Goal: Task Accomplishment & Management: Complete application form

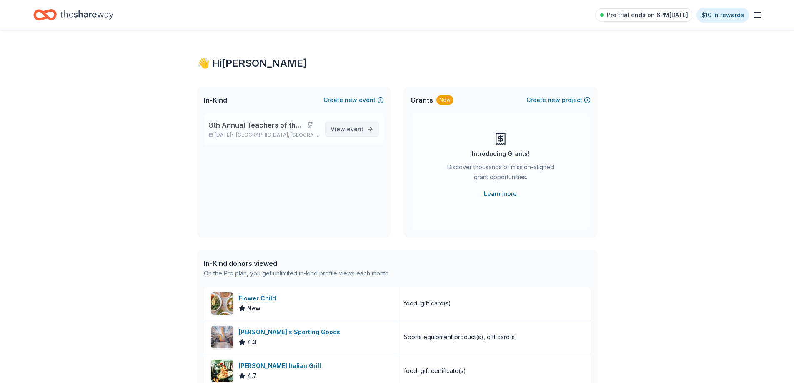
click at [356, 125] on span "View event" at bounding box center [347, 129] width 33 height 10
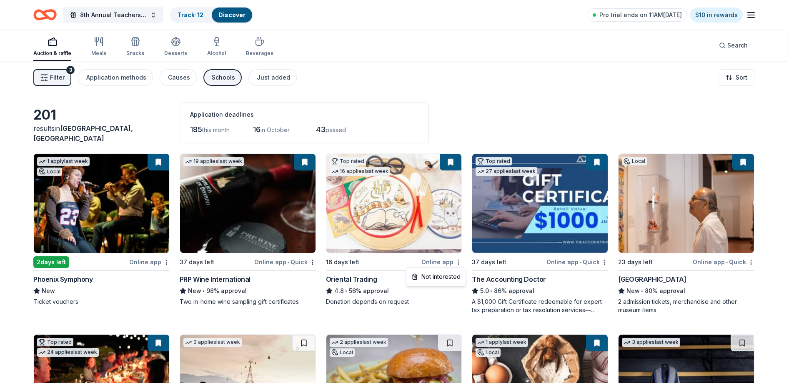
click at [462, 263] on html "8th Annual Teachers of the Year Track · 12 Discover Pro trial ends on 11AM[DATE…" at bounding box center [397, 191] width 794 height 383
click at [462, 263] on html "8th Annual Teachers of the Year Track · 12 Discover Pro trial ends on 11AM, 9/1…" at bounding box center [400, 191] width 800 height 383
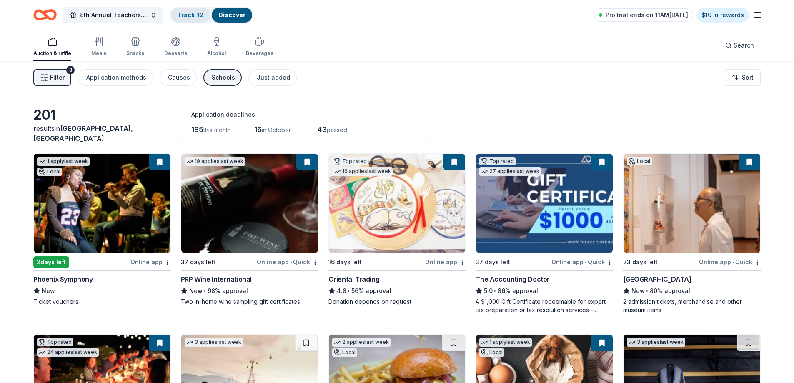
click at [186, 14] on link "Track · 12" at bounding box center [191, 14] width 26 height 7
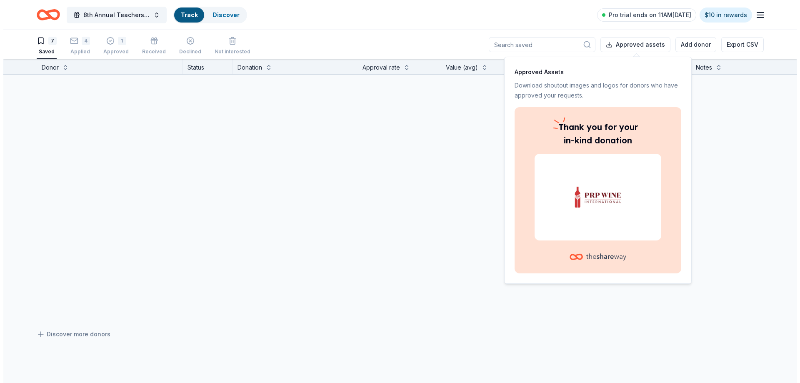
scroll to position [0, 0]
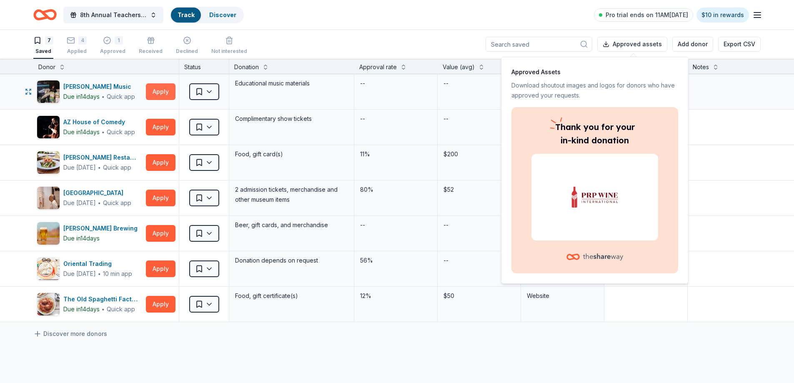
click at [166, 95] on button "Apply" at bounding box center [161, 91] width 30 height 17
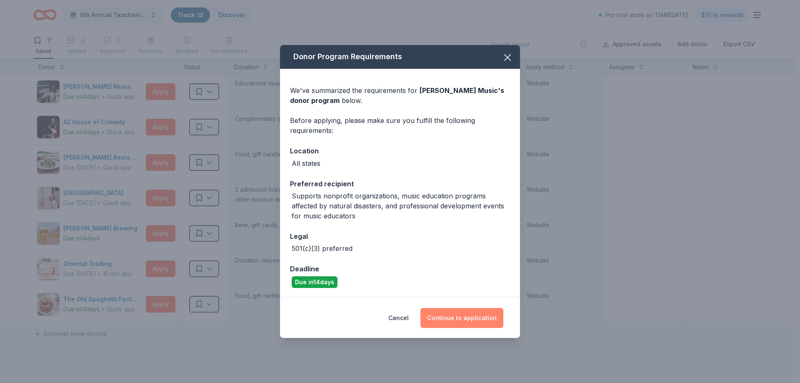
click at [452, 315] on button "Continue to application" at bounding box center [462, 318] width 83 height 20
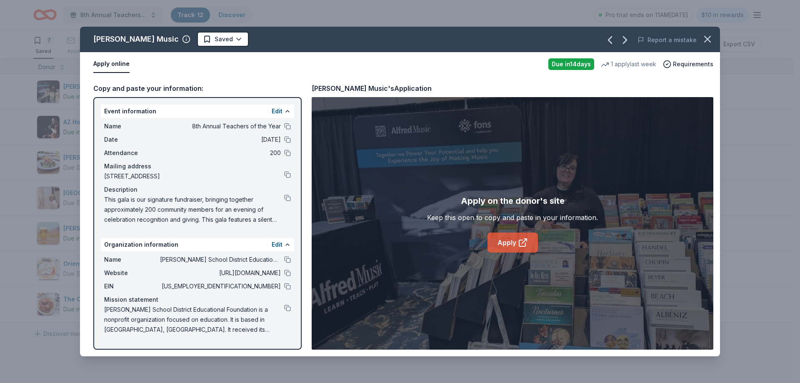
click at [509, 248] on link "Apply" at bounding box center [513, 243] width 50 height 20
click at [287, 261] on button at bounding box center [287, 259] width 7 height 7
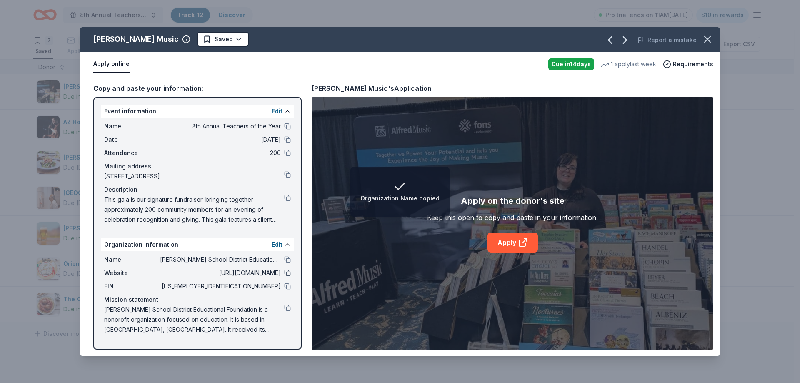
click at [285, 273] on button at bounding box center [287, 273] width 7 height 7
click at [291, 197] on div "Name 8th Annual Teachers of the Year Date 10/25/25 Attendance 200 Mailing addre…" at bounding box center [197, 173] width 193 height 110
click at [289, 198] on button at bounding box center [287, 198] width 7 height 7
drag, startPoint x: 288, startPoint y: 128, endPoint x: 226, endPoint y: 156, distance: 67.9
click at [288, 128] on button at bounding box center [287, 126] width 7 height 7
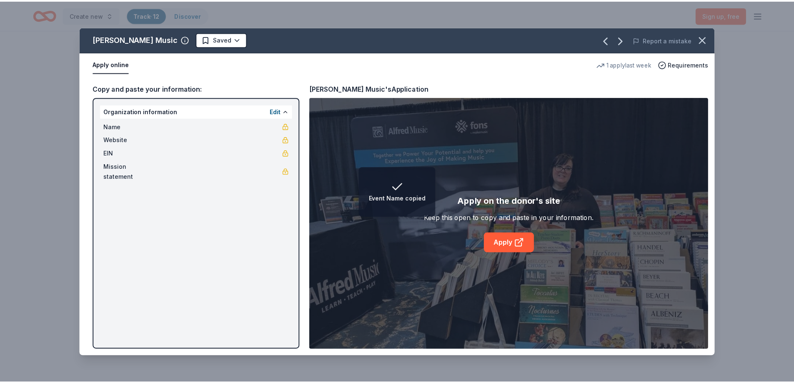
scroll to position [0, 0]
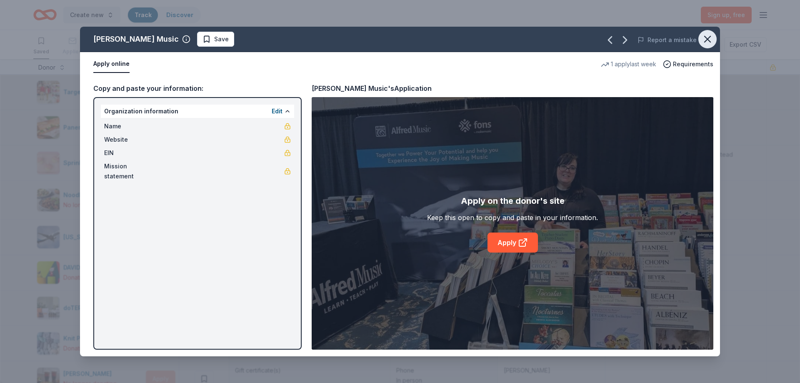
click at [710, 43] on icon "button" at bounding box center [708, 39] width 12 height 12
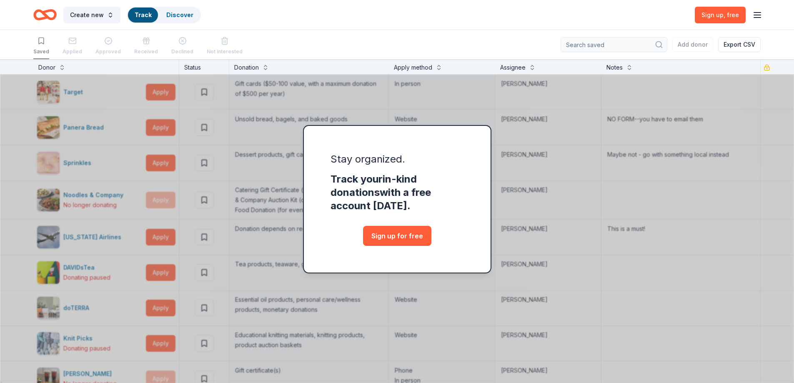
click at [573, 214] on div "Stay organized. Track your in-kind donations with a free account today. Sign up…" at bounding box center [397, 221] width 794 height 324
click at [757, 16] on icon "button" at bounding box center [758, 15] width 10 height 10
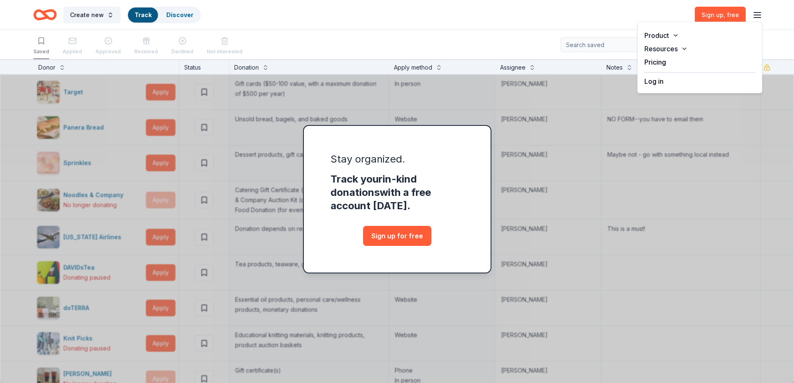
click at [655, 85] on button "Log in" at bounding box center [654, 81] width 19 height 10
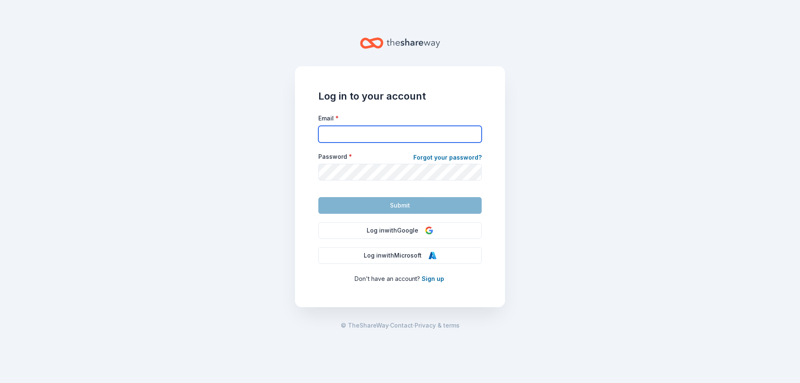
type input "jcerasia@jshfirm.com"
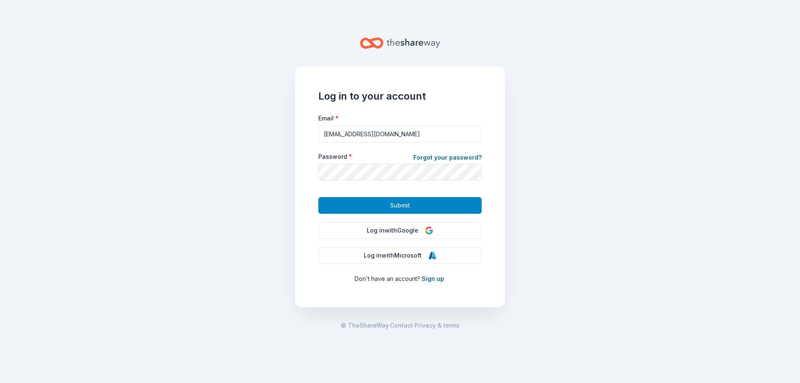
click at [394, 203] on span "Submit" at bounding box center [400, 206] width 20 height 10
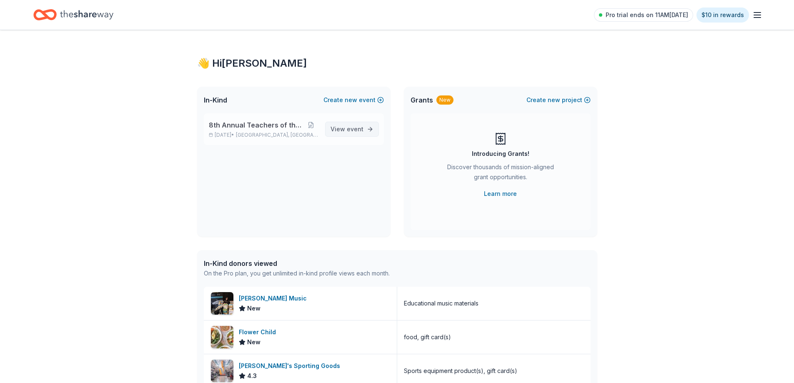
click at [356, 130] on span "event" at bounding box center [355, 128] width 17 height 7
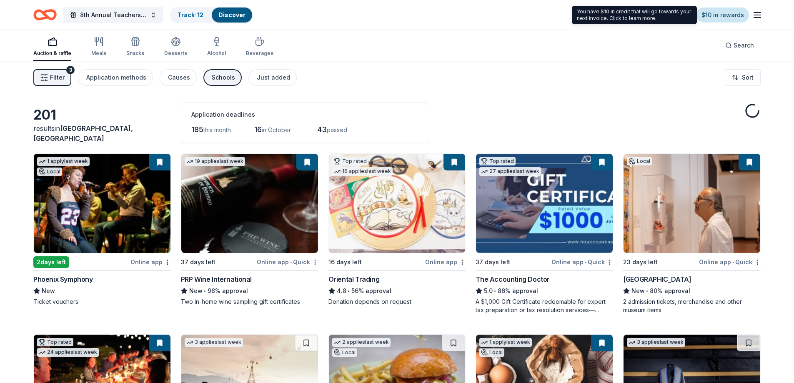
click at [719, 20] on link "$10 in rewards" at bounding box center [723, 15] width 53 height 15
click at [719, 15] on link "$10 in rewards" at bounding box center [723, 15] width 53 height 15
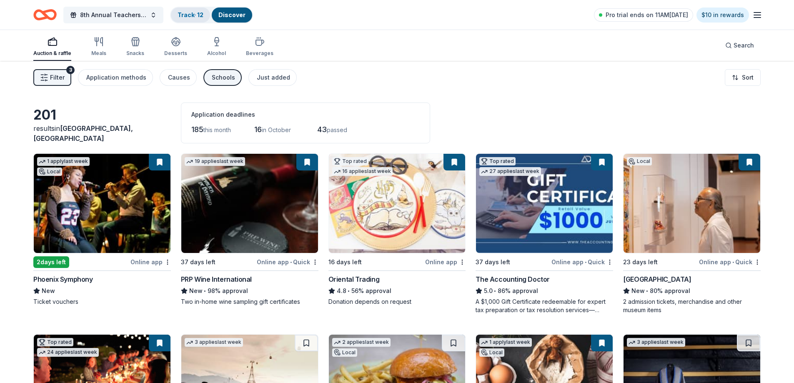
click at [183, 16] on link "Track · 12" at bounding box center [191, 14] width 26 height 7
click at [192, 13] on link "Track · 12" at bounding box center [191, 14] width 26 height 7
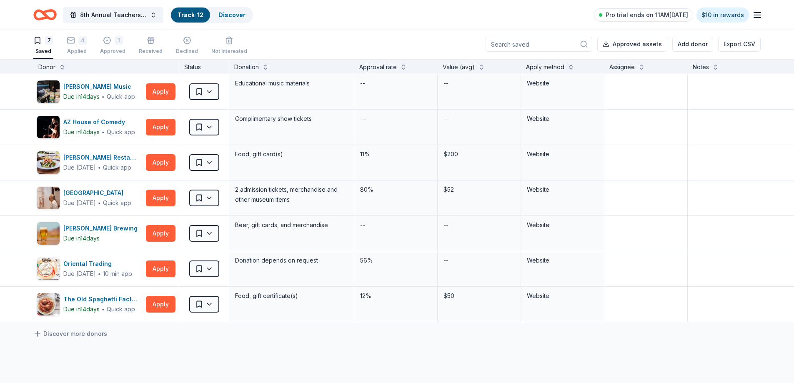
click at [184, 17] on link "Track · 12" at bounding box center [191, 14] width 26 height 7
click at [211, 97] on html "8th Annual Teachers of the Year Track · 12 Discover Pro trial ends on 11AM, 9/1…" at bounding box center [397, 191] width 794 height 383
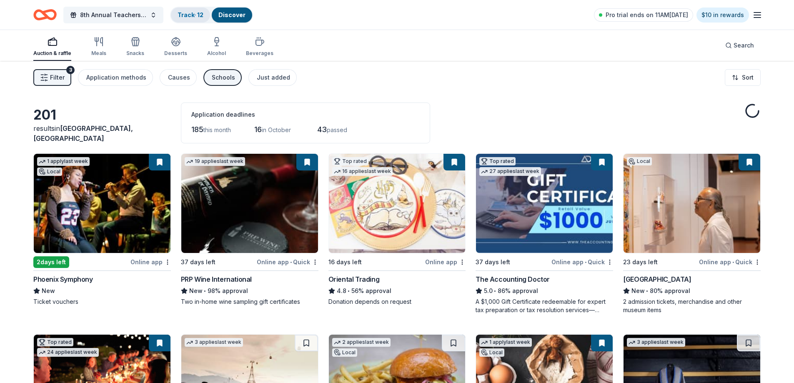
click at [172, 14] on div "Track · 12" at bounding box center [190, 15] width 39 height 15
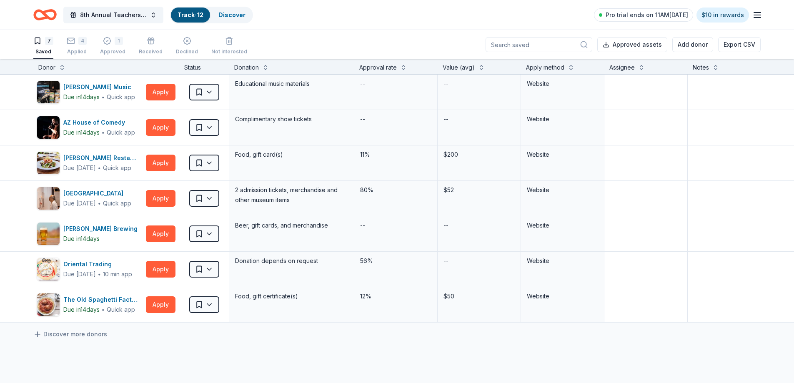
scroll to position [0, 0]
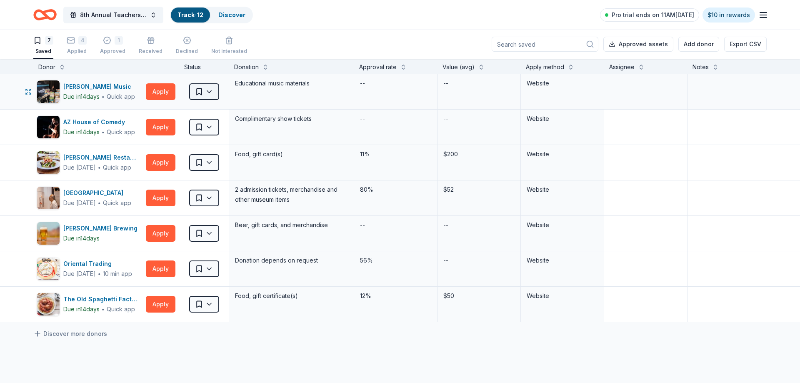
click at [215, 93] on html "8th Annual Teachers of the Year Track · 12 Discover Pro trial ends on 11AM, 9/1…" at bounding box center [400, 191] width 800 height 383
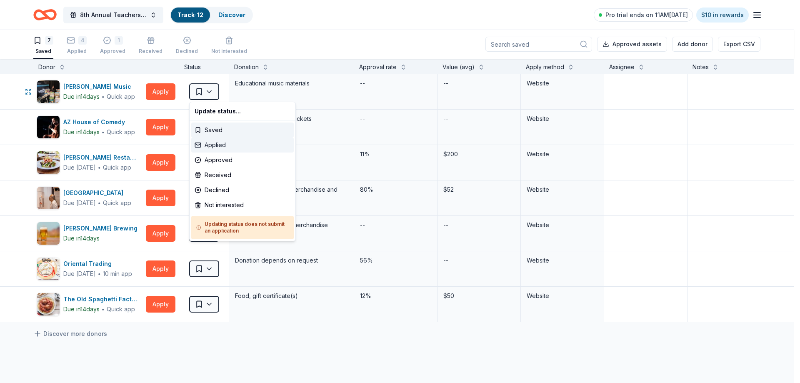
click at [223, 143] on div "Applied" at bounding box center [242, 145] width 103 height 15
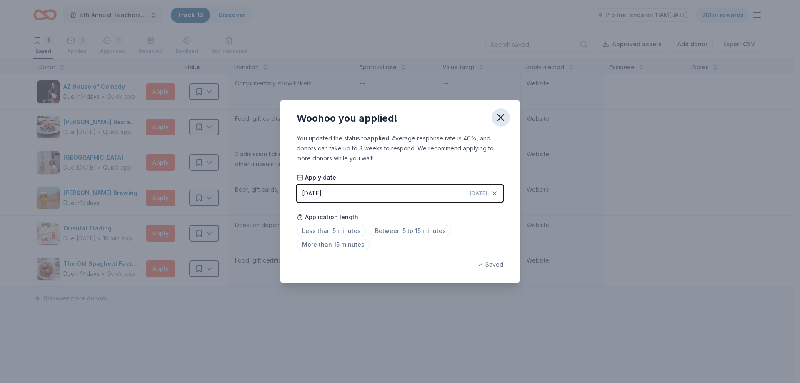
click at [499, 118] on icon "button" at bounding box center [501, 118] width 12 height 12
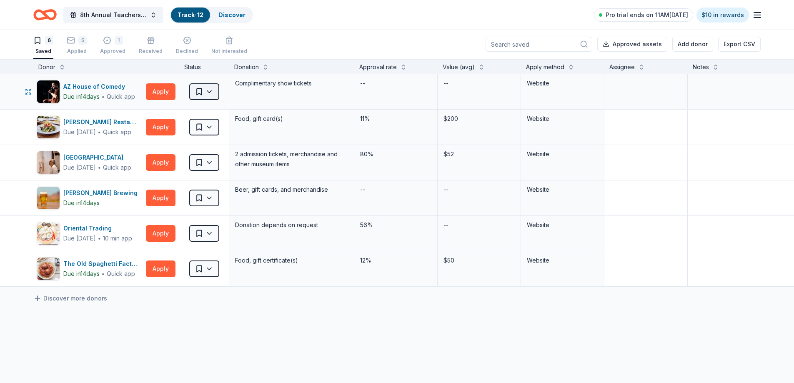
click at [213, 92] on html "8th Annual Teachers of the Year Track · 12 Discover Pro trial ends on 11AM, 9/1…" at bounding box center [397, 191] width 794 height 383
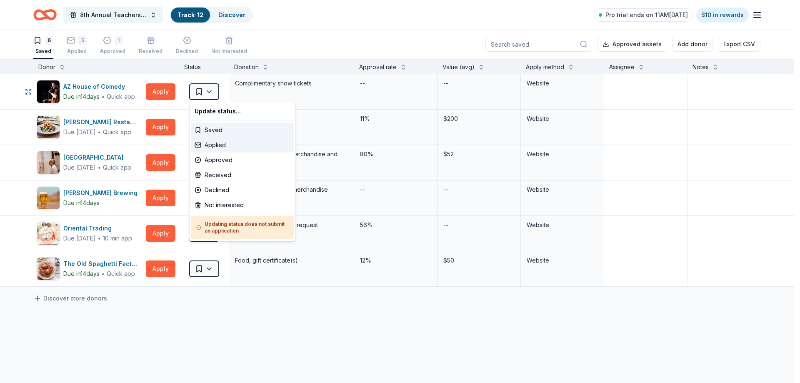
click at [223, 148] on div "Applied" at bounding box center [242, 145] width 103 height 15
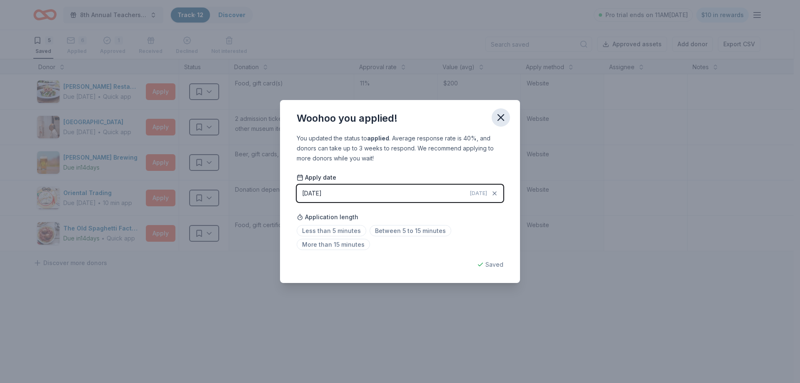
click at [502, 118] on icon "button" at bounding box center [501, 118] width 6 height 6
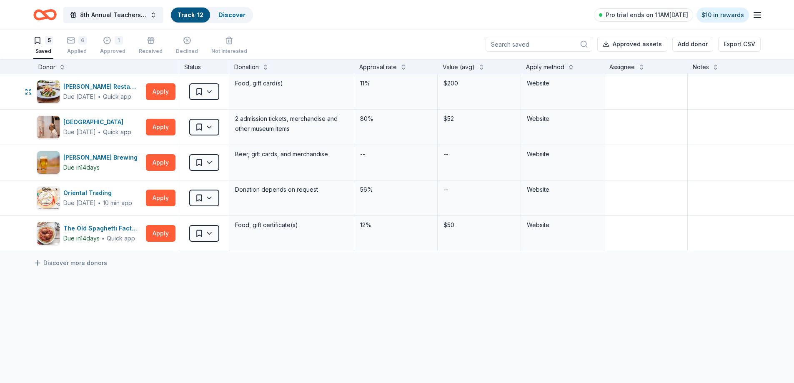
drag, startPoint x: 115, startPoint y: 88, endPoint x: 357, endPoint y: 27, distance: 249.0
click at [360, 24] on div "8th Annual Teachers of the Year Track · 12 Discover Pro trial ends on 11AM, 9/1…" at bounding box center [397, 15] width 728 height 20
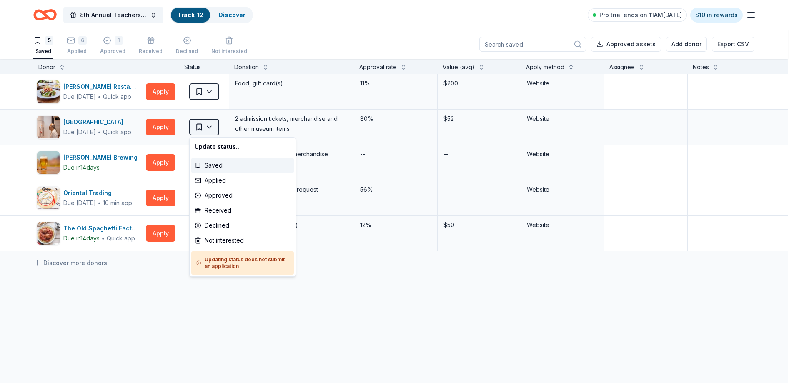
click at [213, 127] on html "8th Annual Teachers of the Year Track · 12 Discover Pro trial ends on 11AM, 9/1…" at bounding box center [397, 191] width 794 height 383
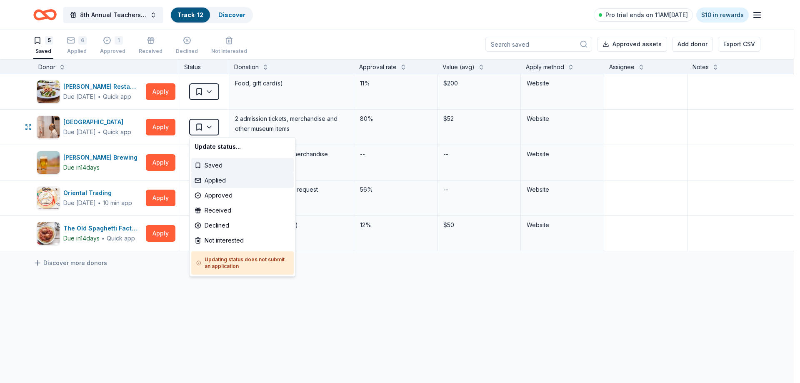
click at [222, 177] on div "Applied" at bounding box center [242, 180] width 103 height 15
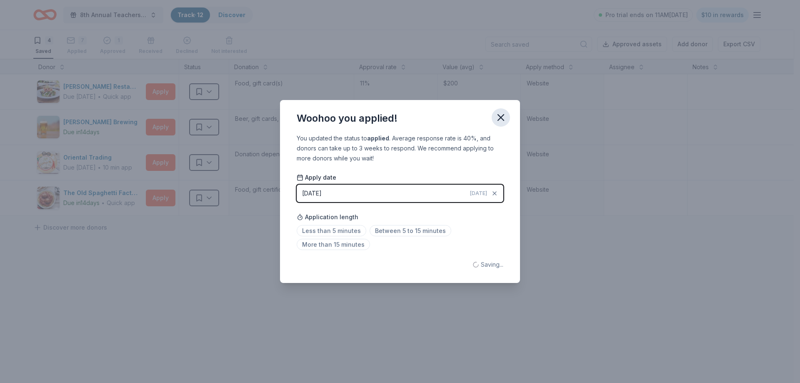
click at [503, 117] on icon "button" at bounding box center [501, 118] width 12 height 12
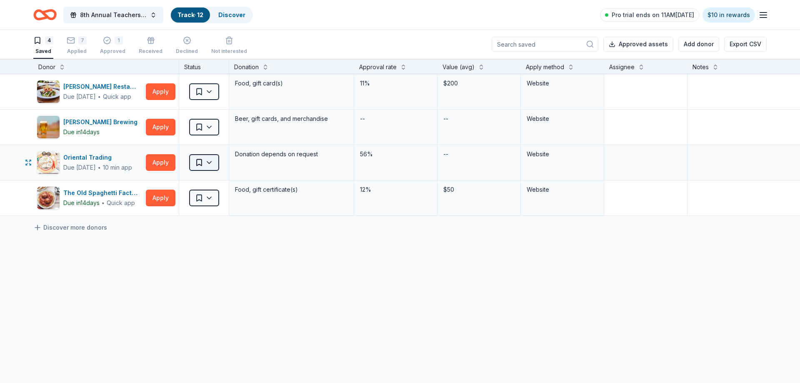
click at [214, 163] on html "8th Annual Teachers of the Year Track · 12 Discover Pro trial ends on 11AM, 9/1…" at bounding box center [400, 191] width 800 height 383
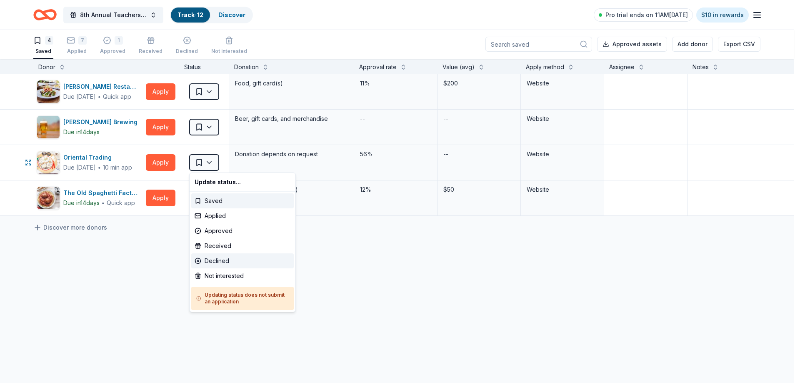
click at [233, 262] on div "Declined" at bounding box center [242, 260] width 103 height 15
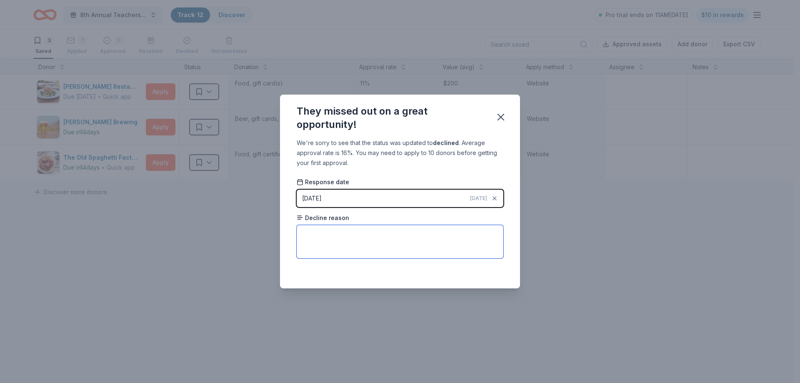
click at [427, 231] on textarea at bounding box center [400, 241] width 207 height 33
type textarea "no"
click at [422, 202] on button "09/11/2025 Today" at bounding box center [400, 199] width 207 height 18
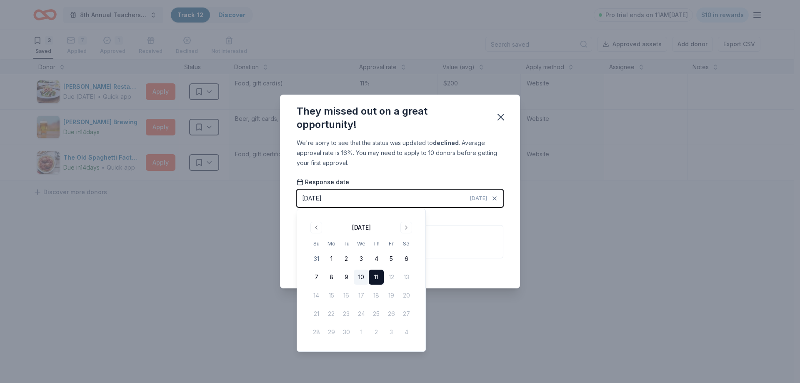
click at [364, 282] on button "10" at bounding box center [361, 277] width 15 height 15
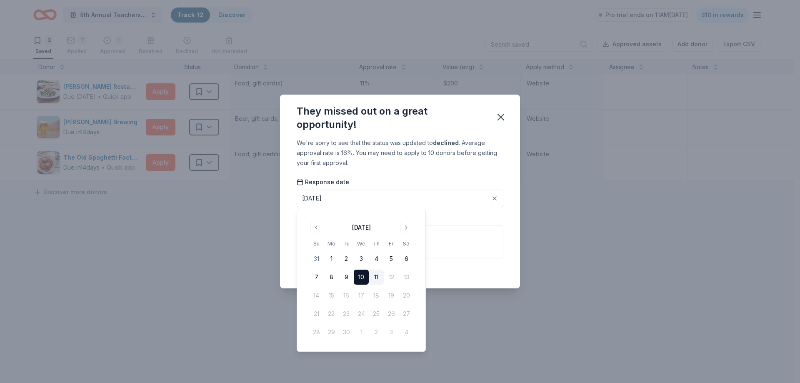
click at [462, 279] on div "We're sorry to see that the status was updated to declined . Average approval r…" at bounding box center [400, 213] width 240 height 151
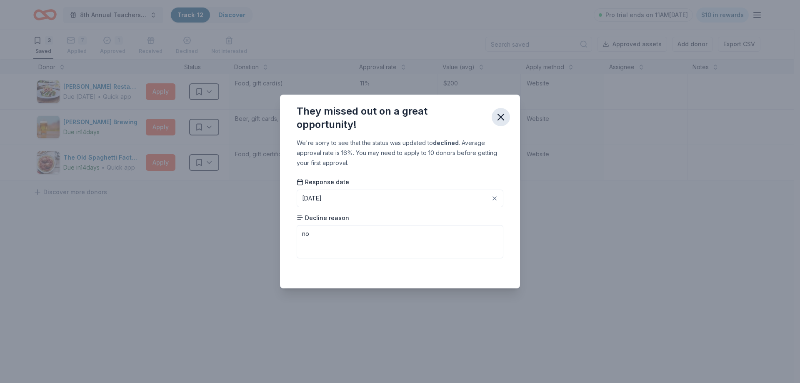
click at [504, 118] on icon "button" at bounding box center [501, 117] width 12 height 12
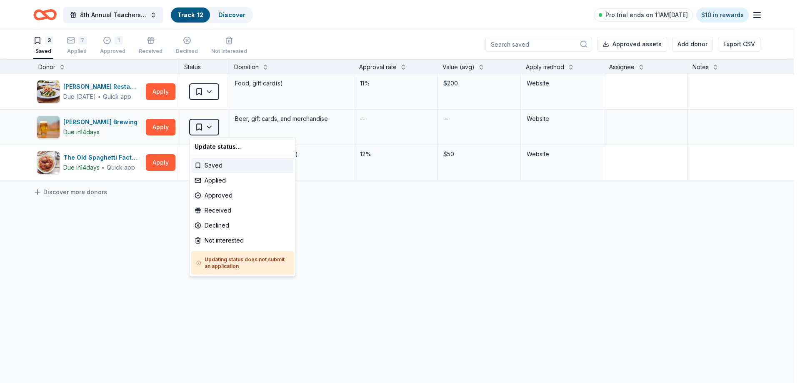
click at [211, 126] on html "8th Annual Teachers of the Year Track · 12 Discover Pro trial ends on 11AM, 9/1…" at bounding box center [400, 191] width 800 height 383
click at [228, 185] on div "Applied" at bounding box center [242, 180] width 103 height 15
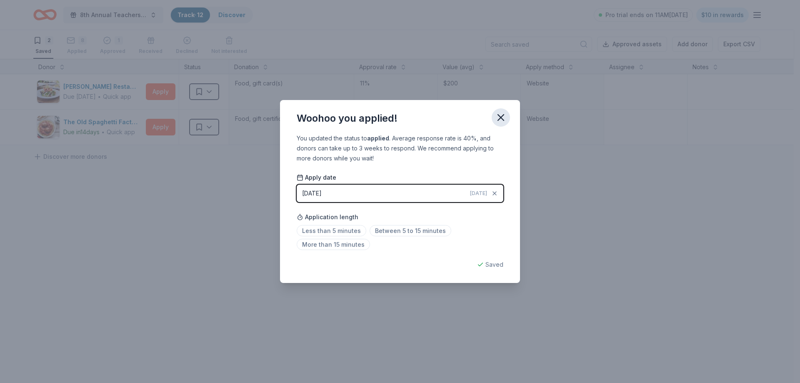
click at [497, 120] on icon "button" at bounding box center [501, 118] width 12 height 12
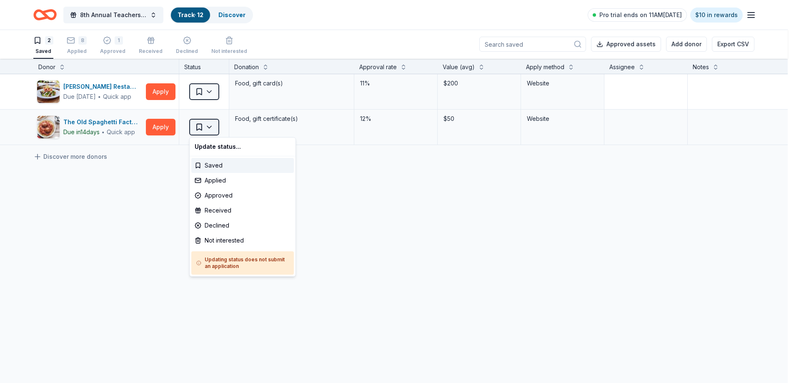
click at [208, 127] on html "8th Annual Teachers of the Year Track · 12 Discover Pro trial ends on 11AM, 9/1…" at bounding box center [397, 191] width 794 height 383
click at [223, 178] on div "Applied" at bounding box center [242, 180] width 103 height 15
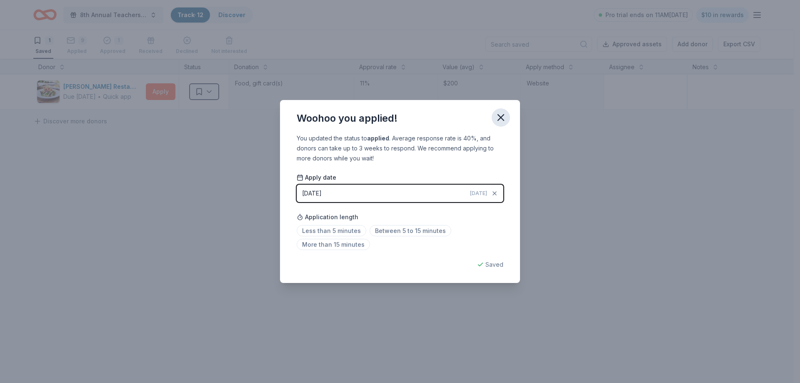
click at [496, 115] on icon "button" at bounding box center [501, 118] width 12 height 12
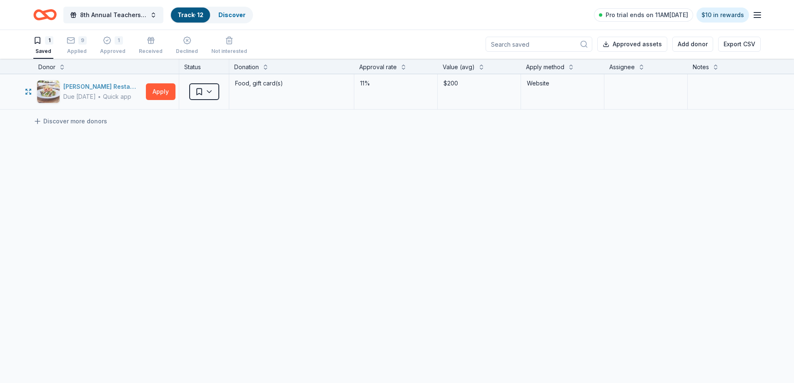
click at [108, 85] on div "Cameron Mitchell Restaurants" at bounding box center [102, 87] width 79 height 10
click at [77, 47] on div "9 Applied" at bounding box center [77, 41] width 20 height 18
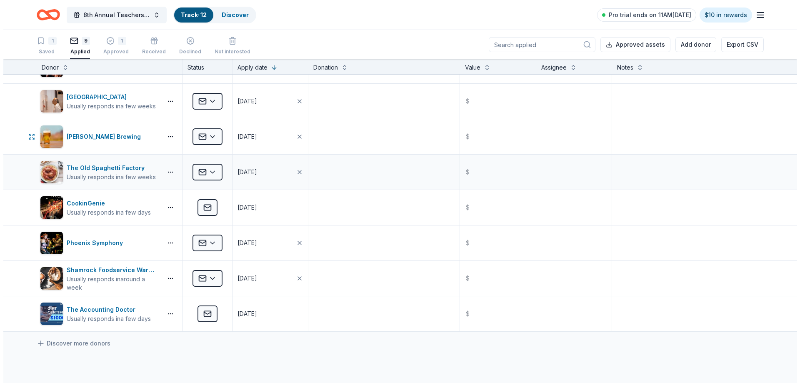
scroll to position [83, 0]
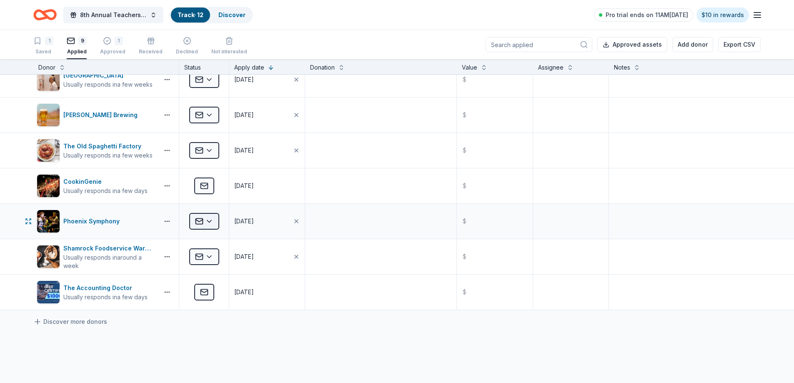
click at [211, 221] on html "8th Annual Teachers of the Year Track · 12 Discover Pro trial ends on 11AM, 9/1…" at bounding box center [397, 191] width 794 height 383
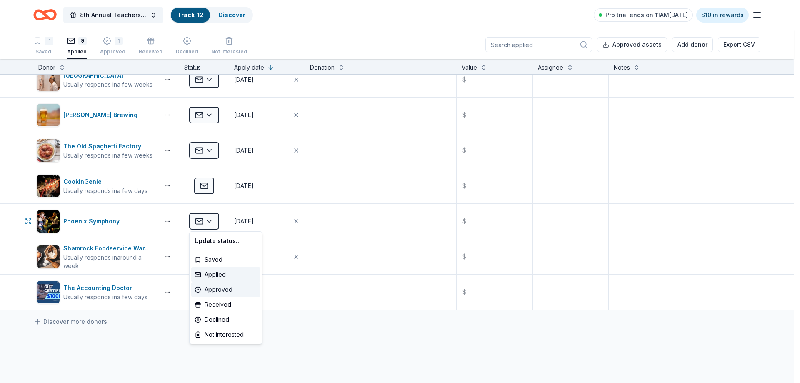
click at [223, 292] on div "Approved" at bounding box center [225, 289] width 69 height 15
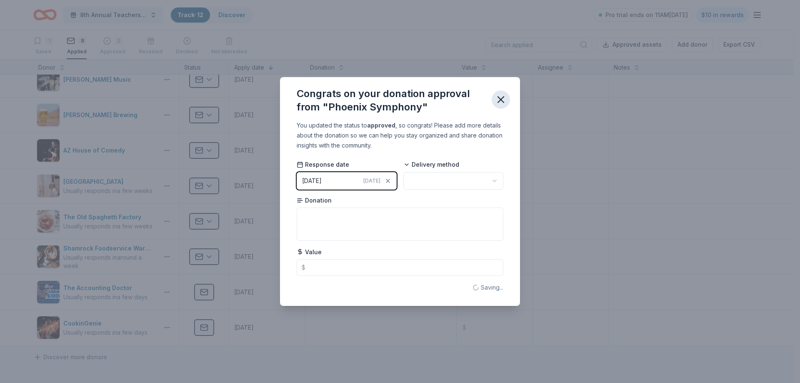
click at [502, 103] on icon "button" at bounding box center [501, 100] width 12 height 12
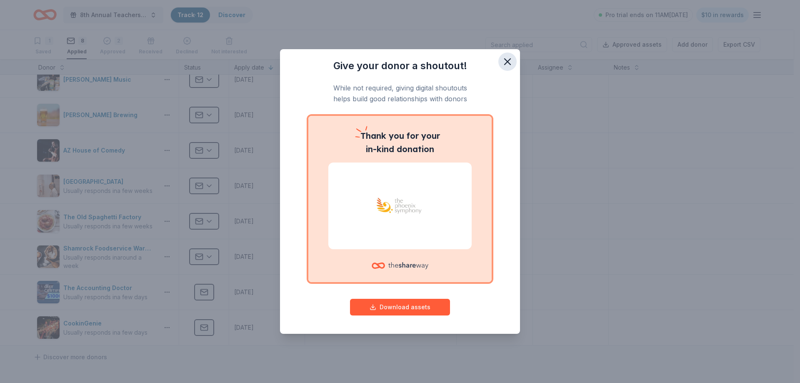
click at [508, 59] on icon "button" at bounding box center [508, 62] width 12 height 12
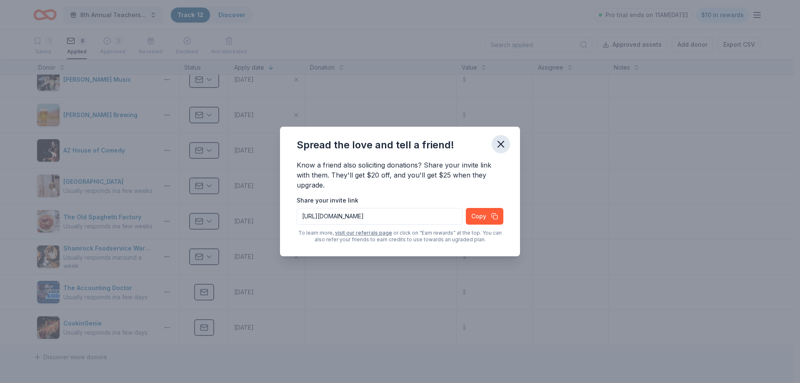
click at [507, 143] on icon "button" at bounding box center [501, 144] width 12 height 12
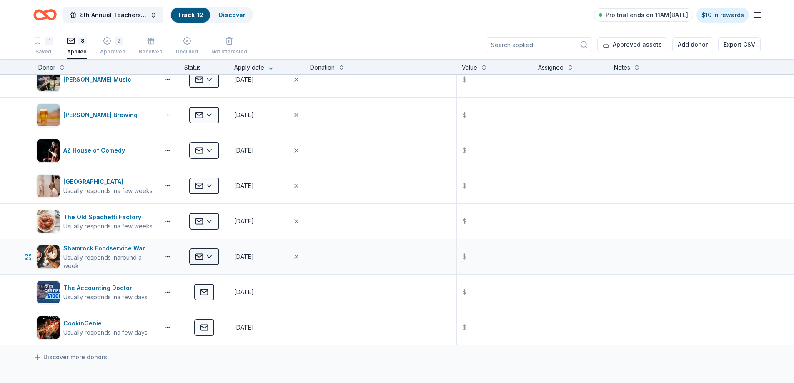
click at [211, 257] on html "8th Annual Teachers of the Year Track · 12 Discover Pro trial ends on 11AM, 9/1…" at bounding box center [397, 191] width 794 height 383
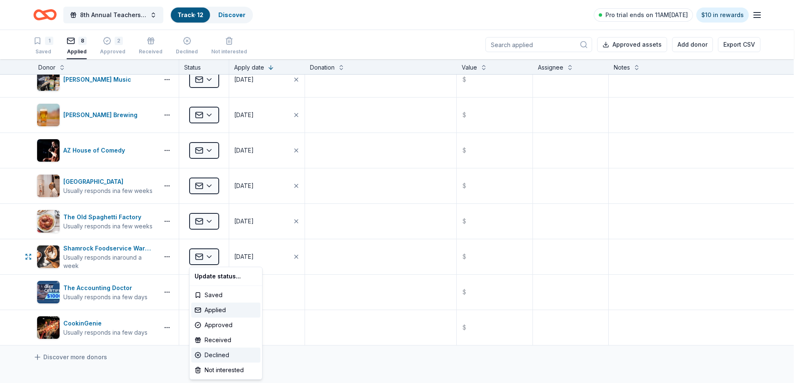
click at [228, 358] on div "Declined" at bounding box center [225, 355] width 69 height 15
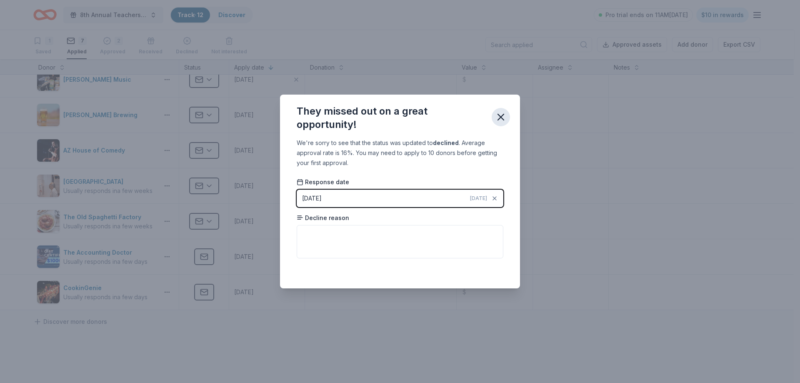
click at [501, 117] on icon "button" at bounding box center [501, 117] width 6 height 6
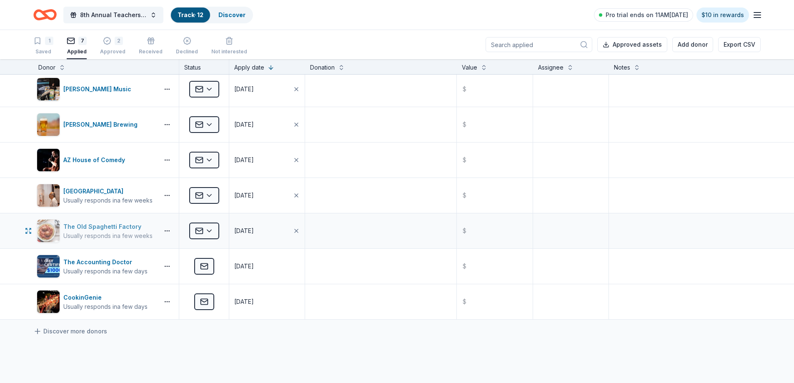
scroll to position [0, 0]
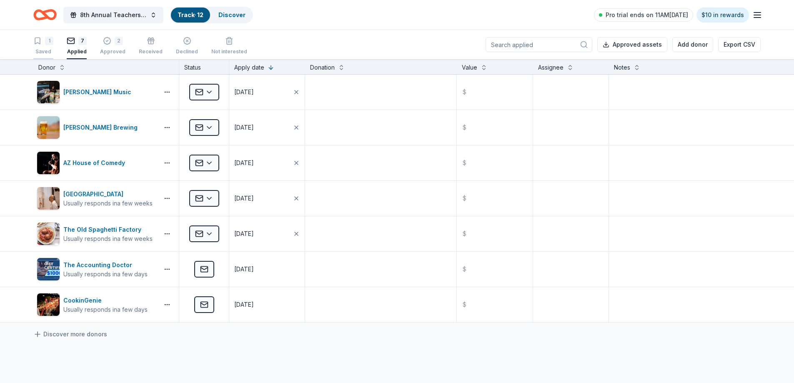
click at [37, 50] on div "Saved" at bounding box center [43, 51] width 20 height 7
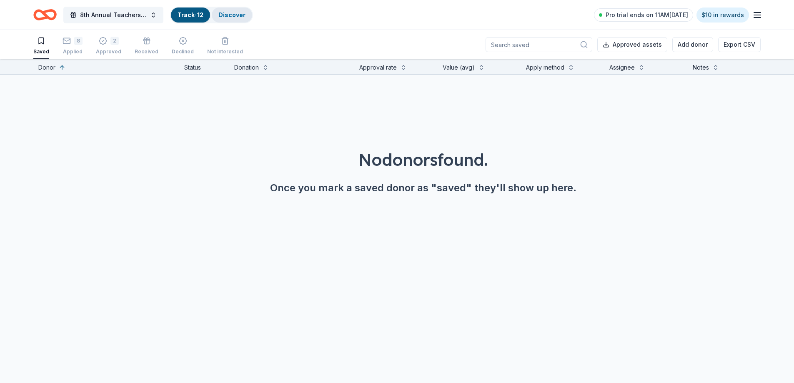
click at [246, 16] on div "Discover" at bounding box center [232, 15] width 40 height 15
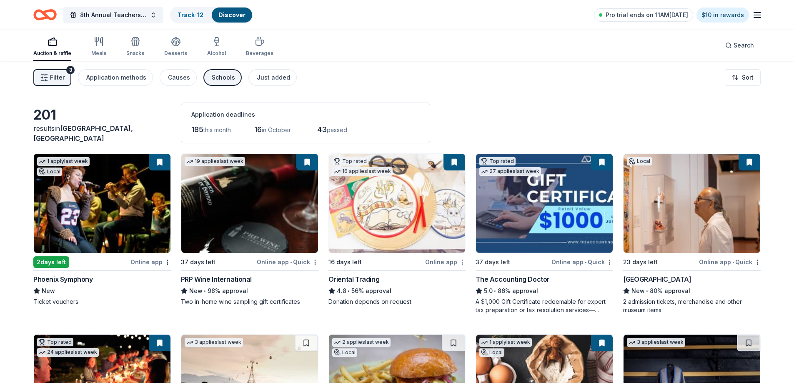
click at [463, 262] on html "8th Annual Teachers of the Year Track · 12 Discover Pro trial ends on 11AM, 9/1…" at bounding box center [397, 191] width 794 height 383
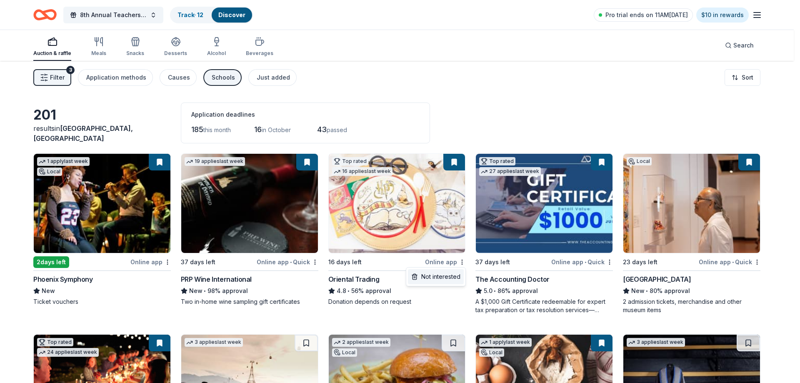
click at [461, 277] on div "Not interested" at bounding box center [436, 276] width 56 height 15
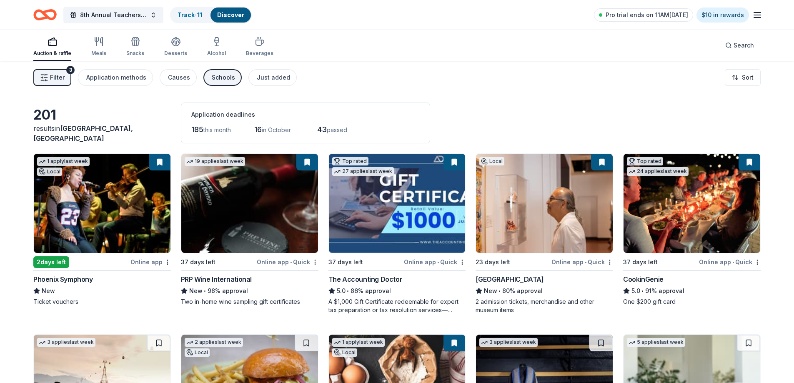
click at [63, 76] on span "Filter" at bounding box center [57, 78] width 15 height 10
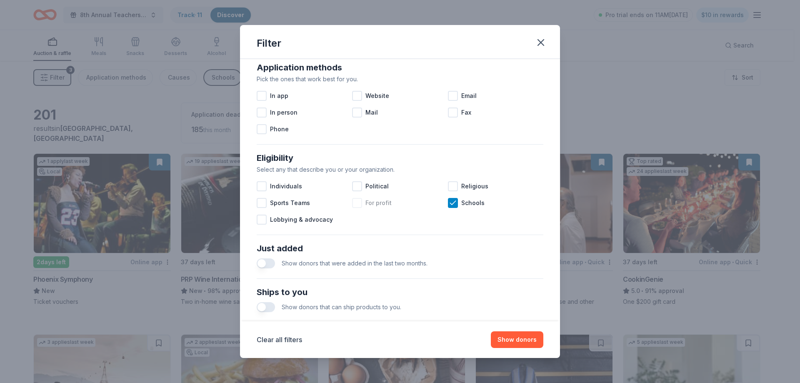
scroll to position [167, 0]
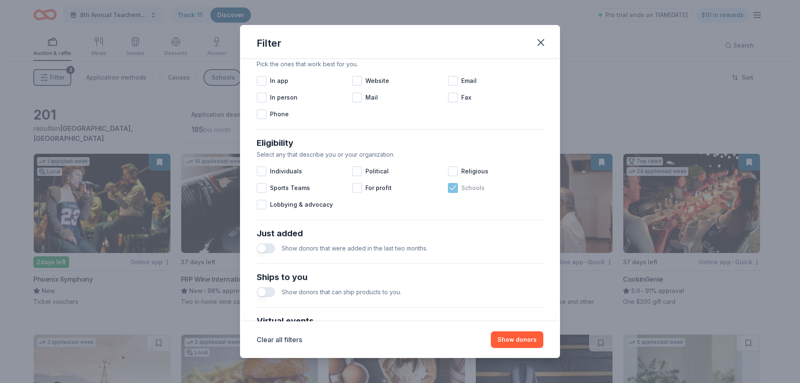
click at [449, 190] on icon at bounding box center [453, 188] width 8 height 8
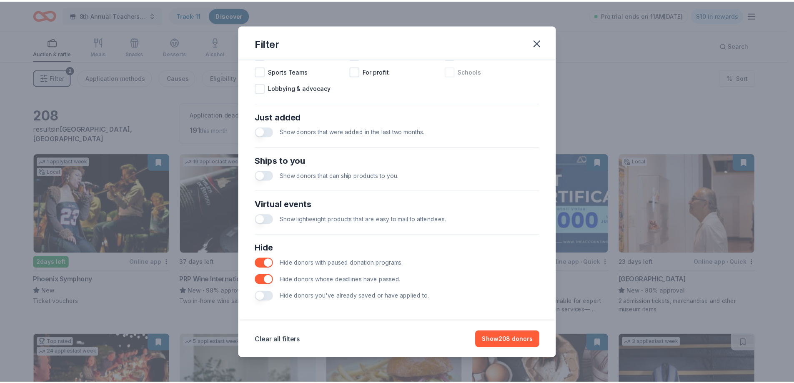
scroll to position [287, 0]
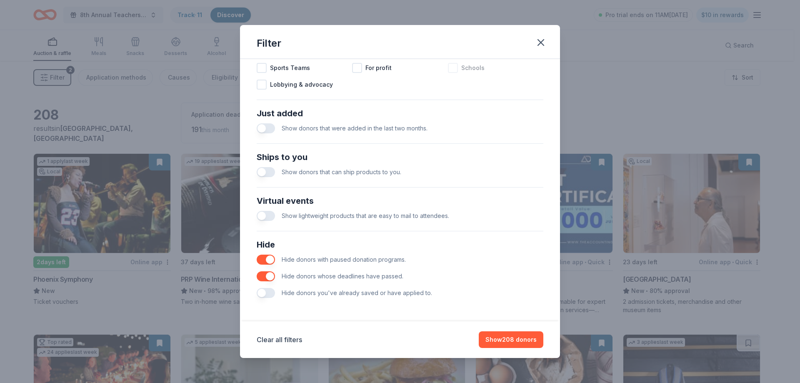
click at [263, 294] on button "button" at bounding box center [266, 293] width 18 height 10
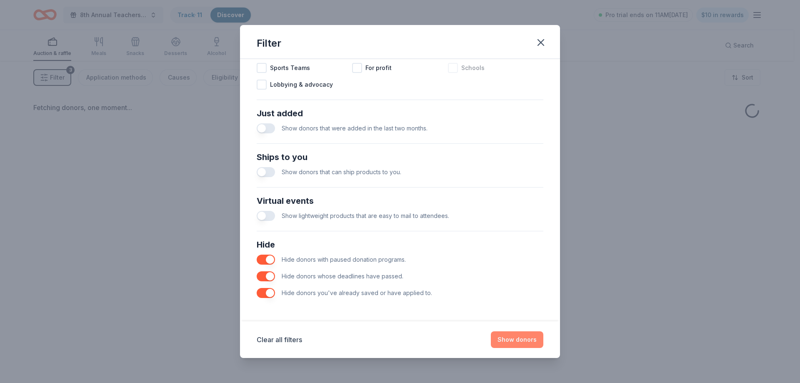
click at [527, 342] on button "Show donors" at bounding box center [517, 339] width 53 height 17
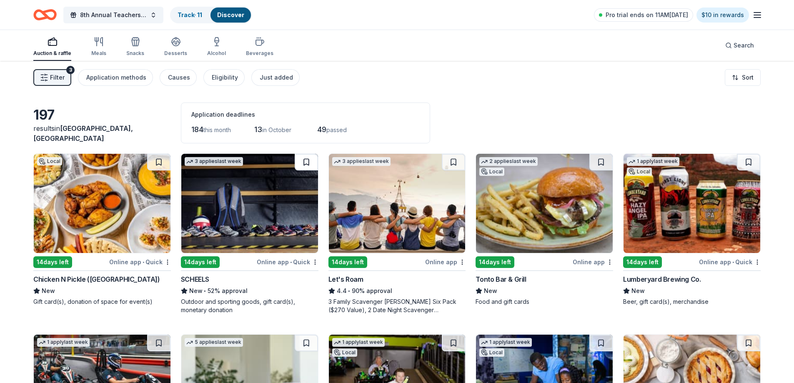
click at [305, 162] on button at bounding box center [306, 162] width 23 height 17
click at [308, 165] on button at bounding box center [307, 162] width 22 height 17
click at [411, 206] on img at bounding box center [397, 203] width 137 height 99
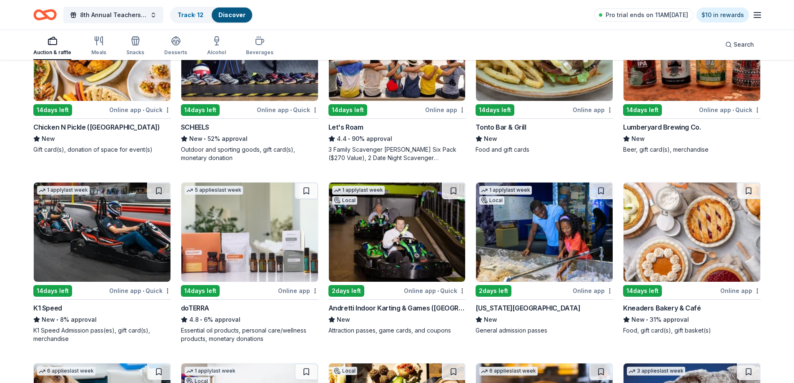
scroll to position [167, 0]
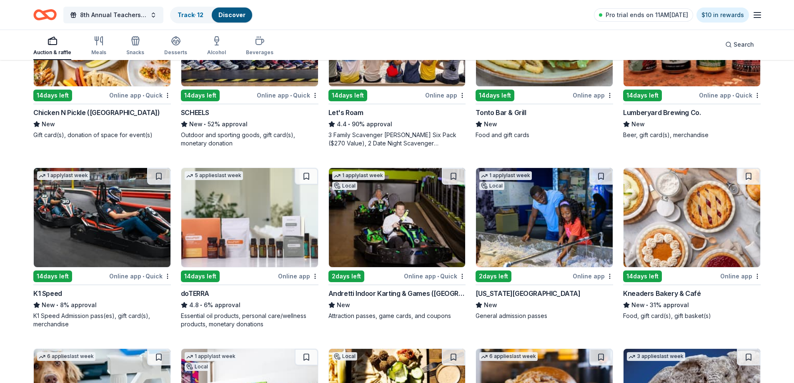
click at [95, 235] on img at bounding box center [102, 217] width 137 height 99
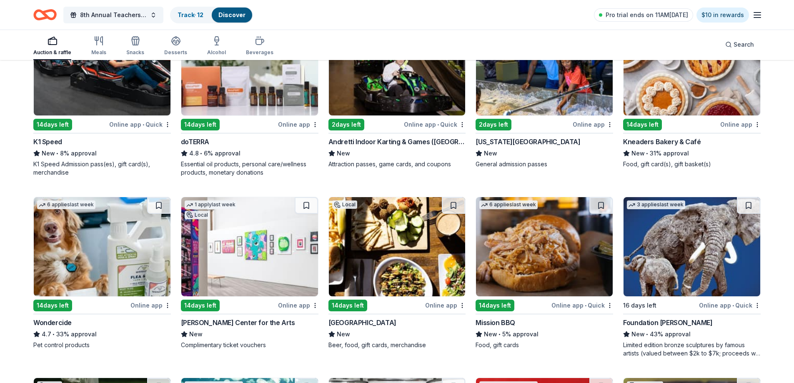
scroll to position [334, 0]
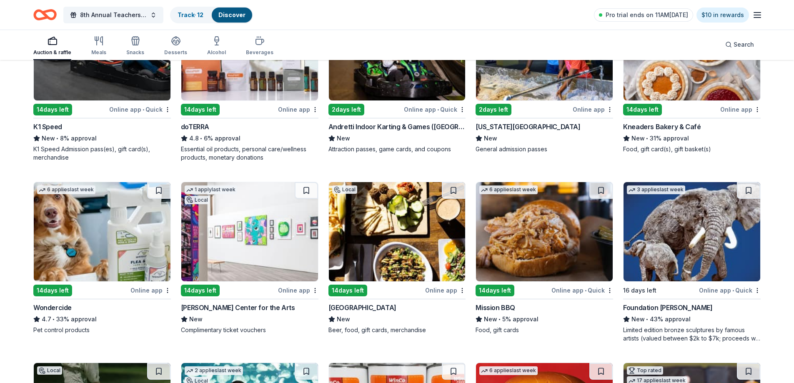
click at [236, 248] on img at bounding box center [249, 231] width 137 height 99
click at [715, 77] on img at bounding box center [692, 50] width 137 height 99
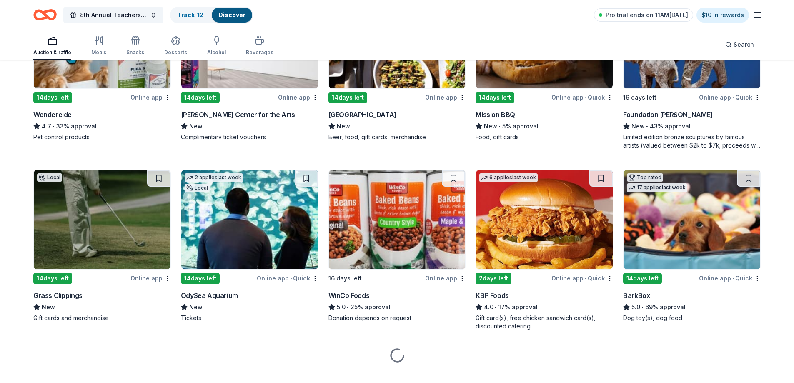
scroll to position [541, 0]
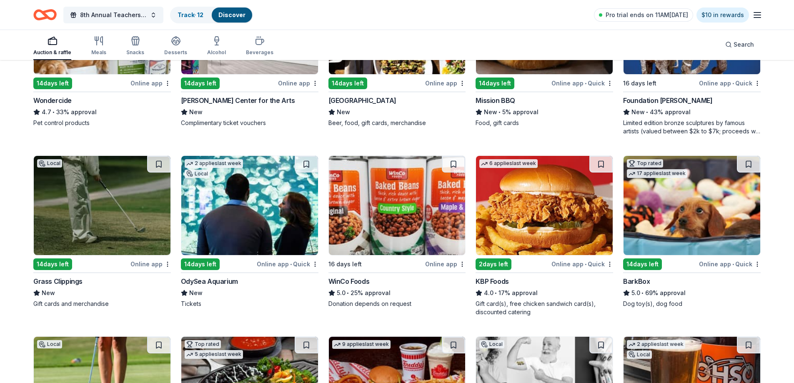
click at [251, 204] on img at bounding box center [249, 205] width 137 height 99
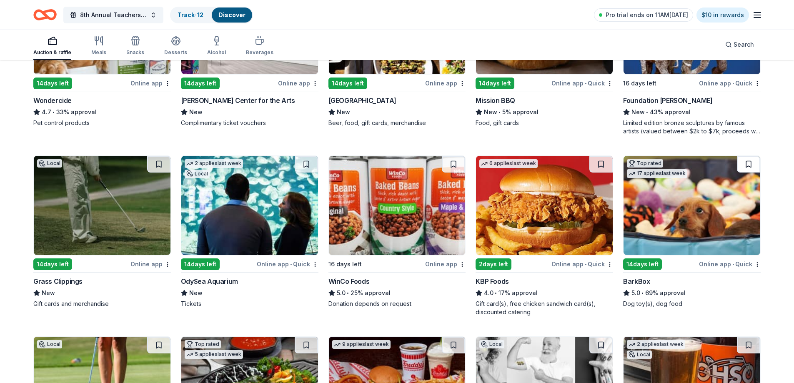
click at [750, 166] on button at bounding box center [748, 164] width 23 height 17
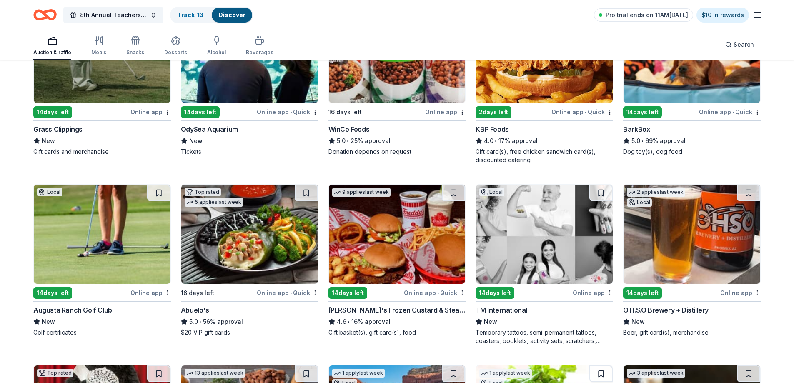
scroll to position [708, 0]
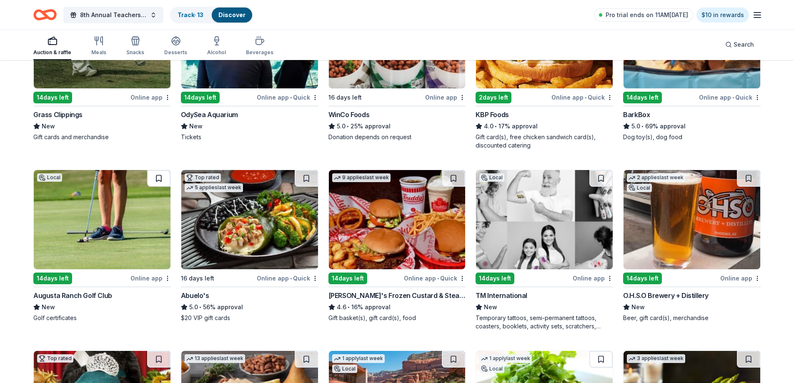
click at [162, 179] on button at bounding box center [158, 178] width 23 height 17
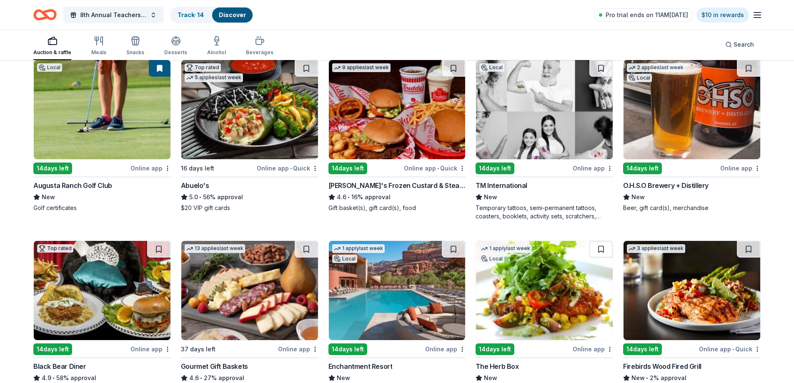
scroll to position [791, 0]
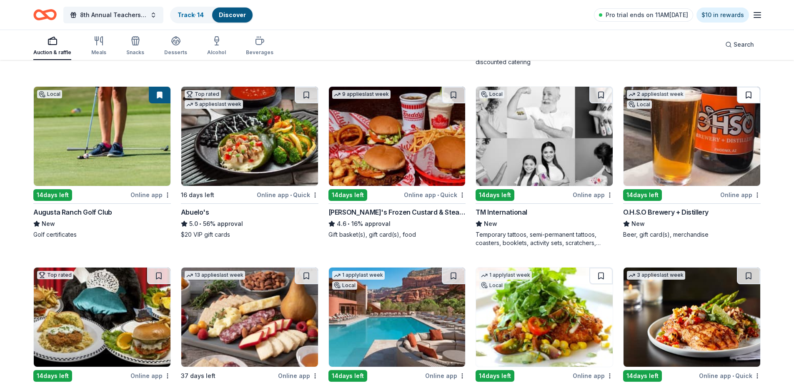
click at [747, 98] on button at bounding box center [748, 95] width 23 height 17
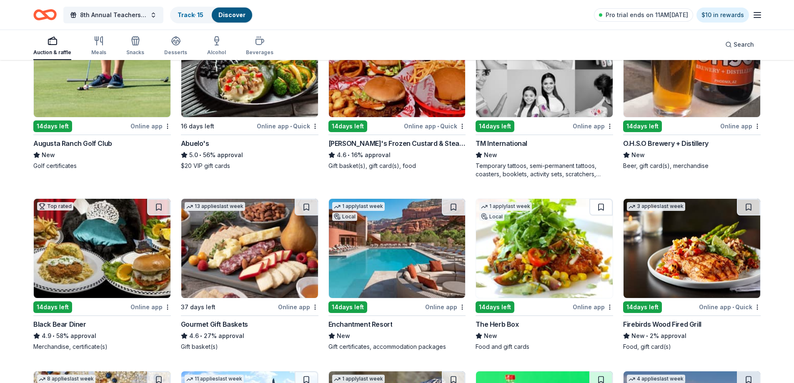
scroll to position [874, 0]
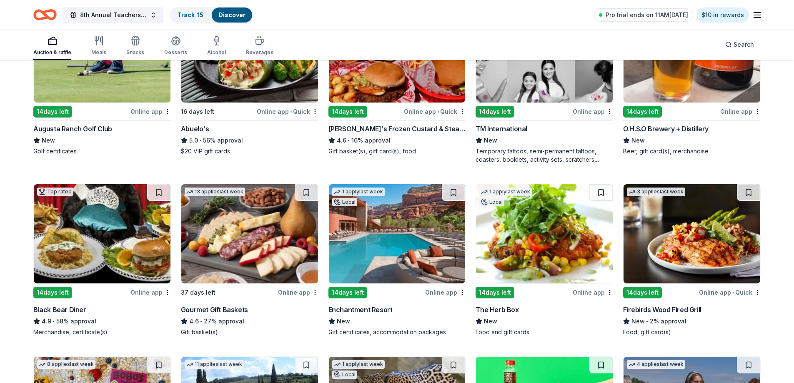
click at [278, 217] on img at bounding box center [249, 233] width 137 height 99
click at [380, 243] on img at bounding box center [397, 233] width 137 height 99
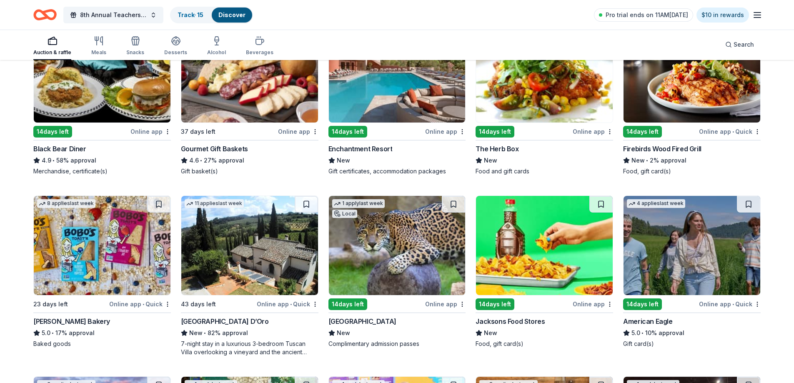
scroll to position [1041, 0]
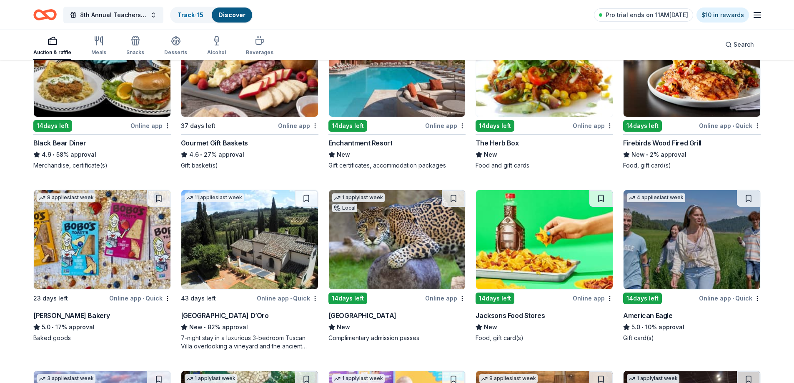
click at [383, 256] on img at bounding box center [397, 239] width 137 height 99
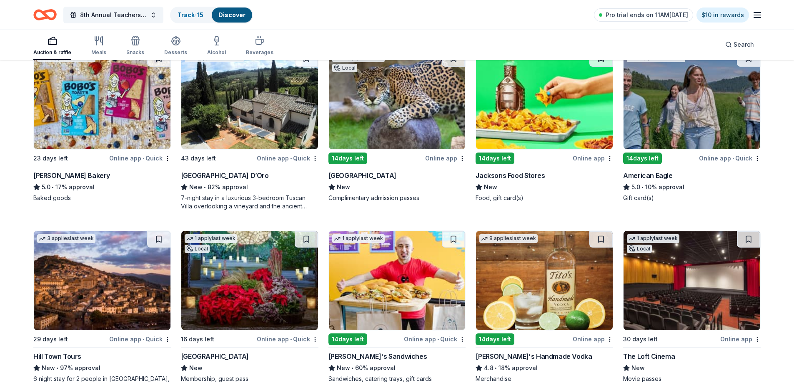
scroll to position [1166, 0]
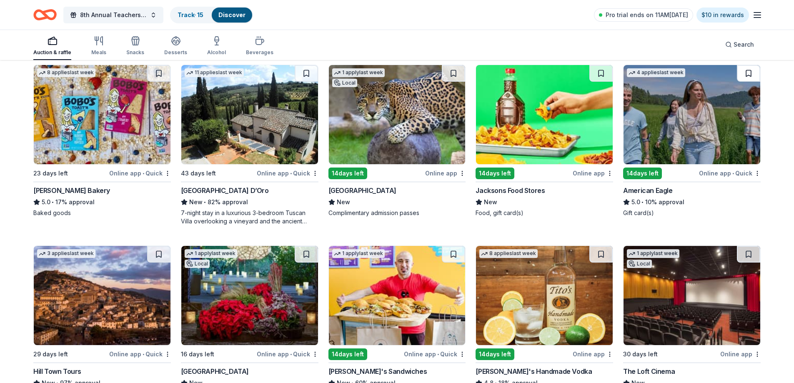
click at [748, 73] on button at bounding box center [748, 73] width 23 height 17
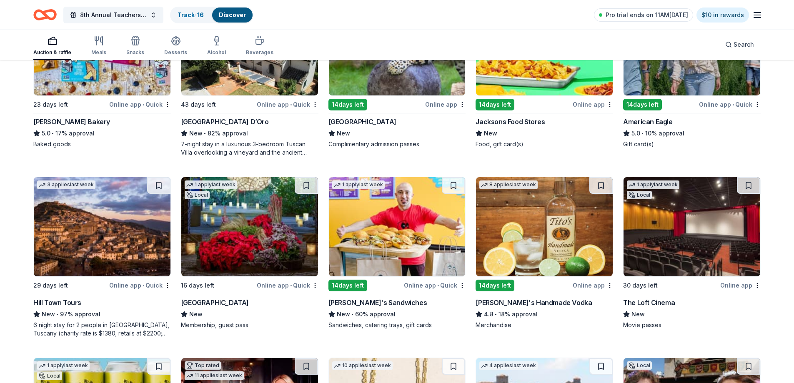
scroll to position [1250, 0]
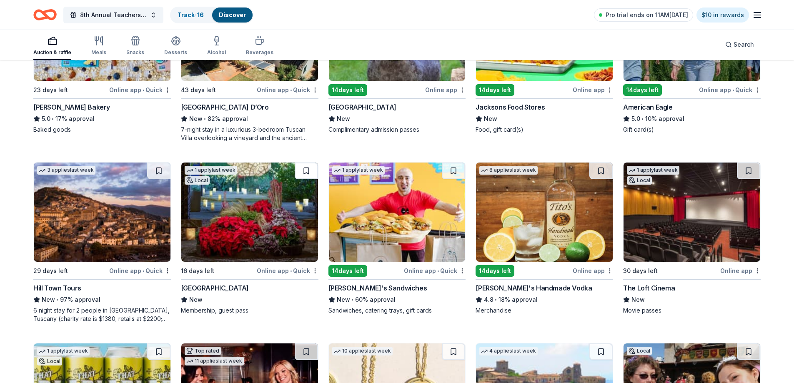
click at [308, 168] on button at bounding box center [306, 171] width 23 height 17
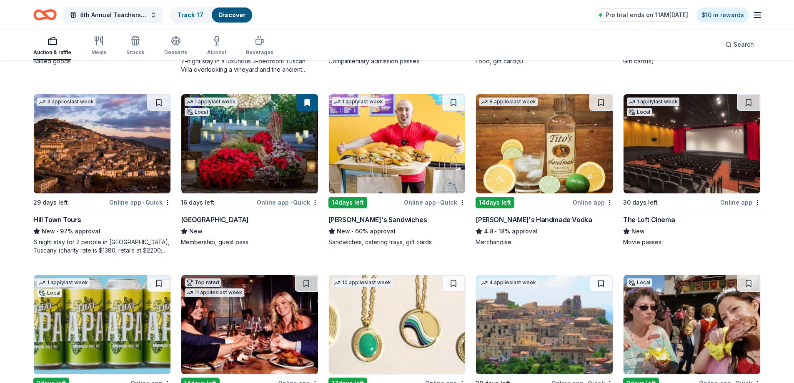
scroll to position [1333, 0]
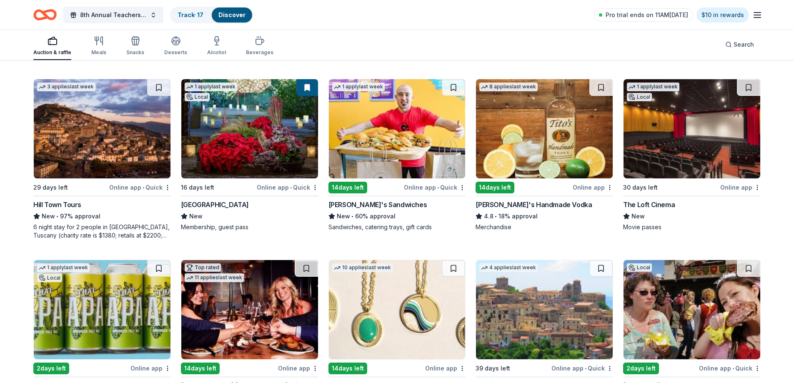
click at [722, 123] on img at bounding box center [692, 128] width 137 height 99
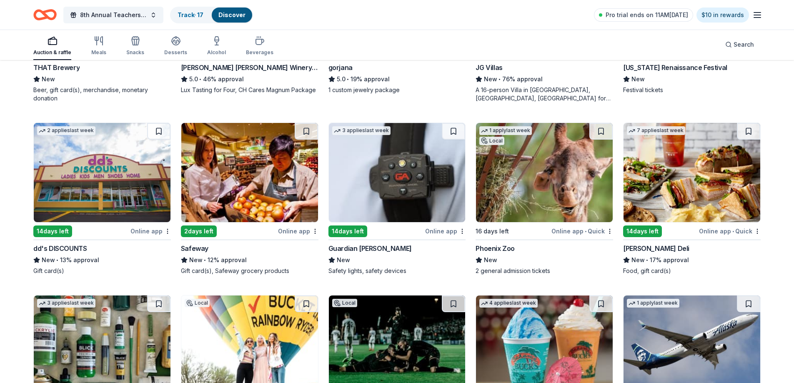
scroll to position [1666, 0]
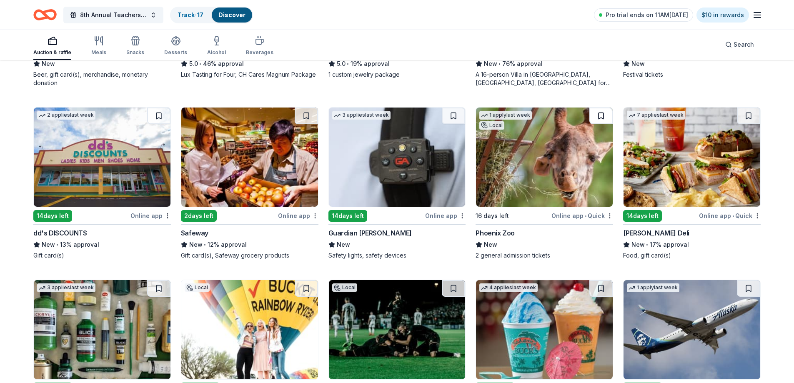
click at [605, 117] on button at bounding box center [601, 116] width 23 height 17
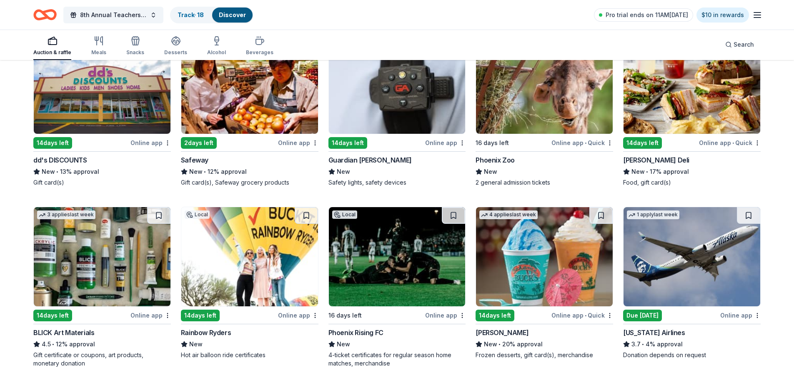
scroll to position [1750, 0]
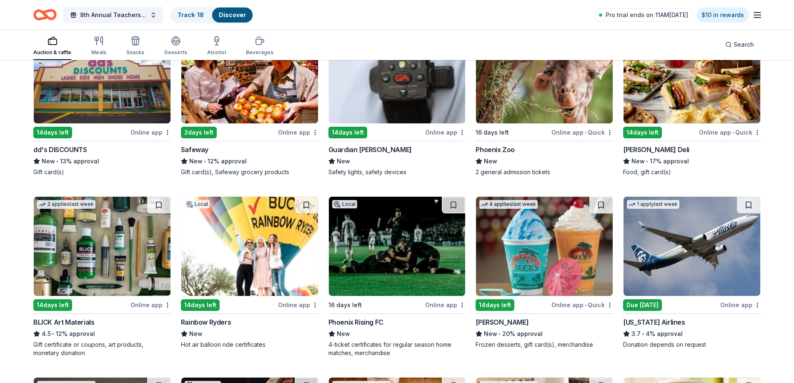
click at [693, 239] on img at bounding box center [692, 246] width 137 height 99
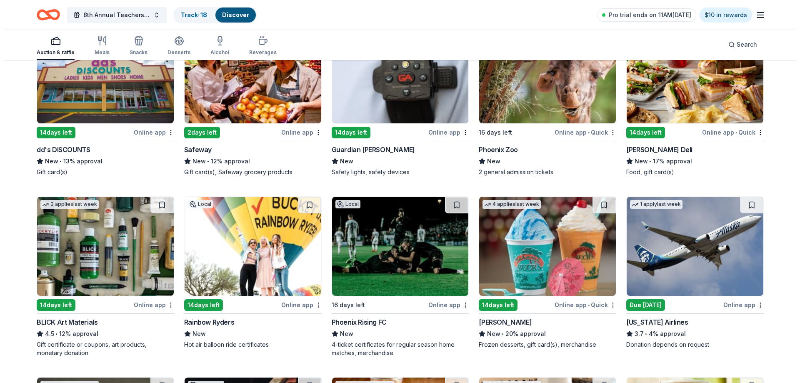
scroll to position [1625, 0]
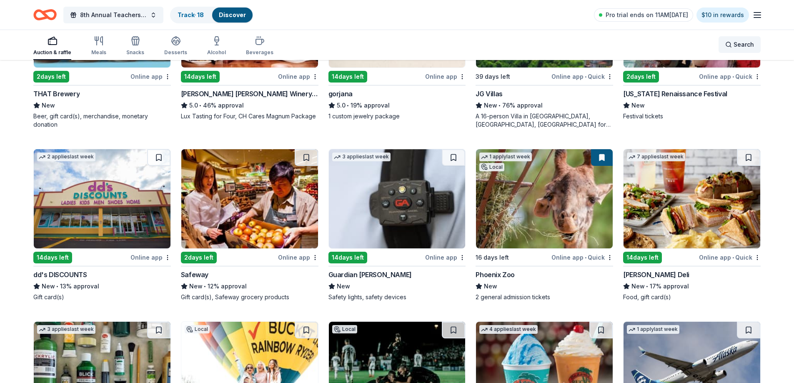
click at [743, 45] on span "Search" at bounding box center [744, 45] width 20 height 10
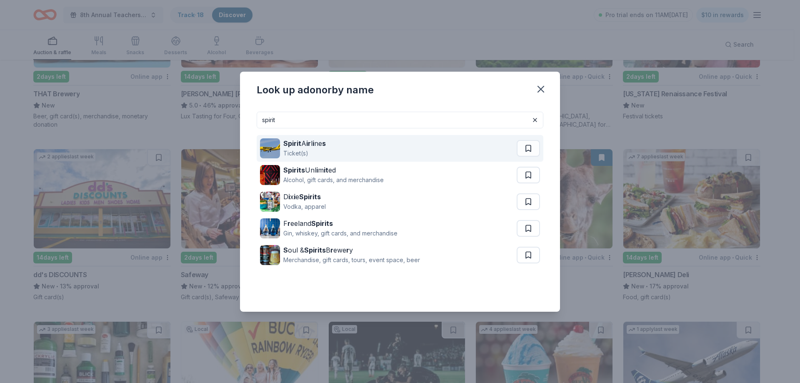
type input "spirit"
click at [399, 156] on div "Spirit A ir l i ne s Ticket(s)" at bounding box center [388, 148] width 257 height 27
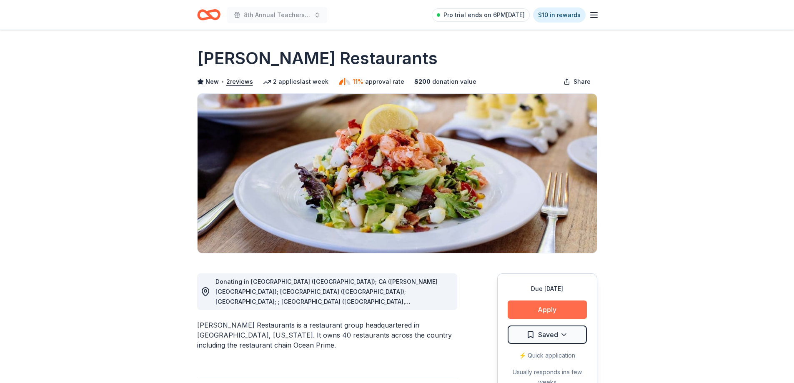
click at [544, 310] on button "Apply" at bounding box center [547, 310] width 79 height 18
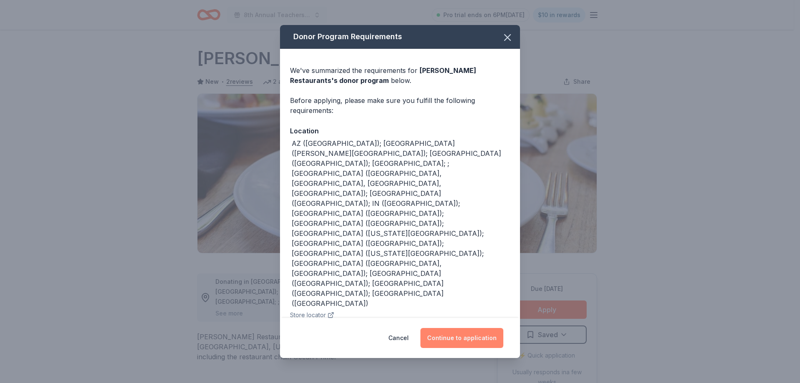
click at [460, 347] on button "Continue to application" at bounding box center [462, 338] width 83 height 20
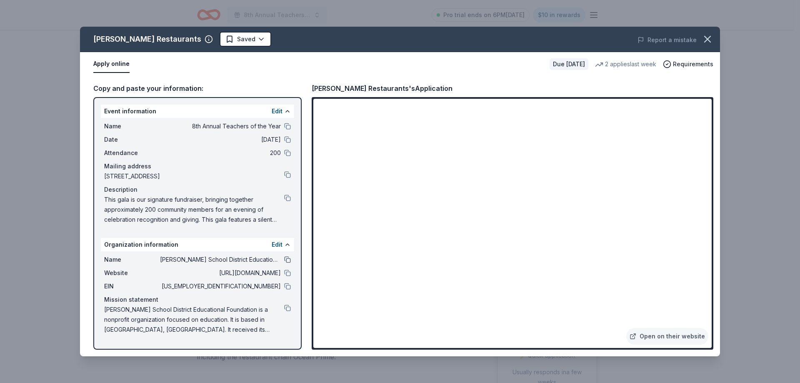
click at [284, 259] on div "Name Osborn School District Educational Foundation" at bounding box center [197, 260] width 187 height 10
click at [286, 258] on button at bounding box center [287, 259] width 7 height 7
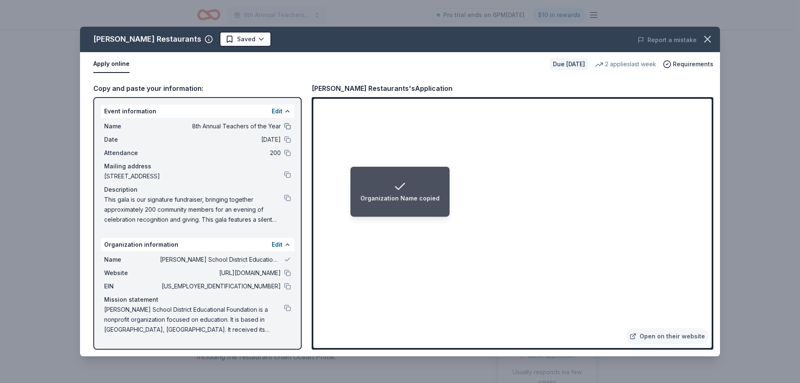
click at [290, 128] on button at bounding box center [287, 126] width 7 height 7
click at [287, 127] on button at bounding box center [287, 126] width 7 height 7
click at [401, 168] on li "Event Name copied" at bounding box center [400, 192] width 77 height 50
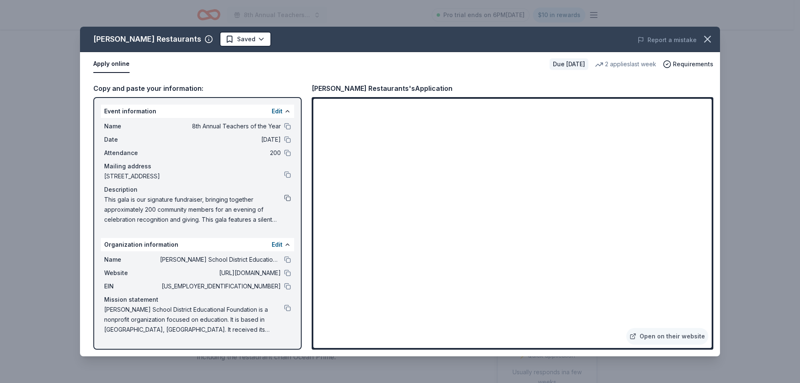
click at [288, 198] on button at bounding box center [287, 198] width 7 height 7
click at [265, 35] on html "8th Annual Teachers of the Year Pro trial ends on 6PM, 9/17 $10 in rewards Due …" at bounding box center [400, 191] width 800 height 383
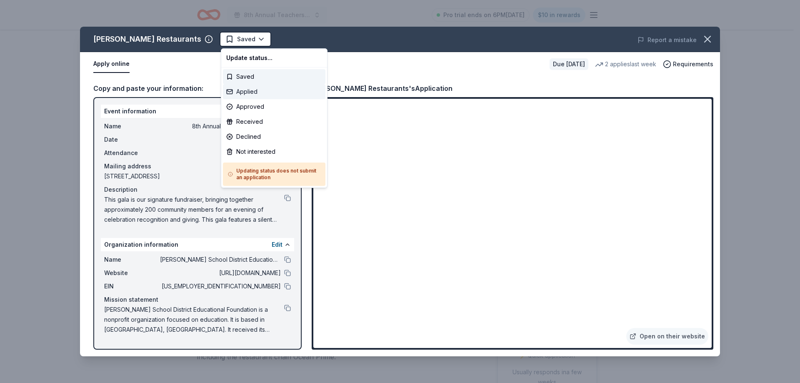
click at [263, 91] on div "Applied" at bounding box center [274, 91] width 103 height 15
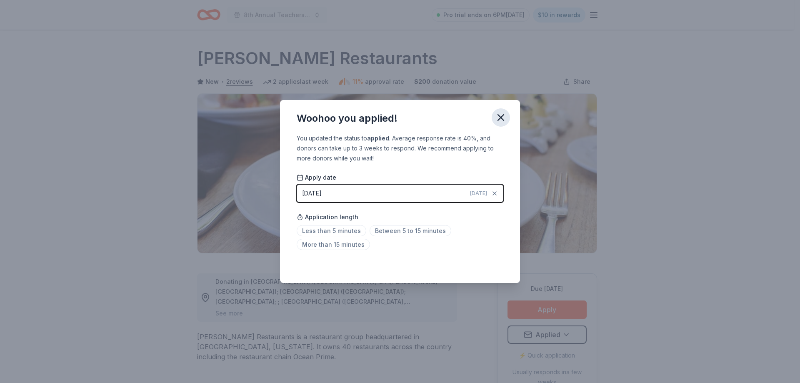
click at [498, 119] on icon "button" at bounding box center [501, 118] width 12 height 12
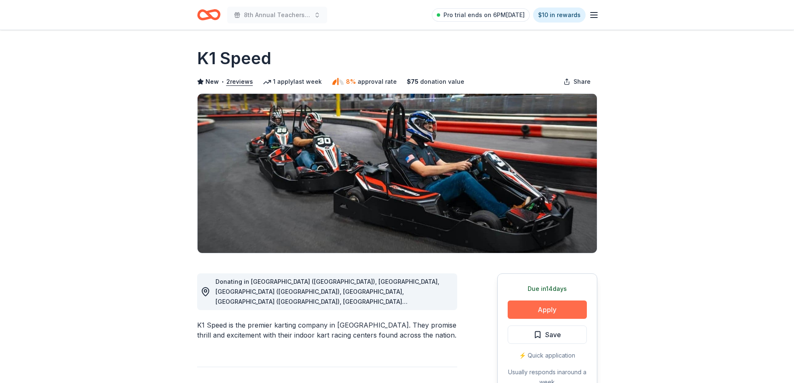
click at [562, 314] on button "Apply" at bounding box center [547, 310] width 79 height 18
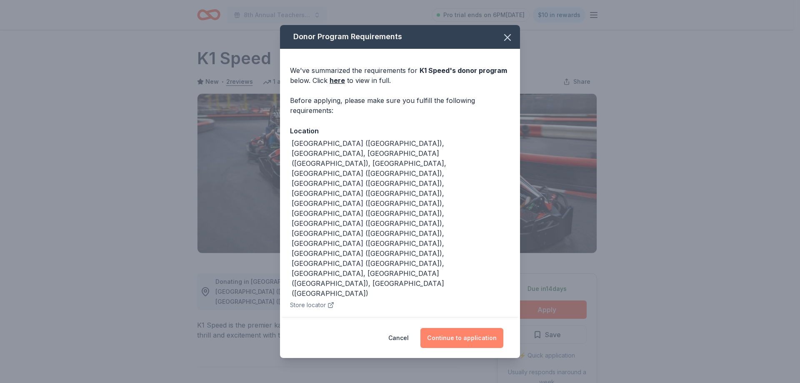
click at [473, 328] on button "Continue to application" at bounding box center [462, 338] width 83 height 20
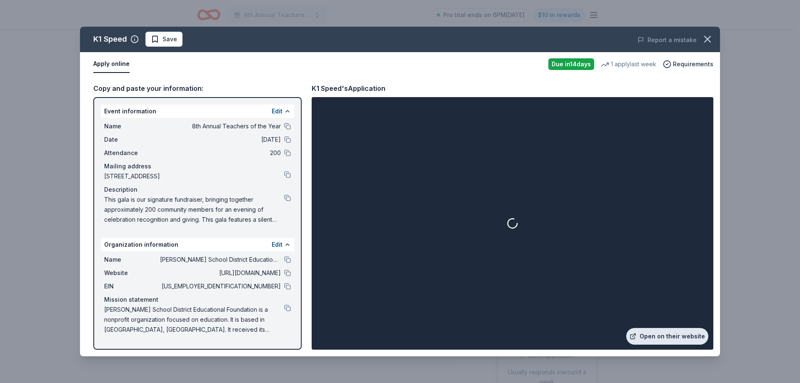
click at [676, 338] on link "Open on their website" at bounding box center [668, 336] width 82 height 17
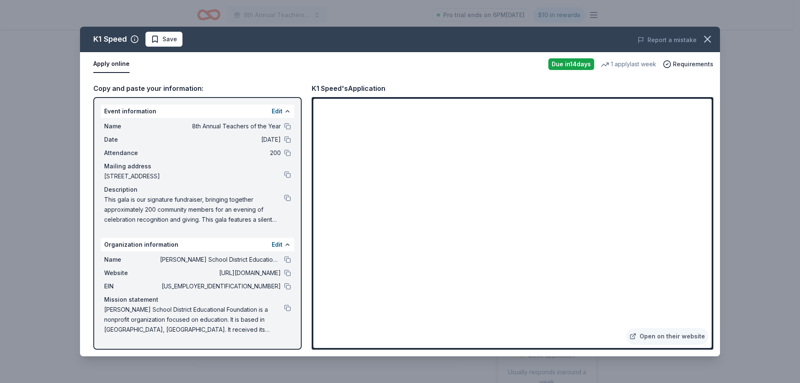
click at [291, 260] on div "Name Osborn School District Educational Foundation Website http://www.osbornedu…" at bounding box center [197, 294] width 193 height 87
click at [290, 260] on button at bounding box center [287, 259] width 7 height 7
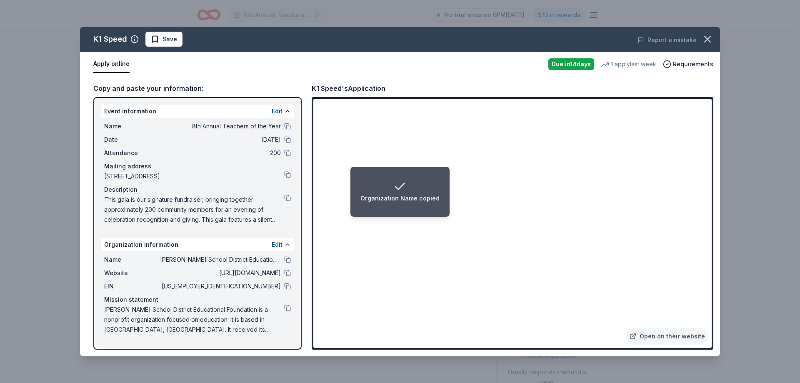
drag, startPoint x: 286, startPoint y: 288, endPoint x: 314, endPoint y: 288, distance: 27.5
click at [286, 288] on button at bounding box center [287, 286] width 7 height 7
click at [289, 310] on button at bounding box center [287, 308] width 7 height 7
drag, startPoint x: 286, startPoint y: 125, endPoint x: 327, endPoint y: 142, distance: 44.4
click at [286, 125] on button at bounding box center [287, 126] width 7 height 7
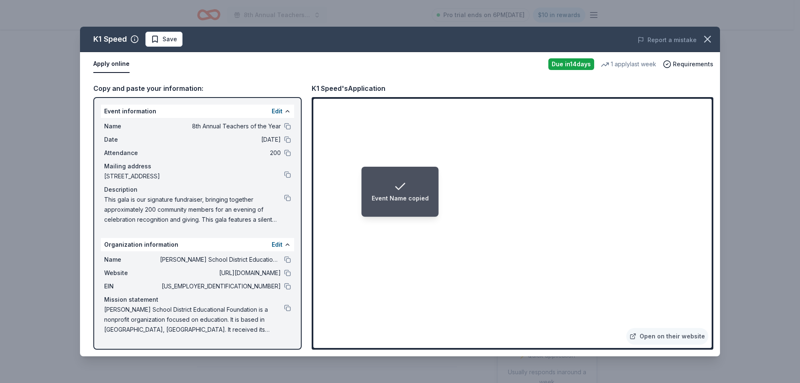
drag, startPoint x: 289, startPoint y: 200, endPoint x: 406, endPoint y: 219, distance: 118.8
click at [289, 200] on button at bounding box center [287, 198] width 7 height 7
click at [160, 44] on span "Save" at bounding box center [164, 39] width 26 height 10
click at [188, 39] on html "Event Description copied 8th Annual Teachers of the Year Pro trial ends on 6PM,…" at bounding box center [400, 191] width 800 height 383
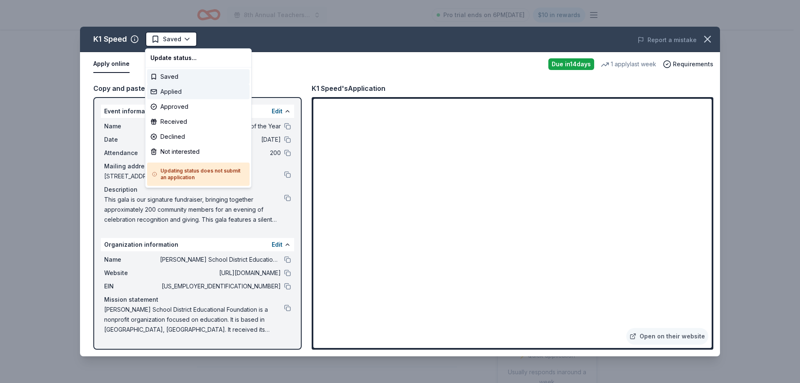
click at [180, 96] on div "Applied" at bounding box center [198, 91] width 103 height 15
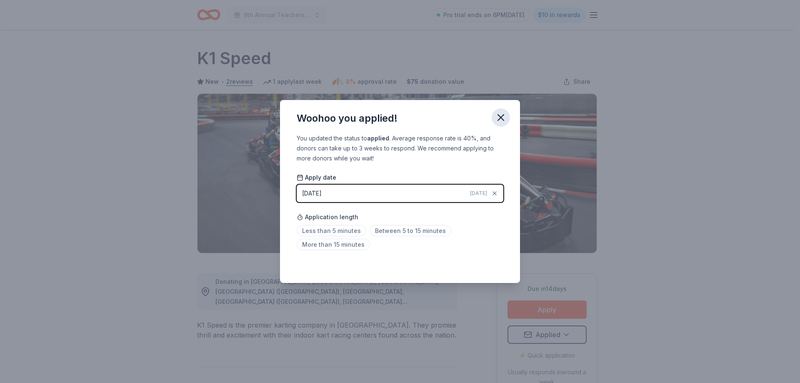
click at [496, 115] on icon "button" at bounding box center [501, 118] width 12 height 12
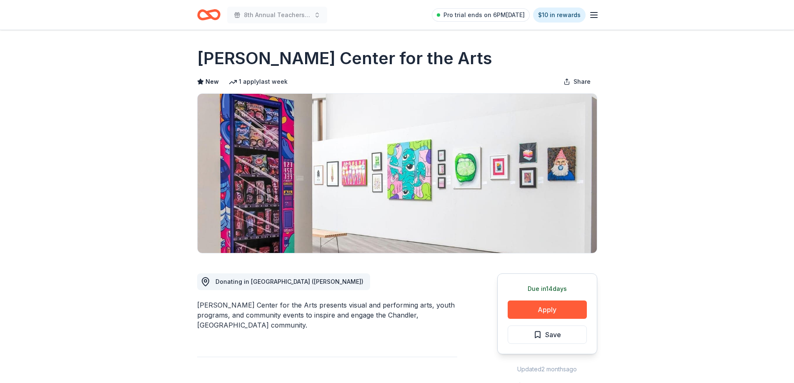
click at [543, 305] on button "Apply" at bounding box center [547, 310] width 79 height 18
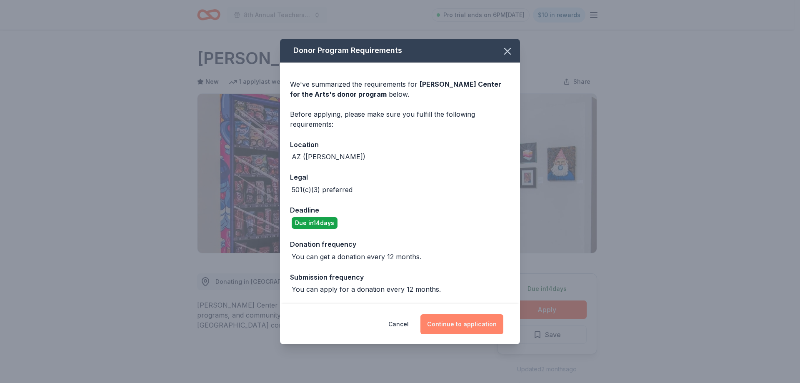
click at [460, 324] on button "Continue to application" at bounding box center [462, 324] width 83 height 20
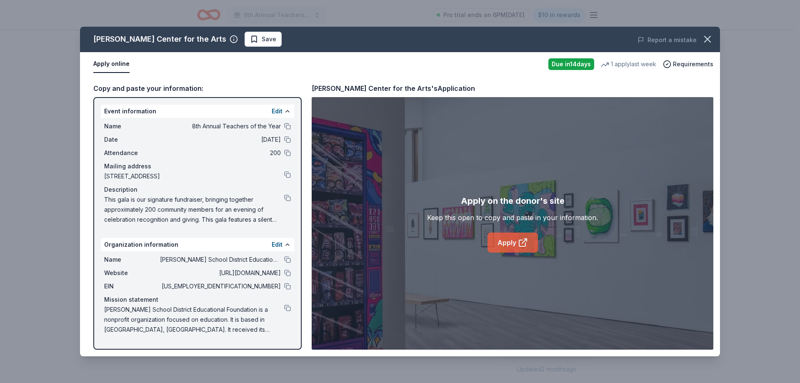
click at [514, 241] on link "Apply" at bounding box center [513, 243] width 50 height 20
drag, startPoint x: 287, startPoint y: 128, endPoint x: 299, endPoint y: 132, distance: 12.9
click at [287, 128] on button at bounding box center [287, 126] width 7 height 7
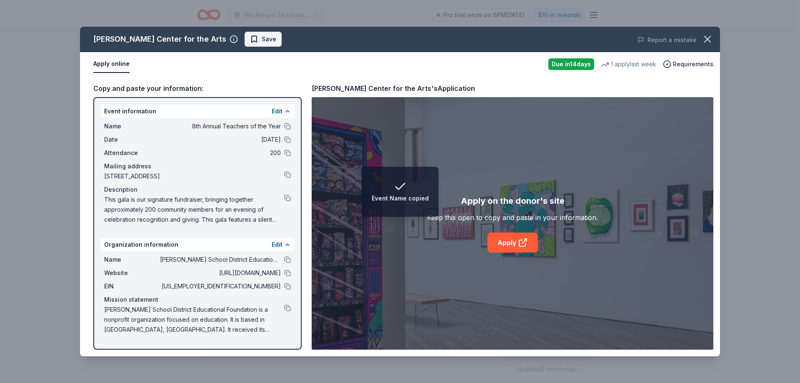
click at [262, 42] on span "Save" at bounding box center [269, 39] width 15 height 10
click at [232, 41] on html "Event Name copied 8th Annual Teachers of the Year Pro trial ends on 6PM, 9/17 $…" at bounding box center [400, 191] width 800 height 383
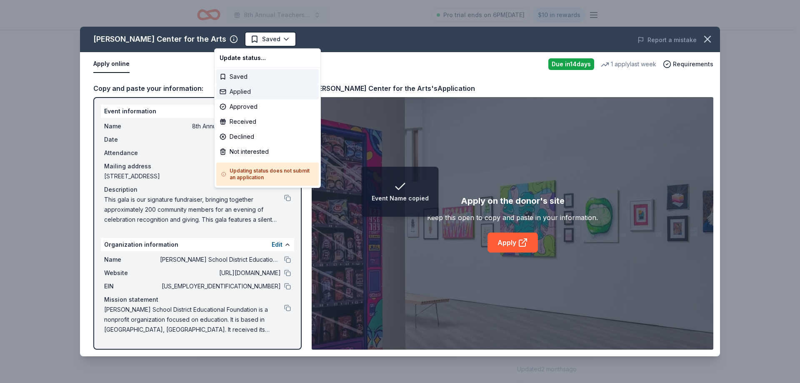
click at [245, 96] on div "Applied" at bounding box center [267, 91] width 103 height 15
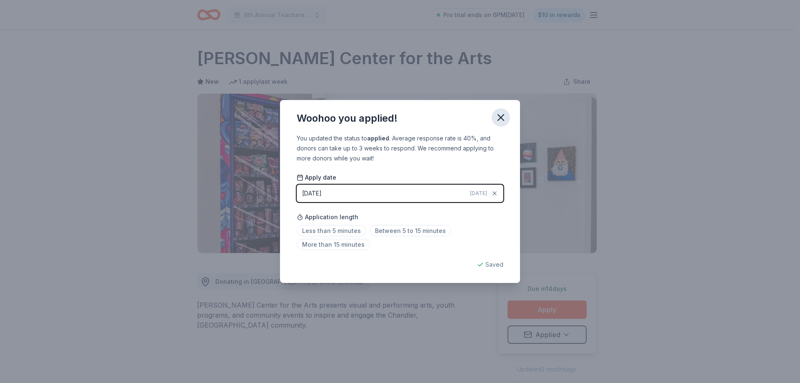
click at [500, 114] on icon "button" at bounding box center [501, 118] width 12 height 12
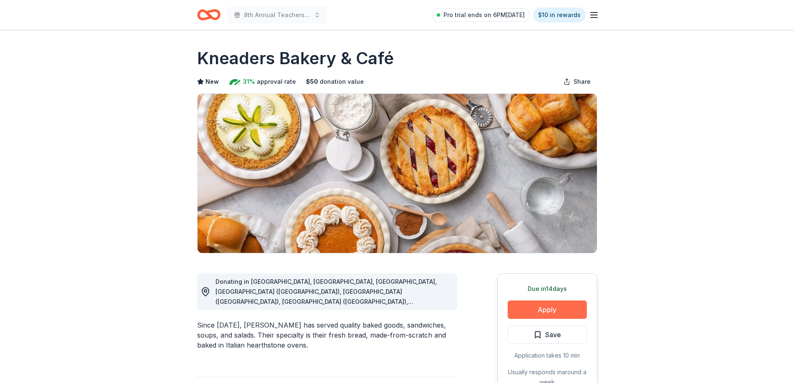
click at [531, 310] on button "Apply" at bounding box center [547, 310] width 79 height 18
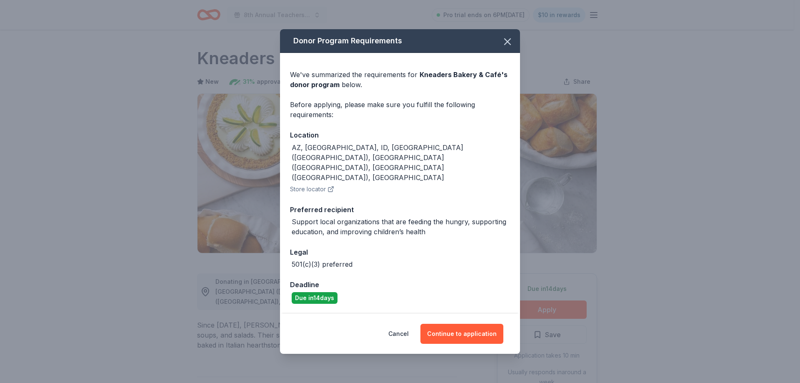
click at [468, 314] on div "Cancel Continue to application" at bounding box center [400, 334] width 240 height 40
click at [466, 324] on button "Continue to application" at bounding box center [462, 334] width 83 height 20
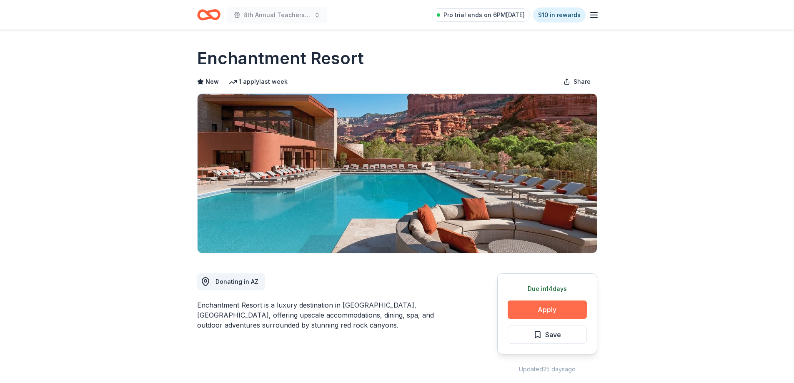
click at [529, 313] on button "Apply" at bounding box center [547, 310] width 79 height 18
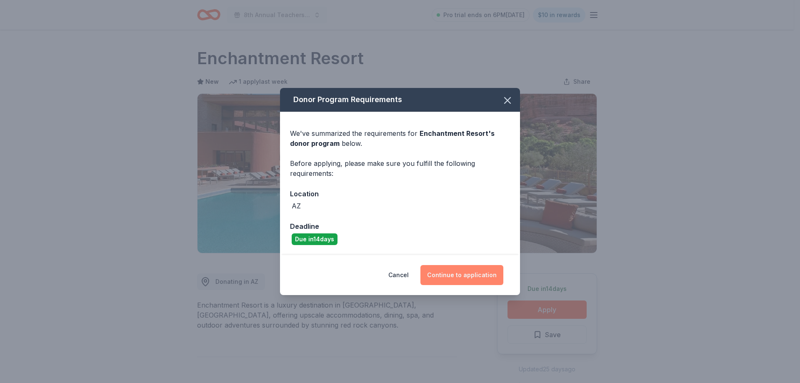
click button "Continue to application"
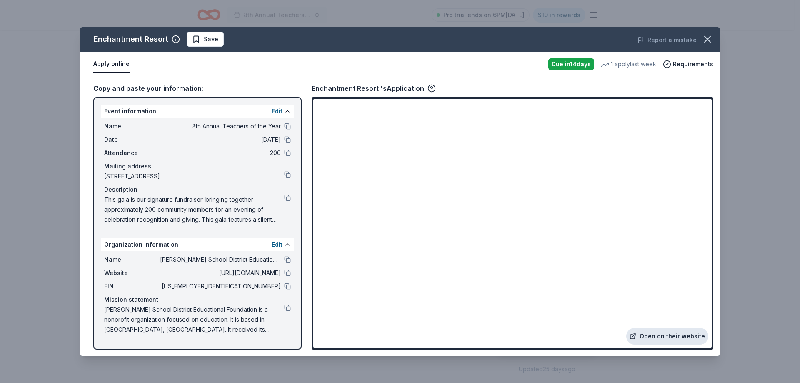
click link "Open on their website"
click button
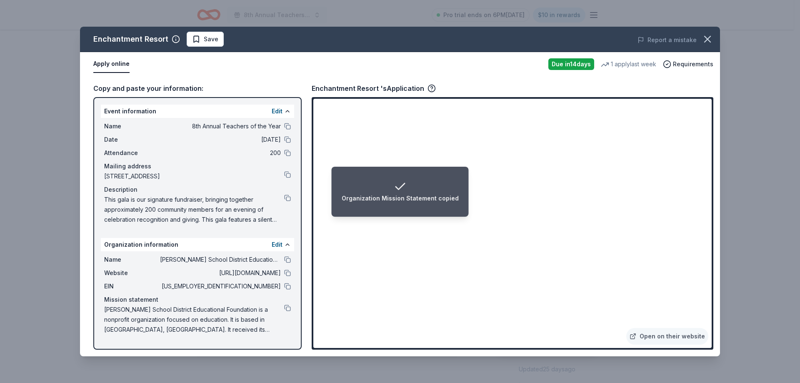
drag, startPoint x: 286, startPoint y: 288, endPoint x: 294, endPoint y: 286, distance: 7.7
click button
drag, startPoint x: 287, startPoint y: 125, endPoint x: 291, endPoint y: 128, distance: 5.6
click button
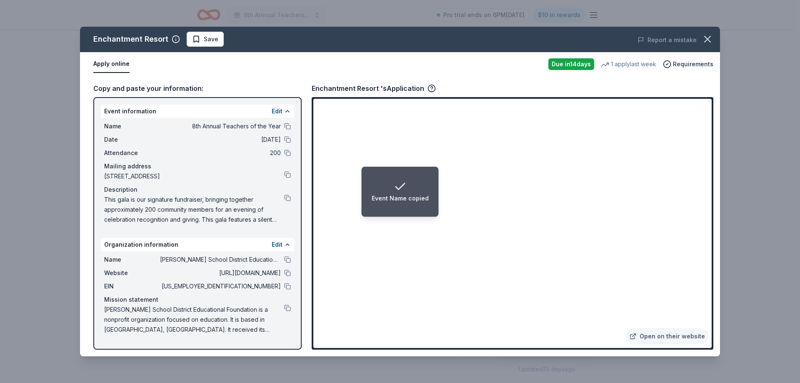
drag, startPoint x: 287, startPoint y: 307, endPoint x: 312, endPoint y: 307, distance: 25.0
click button
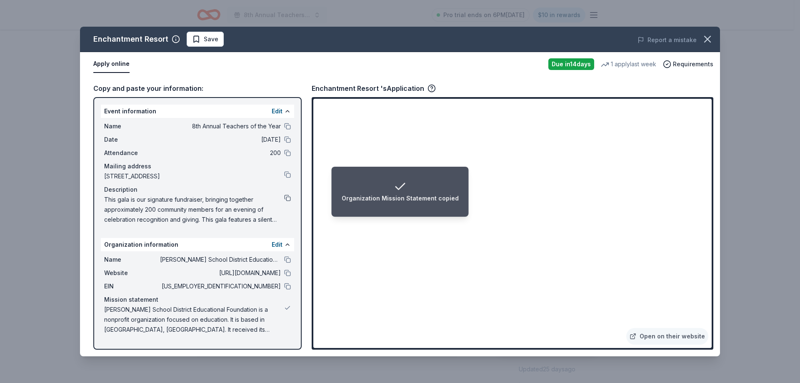
click button
click button "Save"
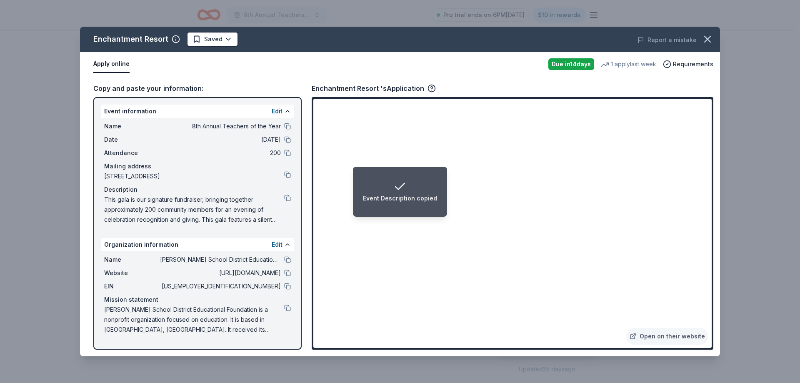
click div "Enchantment Resort Saved Report a mistake"
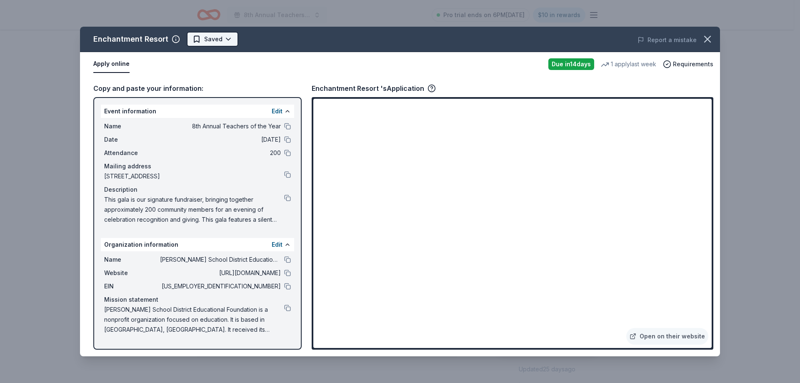
click html "8th Annual Teachers of the Year Pro trial ends on 6PM, 9/17 $10 in rewards Due …"
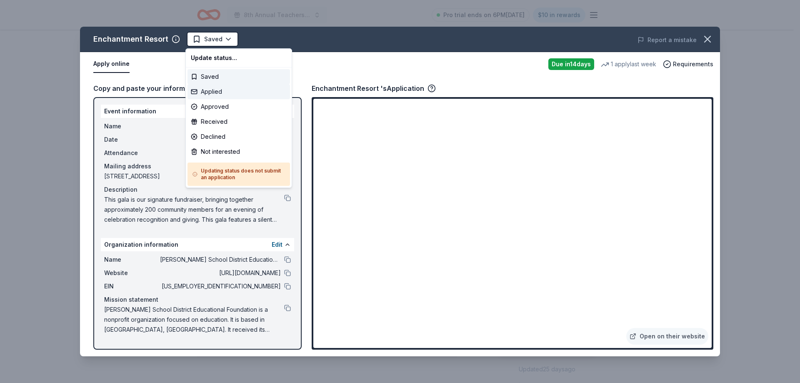
click div "Applied"
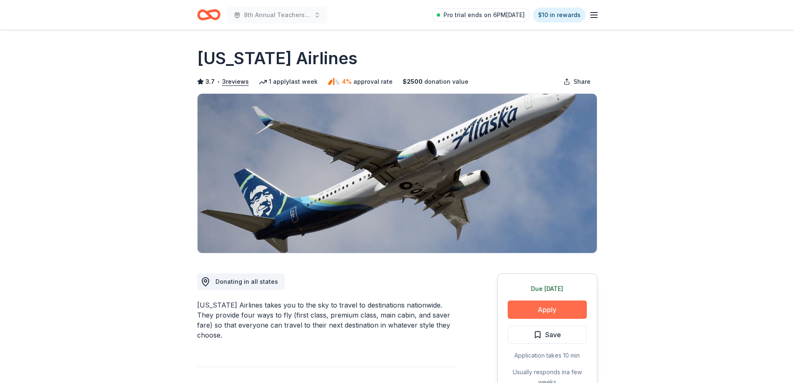
click at [528, 316] on button "Apply" at bounding box center [547, 310] width 79 height 18
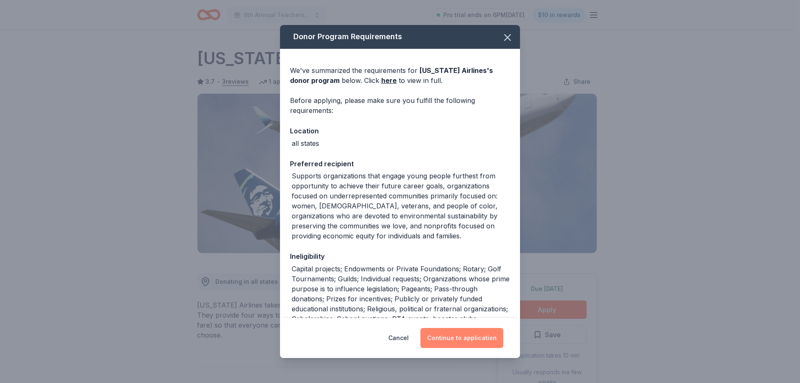
click at [472, 344] on button "Continue to application" at bounding box center [462, 338] width 83 height 20
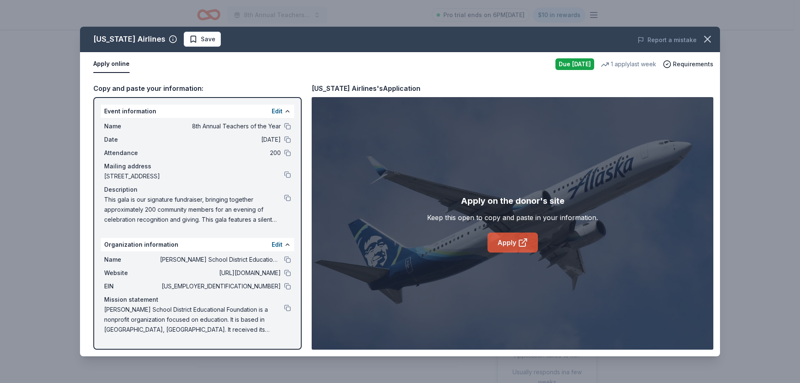
click at [505, 243] on link "Apply" at bounding box center [513, 243] width 50 height 20
click at [290, 261] on button at bounding box center [287, 259] width 7 height 7
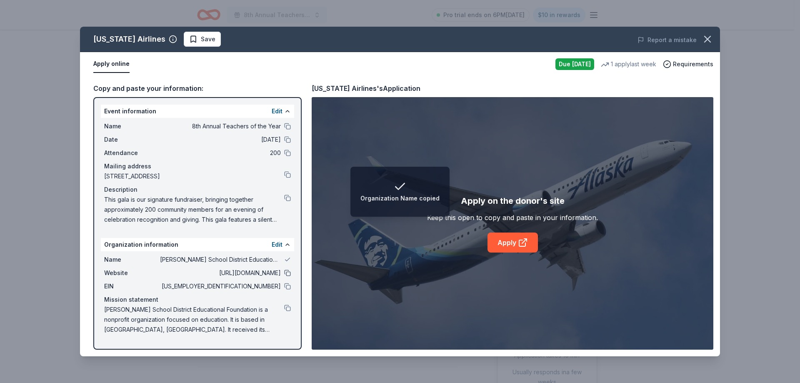
click at [288, 271] on button at bounding box center [287, 273] width 7 height 7
click at [291, 286] on div "Name Osborn School District Educational Foundation Website http://www.osbornedu…" at bounding box center [197, 294] width 193 height 87
click at [290, 286] on button at bounding box center [287, 286] width 7 height 7
click at [284, 309] on button at bounding box center [287, 308] width 7 height 7
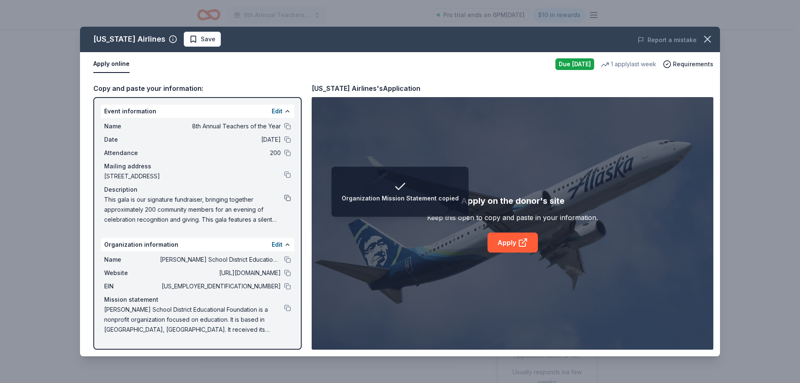
click at [286, 201] on button at bounding box center [287, 198] width 7 height 7
click at [285, 129] on button at bounding box center [287, 126] width 7 height 7
click at [286, 197] on button at bounding box center [287, 198] width 7 height 7
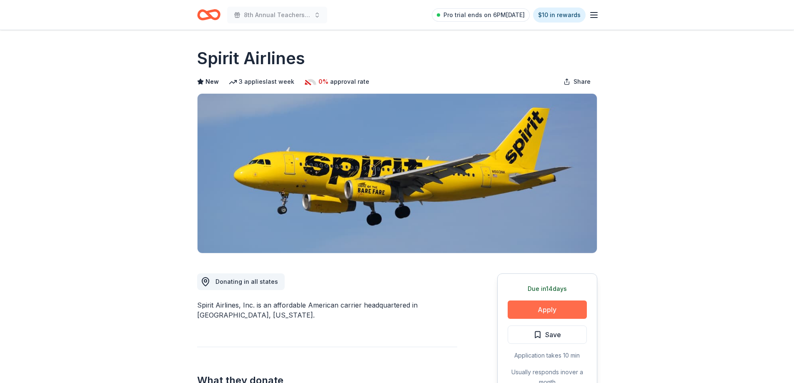
click at [547, 309] on button "Apply" at bounding box center [547, 310] width 79 height 18
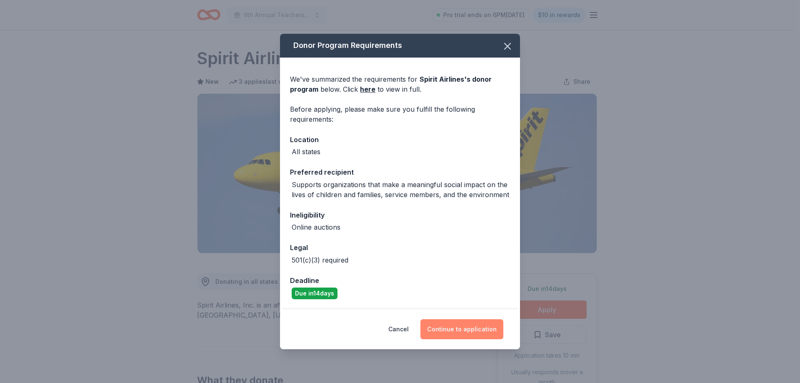
click at [457, 336] on button "Continue to application" at bounding box center [462, 329] width 83 height 20
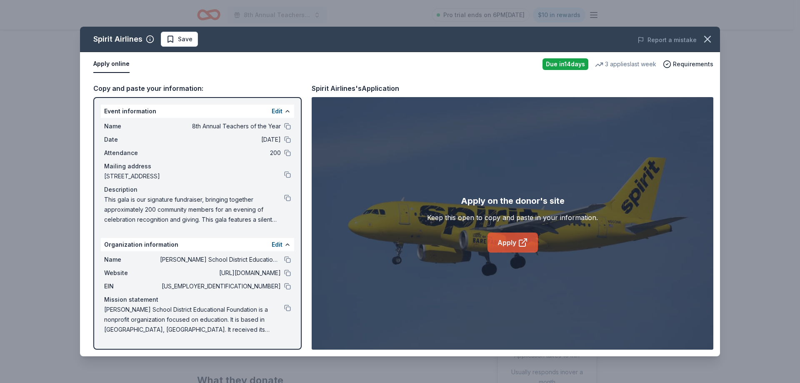
click at [529, 239] on link "Apply" at bounding box center [513, 243] width 50 height 20
click at [286, 271] on button at bounding box center [287, 273] width 7 height 7
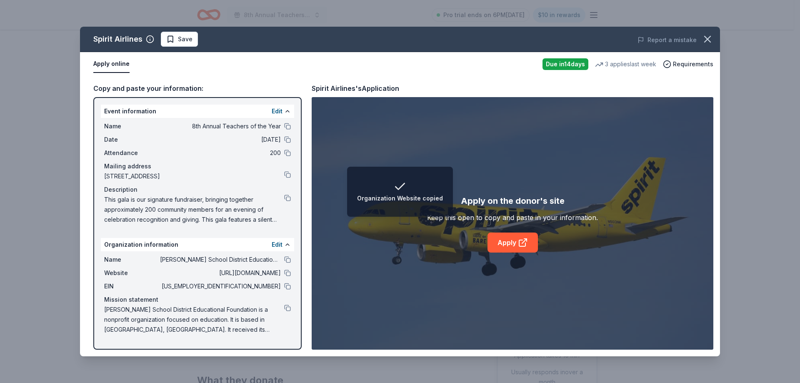
click at [284, 284] on div "EIN [US_EMPLOYER_IDENTIFICATION_NUMBER]" at bounding box center [197, 286] width 187 height 10
click at [285, 286] on button at bounding box center [287, 286] width 7 height 7
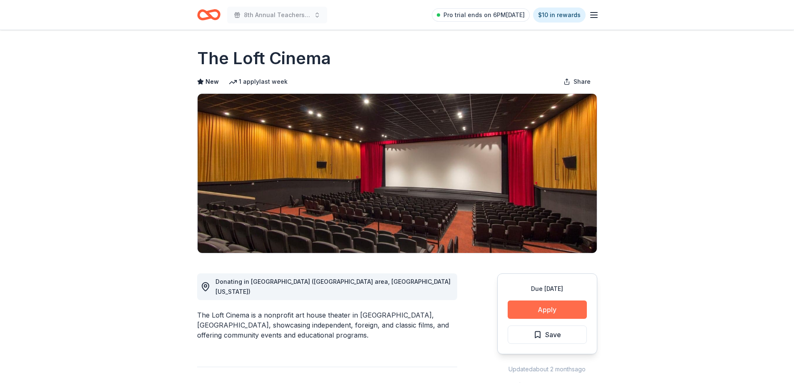
click at [550, 308] on button "Apply" at bounding box center [547, 310] width 79 height 18
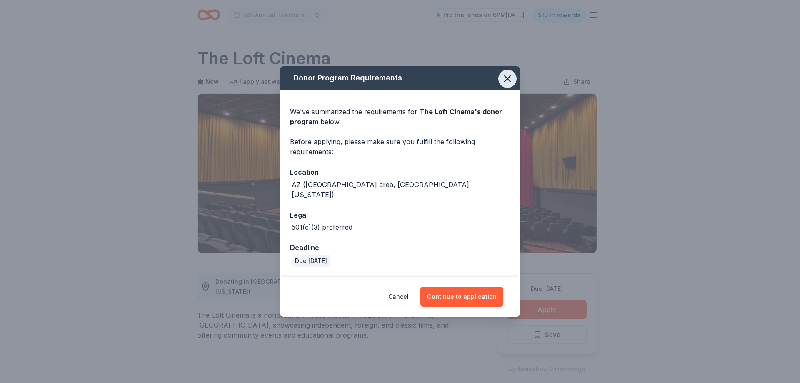
click at [512, 84] on icon "button" at bounding box center [508, 79] width 12 height 12
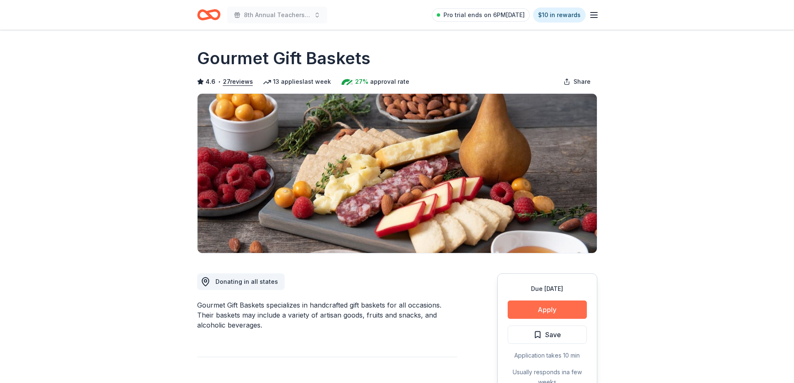
click at [565, 304] on button "Apply" at bounding box center [547, 310] width 79 height 18
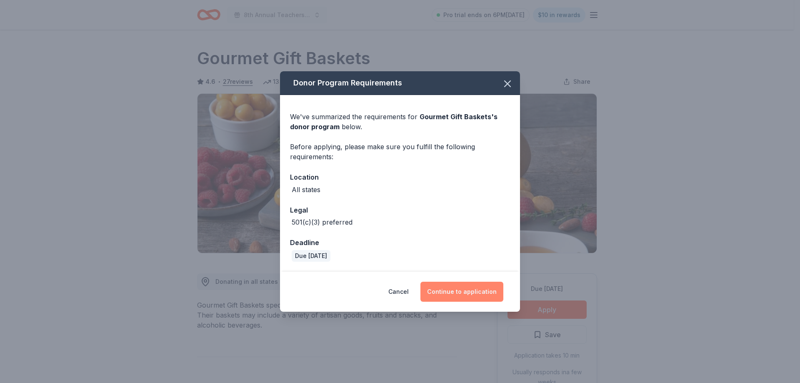
click at [483, 293] on button "Continue to application" at bounding box center [462, 292] width 83 height 20
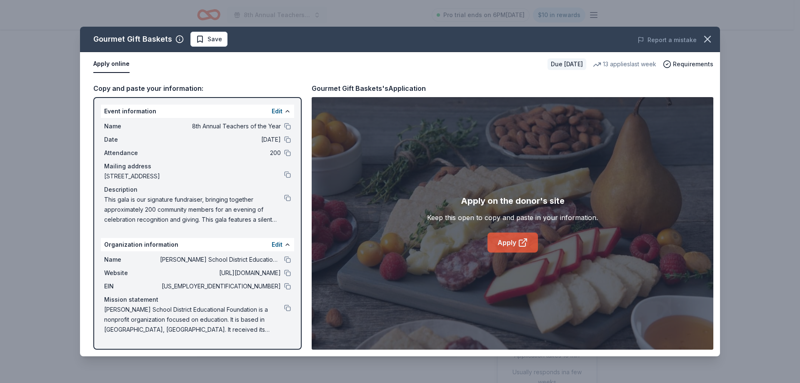
click at [502, 240] on link "Apply" at bounding box center [513, 243] width 50 height 20
click at [285, 259] on button at bounding box center [287, 259] width 7 height 7
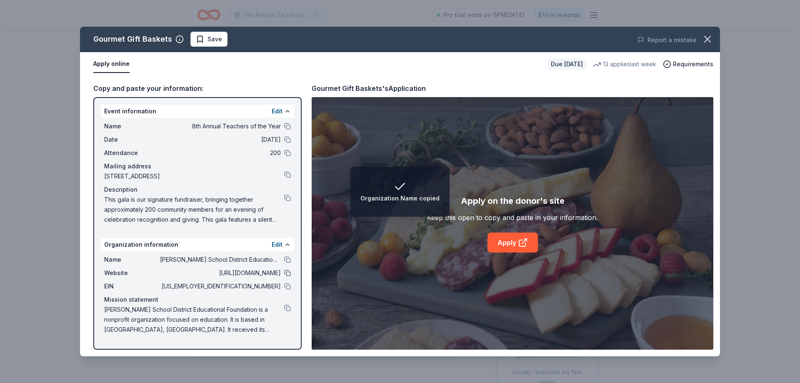
click at [290, 272] on button at bounding box center [287, 273] width 7 height 7
drag, startPoint x: 288, startPoint y: 309, endPoint x: 303, endPoint y: 307, distance: 15.1
click at [288, 309] on button at bounding box center [287, 308] width 7 height 7
click at [289, 285] on button at bounding box center [287, 286] width 7 height 7
drag, startPoint x: 289, startPoint y: 200, endPoint x: 524, endPoint y: 253, distance: 241.3
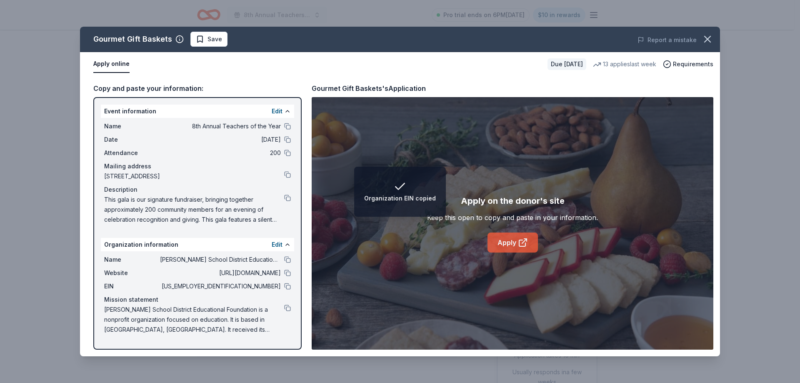
click at [289, 200] on button at bounding box center [287, 198] width 7 height 7
click at [286, 126] on button at bounding box center [287, 126] width 7 height 7
click at [197, 39] on span "Save" at bounding box center [209, 39] width 26 height 10
click at [212, 43] on html "Event Name copied 8th Annual Teachers of the Year Pro trial ends on 6PM, 9/17 $…" at bounding box center [400, 191] width 800 height 383
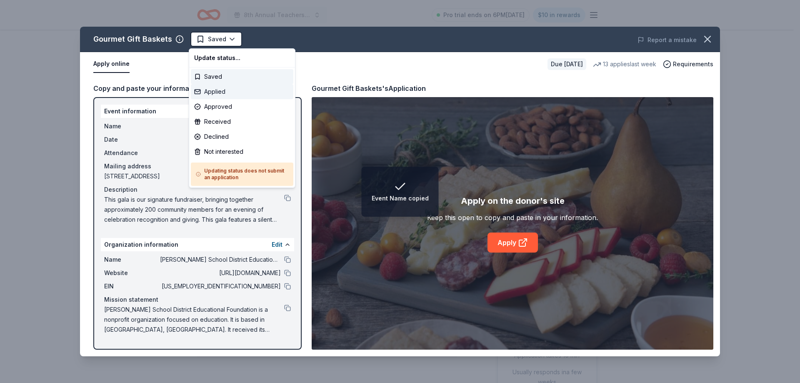
click at [223, 90] on div "Applied" at bounding box center [242, 91] width 103 height 15
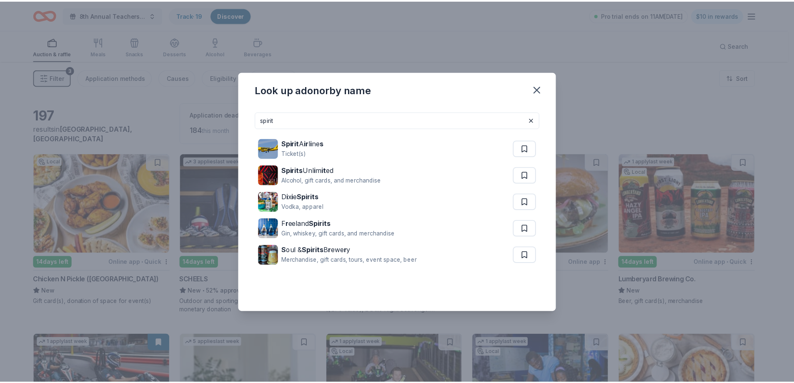
scroll to position [1625, 0]
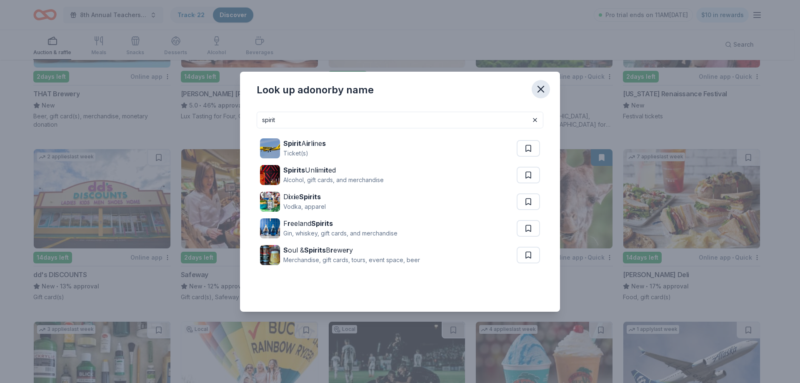
click at [544, 83] on icon "button" at bounding box center [541, 89] width 12 height 12
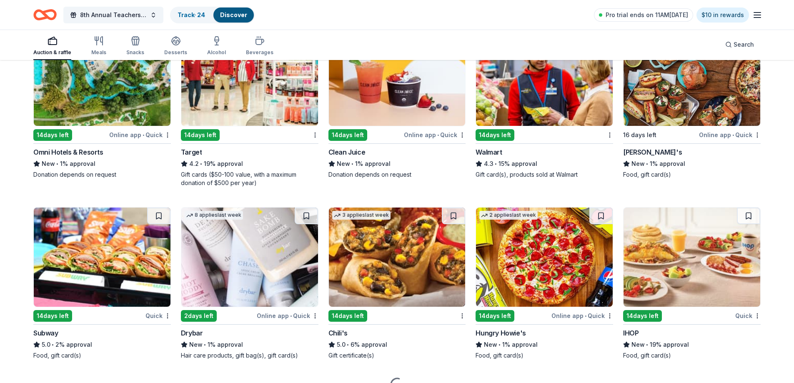
scroll to position [4015, 0]
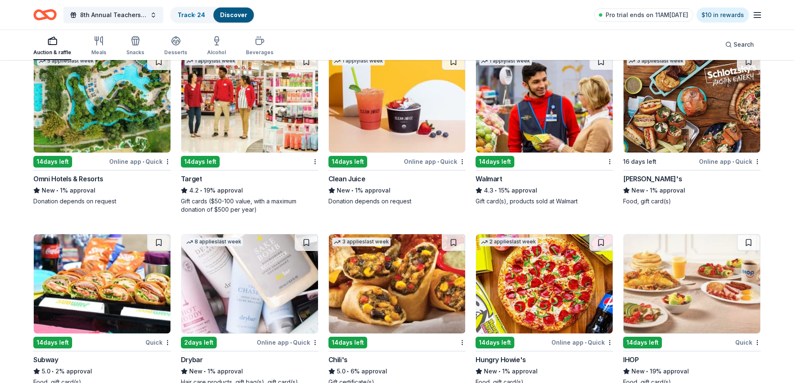
click at [102, 120] on img at bounding box center [102, 102] width 137 height 99
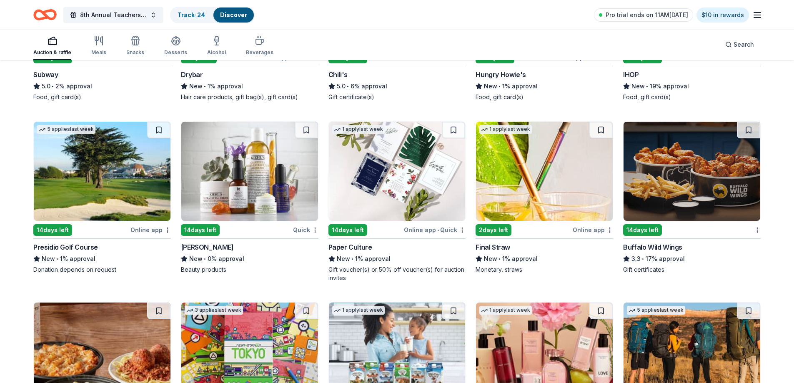
scroll to position [4306, 0]
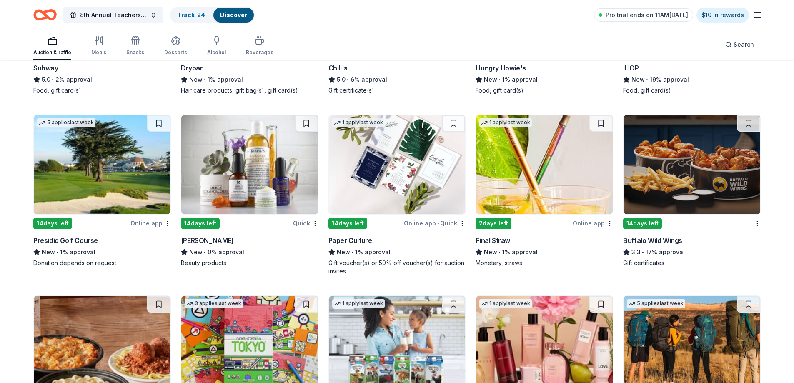
click at [98, 179] on img at bounding box center [102, 164] width 137 height 99
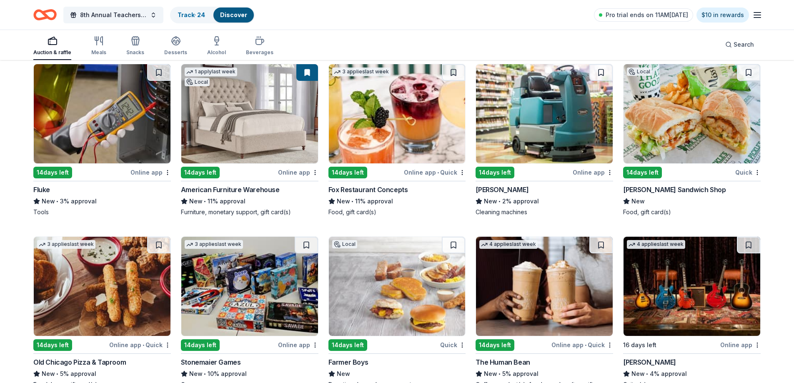
scroll to position [0, 0]
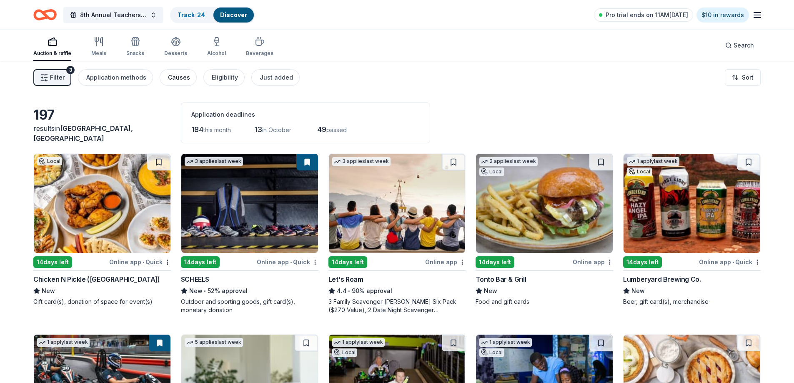
click at [178, 78] on div "Causes" at bounding box center [179, 78] width 22 height 10
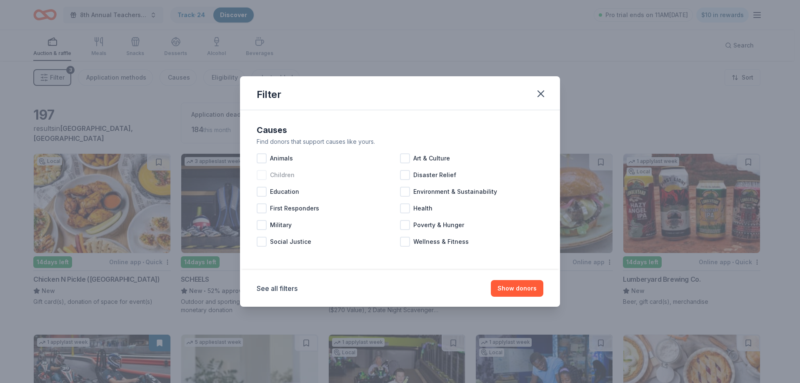
click at [291, 175] on span "Children" at bounding box center [282, 175] width 25 height 10
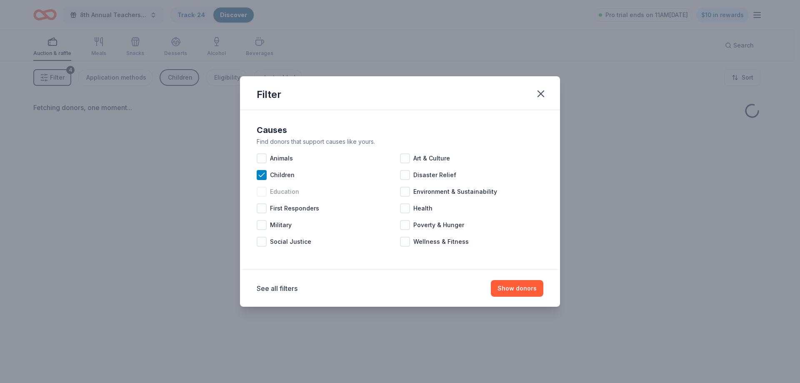
click at [284, 193] on span "Education" at bounding box center [284, 192] width 29 height 10
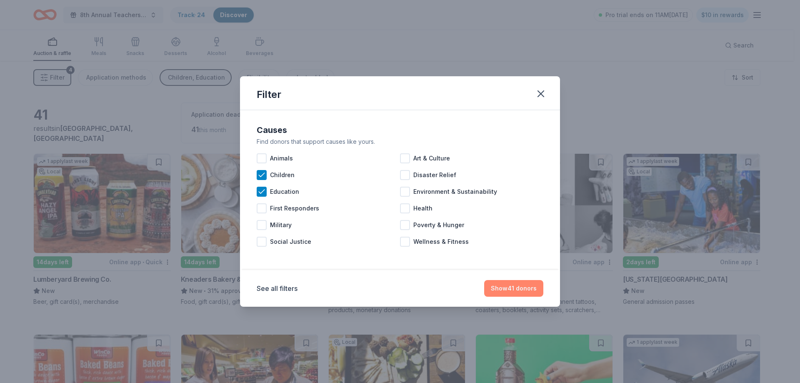
click at [511, 294] on button "Show 41 donors" at bounding box center [513, 288] width 59 height 17
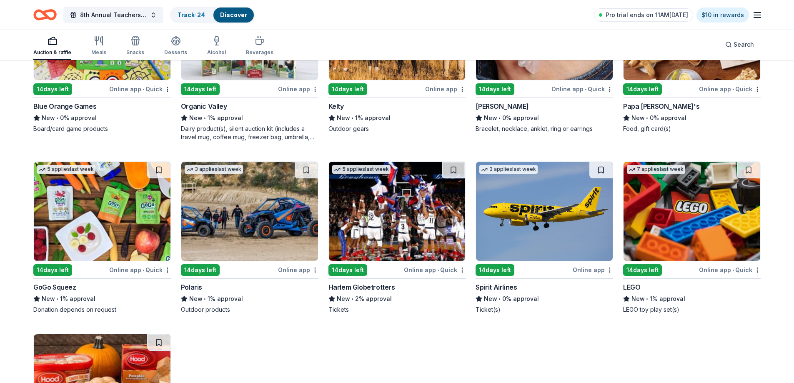
scroll to position [1354, 0]
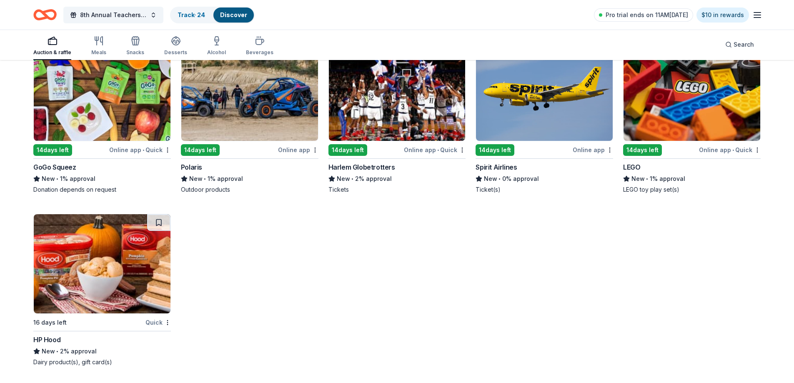
click at [670, 115] on img at bounding box center [692, 91] width 137 height 99
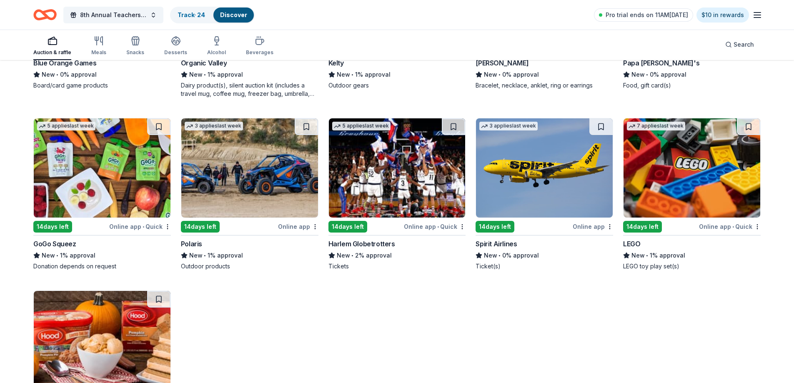
scroll to position [1270, 0]
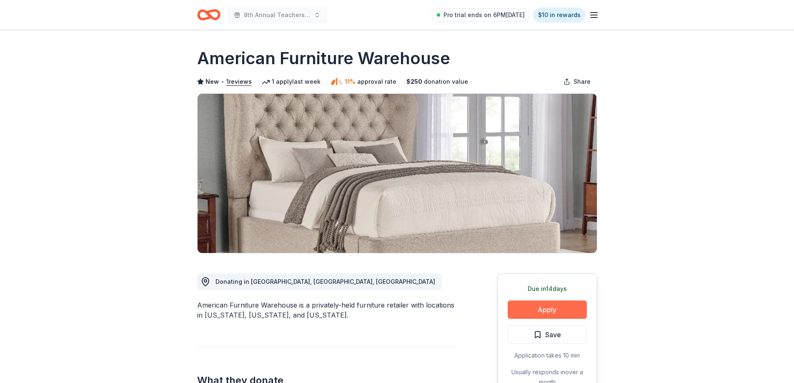
click at [548, 307] on button "Apply" at bounding box center [547, 310] width 79 height 18
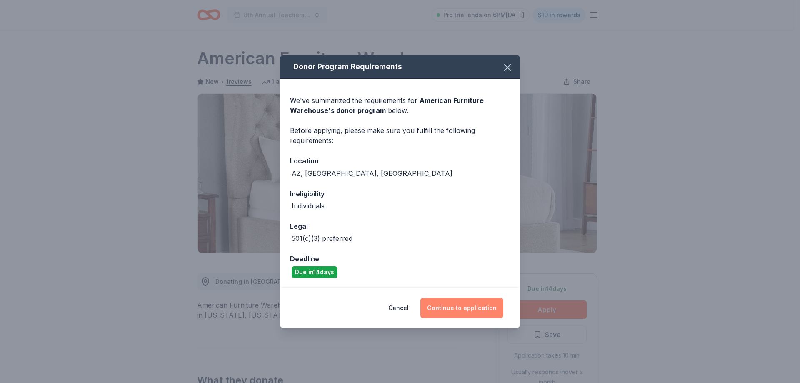
click at [458, 309] on button "Continue to application" at bounding box center [462, 308] width 83 height 20
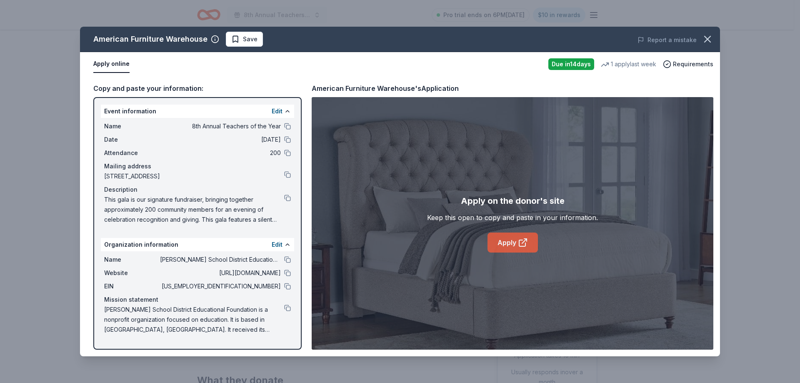
click at [521, 243] on icon at bounding box center [523, 243] width 10 height 10
click at [284, 258] on button at bounding box center [287, 259] width 7 height 7
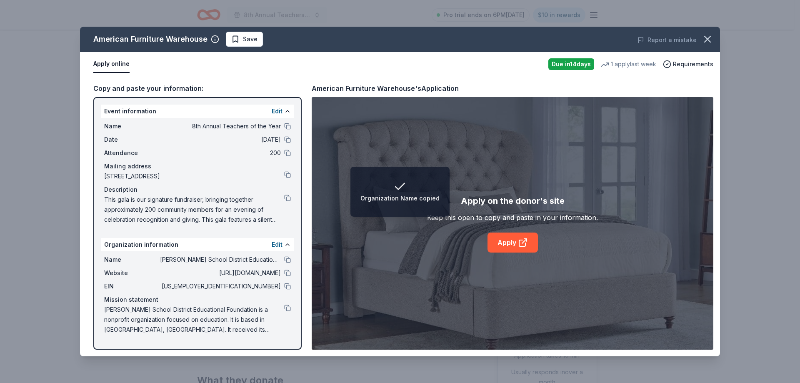
drag, startPoint x: 288, startPoint y: 270, endPoint x: 355, endPoint y: 274, distance: 67.3
click at [288, 270] on button at bounding box center [287, 273] width 7 height 7
click at [287, 197] on button at bounding box center [287, 198] width 7 height 7
click at [286, 125] on button at bounding box center [287, 126] width 7 height 7
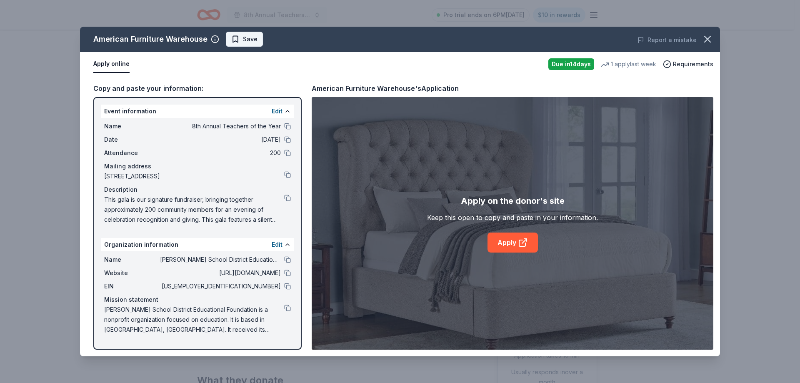
click at [246, 43] on span "Save" at bounding box center [250, 39] width 15 height 10
click at [247, 37] on html "8th Annual Teachers of the Year Pro trial ends on 6PM, 9/17 $10 in rewards Due …" at bounding box center [400, 191] width 800 height 383
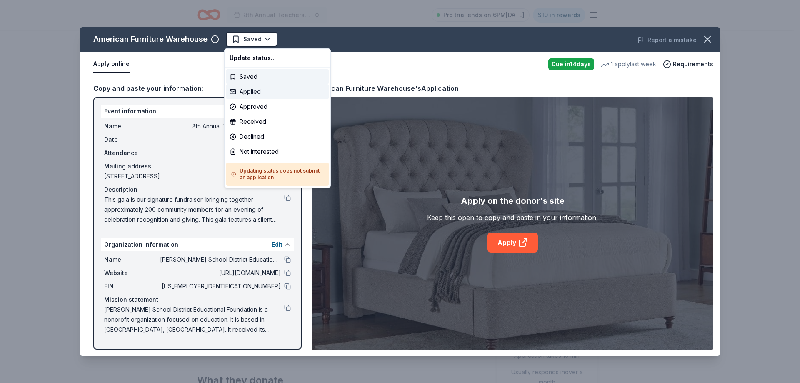
click at [259, 89] on div "Applied" at bounding box center [277, 91] width 103 height 15
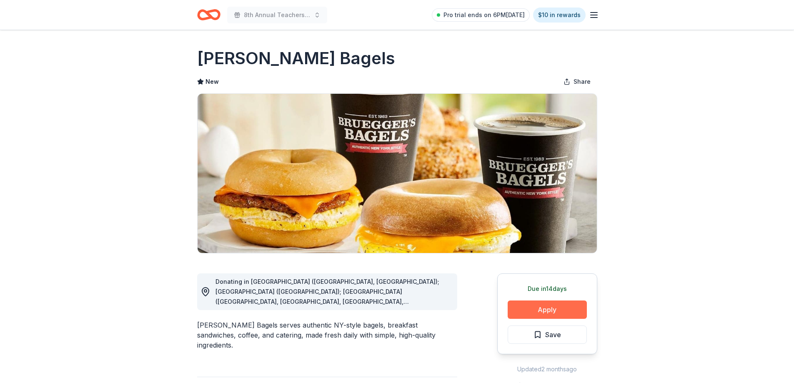
click at [565, 311] on button "Apply" at bounding box center [547, 310] width 79 height 18
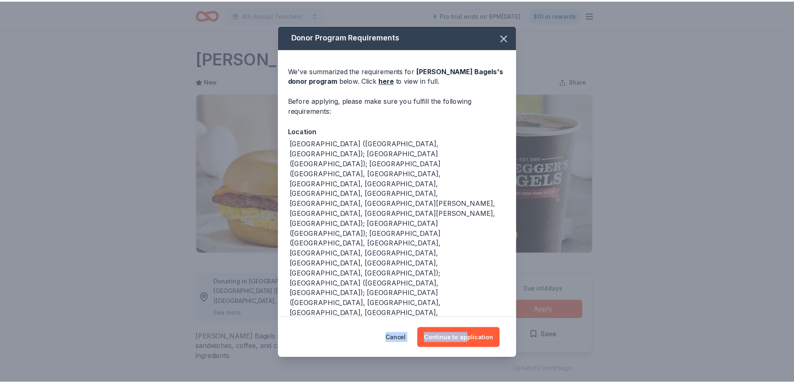
scroll to position [5, 0]
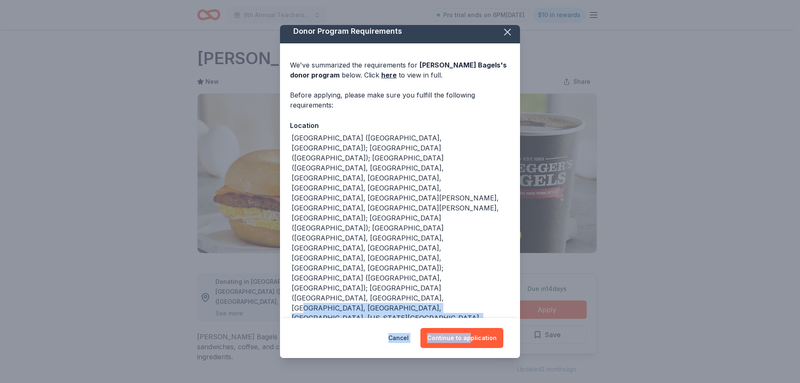
drag, startPoint x: 472, startPoint y: 324, endPoint x: 465, endPoint y: 233, distance: 90.3
click at [465, 233] on div "Donor Program Requirements We've summarized the requirements for [PERSON_NAME] …" at bounding box center [400, 191] width 240 height 333
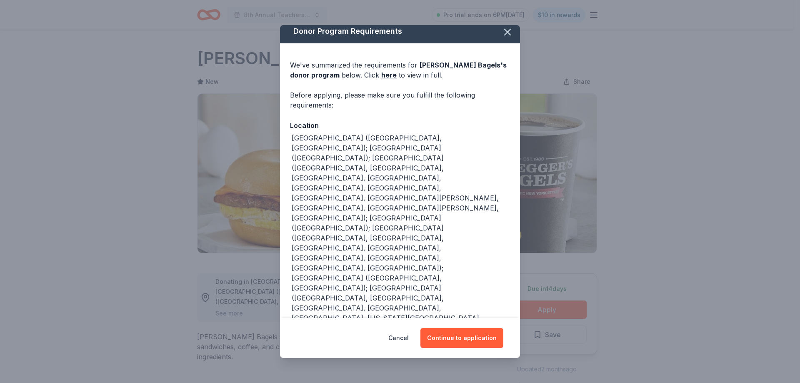
click at [345, 133] on div "[GEOGRAPHIC_DATA] ([GEOGRAPHIC_DATA], [GEOGRAPHIC_DATA]); [GEOGRAPHIC_DATA] ([G…" at bounding box center [401, 358] width 218 height 450
click at [505, 34] on icon "button" at bounding box center [508, 32] width 6 height 6
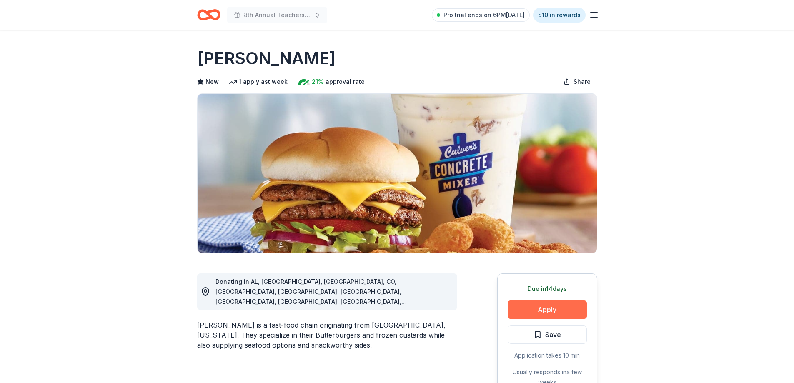
click at [552, 306] on button "Apply" at bounding box center [547, 310] width 79 height 18
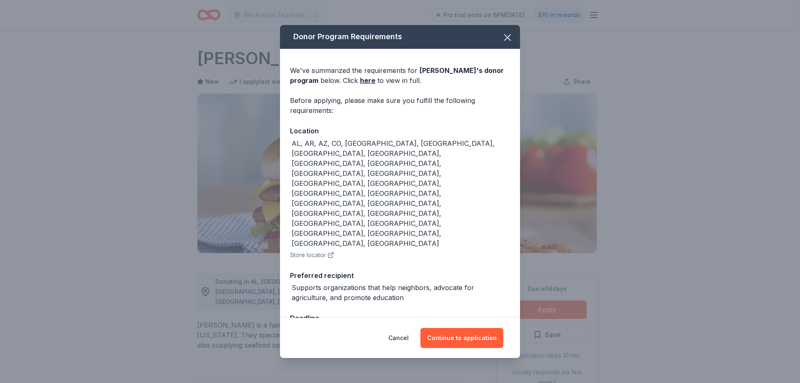
click at [471, 318] on div "Cancel Continue to application" at bounding box center [400, 338] width 240 height 40
click at [459, 328] on button "Continue to application" at bounding box center [462, 338] width 83 height 20
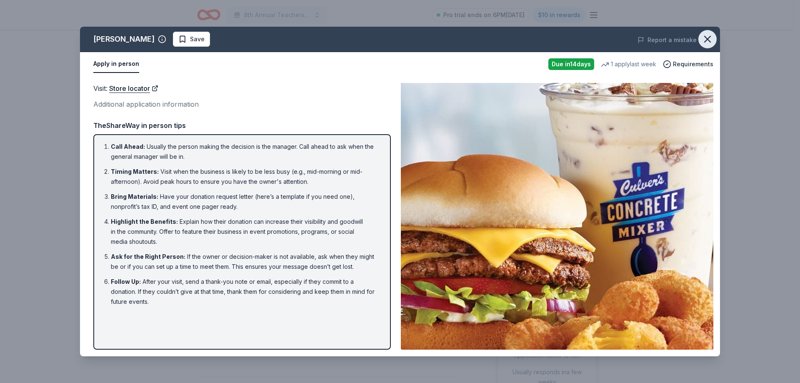
click at [712, 42] on icon "button" at bounding box center [708, 39] width 12 height 12
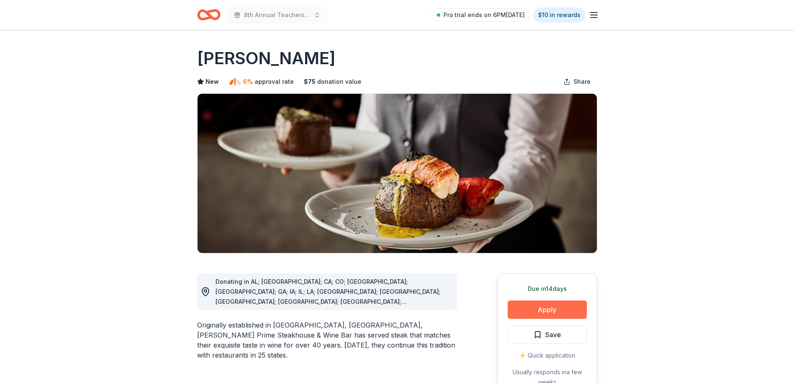
click at [552, 314] on button "Apply" at bounding box center [547, 310] width 79 height 18
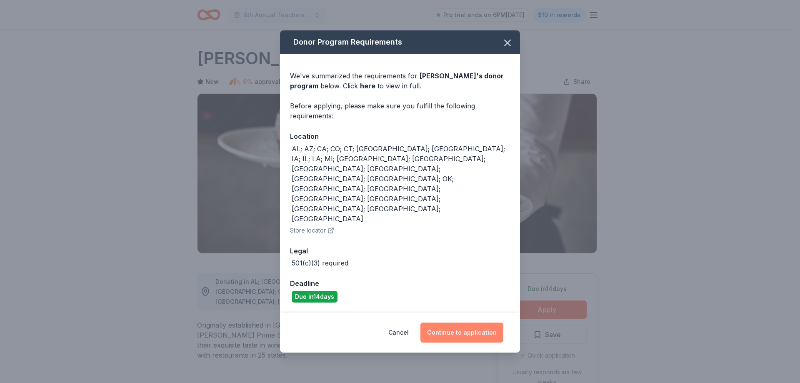
click at [456, 323] on button "Continue to application" at bounding box center [462, 333] width 83 height 20
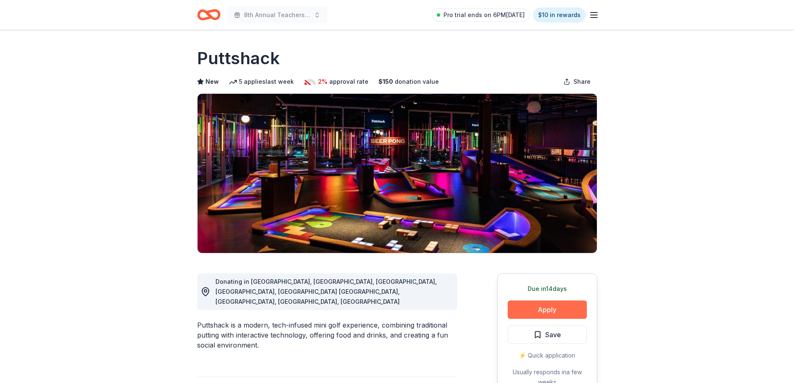
click at [558, 306] on button "Apply" at bounding box center [547, 310] width 79 height 18
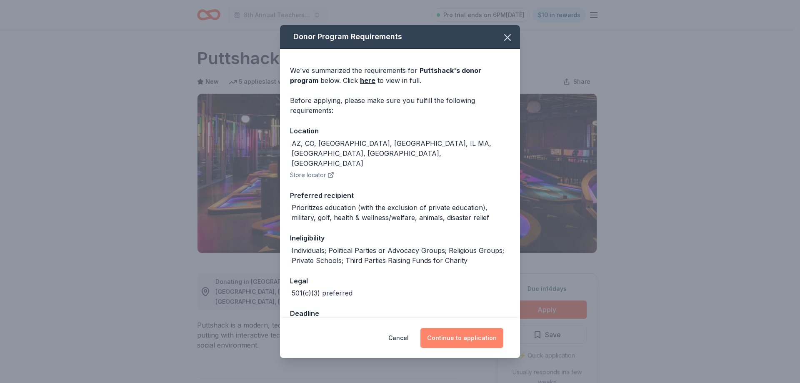
click at [467, 342] on button "Continue to application" at bounding box center [462, 338] width 83 height 20
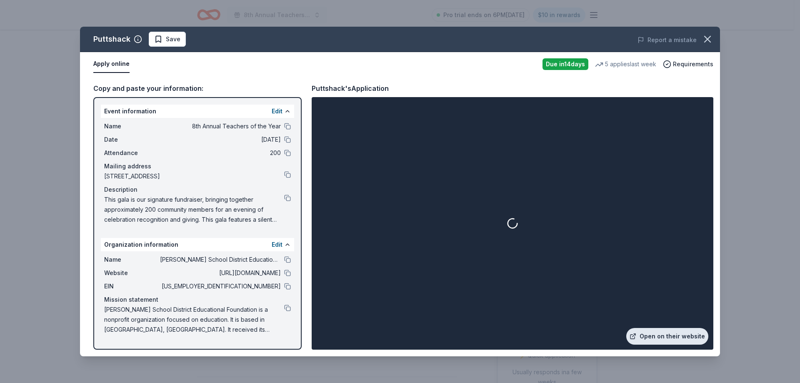
click at [655, 342] on link "Open on their website" at bounding box center [668, 336] width 82 height 17
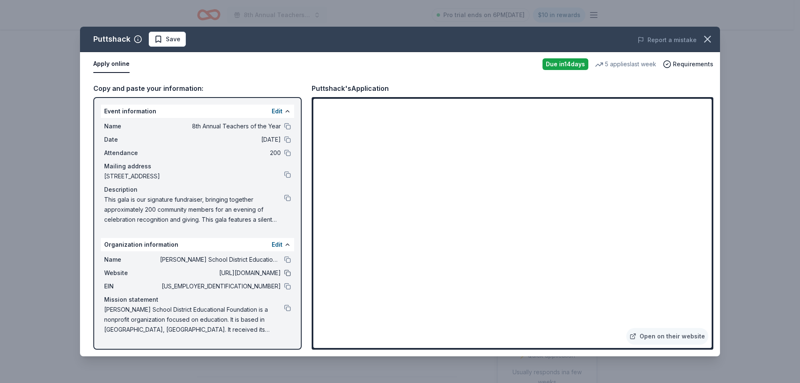
click at [286, 275] on button at bounding box center [287, 273] width 7 height 7
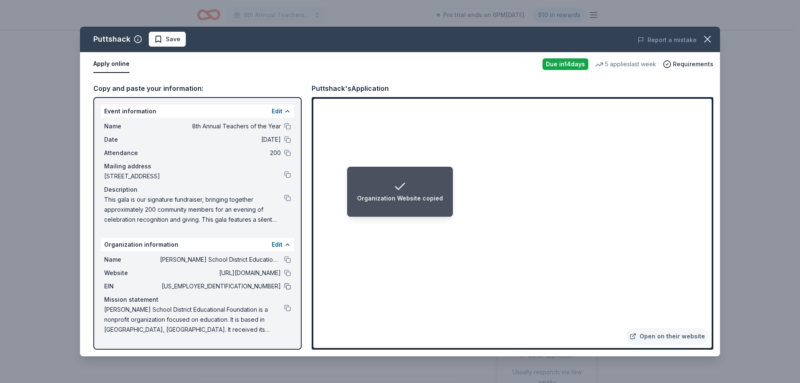
click at [289, 285] on button at bounding box center [287, 286] width 7 height 7
click at [286, 306] on button at bounding box center [287, 308] width 7 height 7
click at [284, 242] on button at bounding box center [287, 244] width 7 height 7
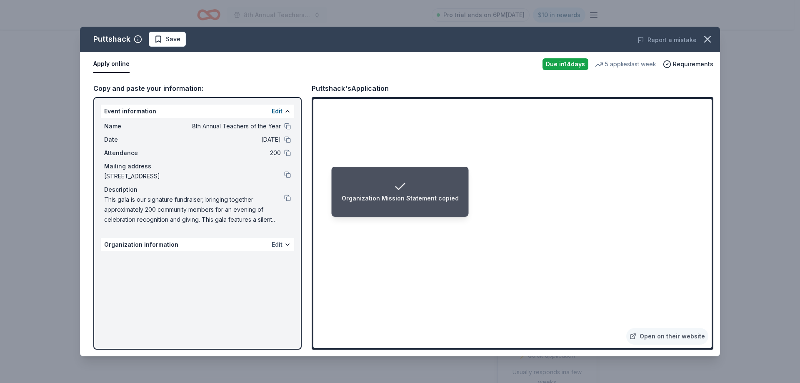
click at [279, 245] on button "Edit" at bounding box center [277, 245] width 11 height 10
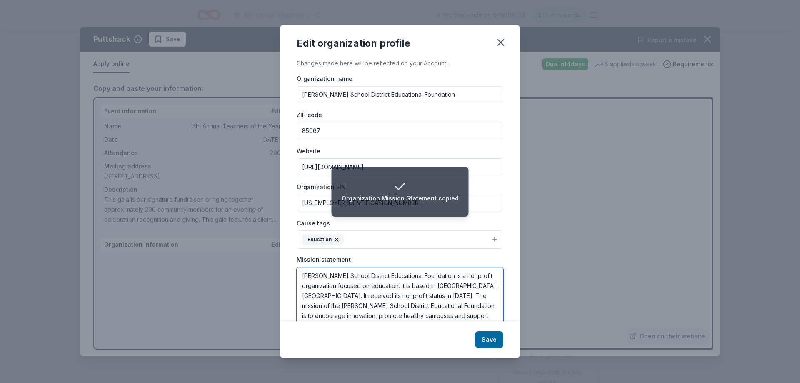
click at [301, 278] on textarea "[PERSON_NAME] School District Educational Foundation is a nonprofit organizatio…" at bounding box center [400, 296] width 207 height 58
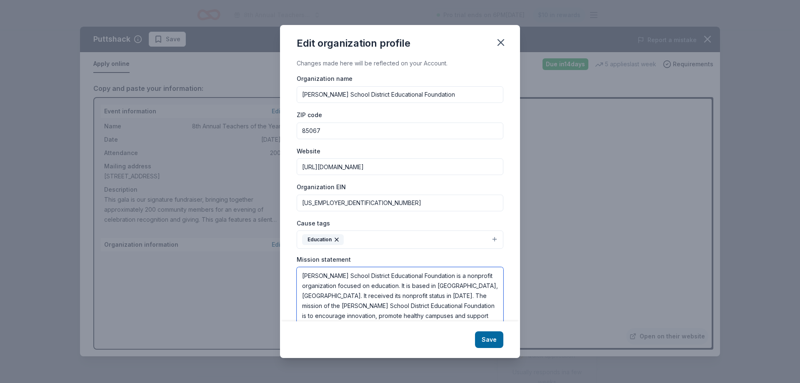
drag, startPoint x: 306, startPoint y: 278, endPoint x: 300, endPoint y: 278, distance: 5.8
click at [300, 278] on textarea "[PERSON_NAME] School District Educational Foundation is a nonprofit organizatio…" at bounding box center [400, 296] width 207 height 58
paste textarea "Since [DATE],"
type textarea "Since [DATE], [PERSON_NAME] School District Educational Foundation is a nonprof…"
click at [487, 338] on button "Save" at bounding box center [489, 339] width 28 height 17
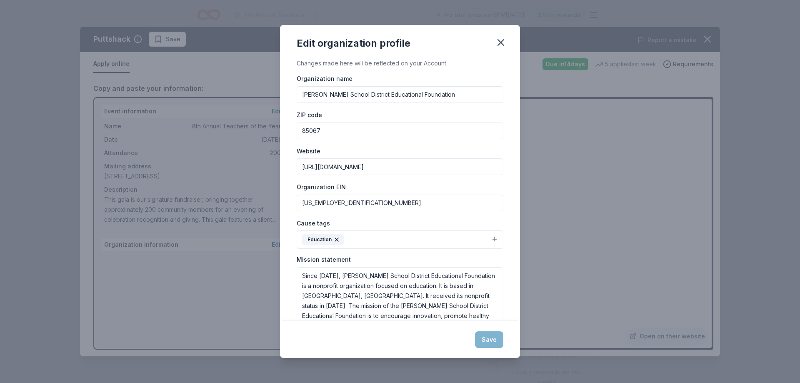
click at [492, 344] on div "Save" at bounding box center [400, 339] width 240 height 37
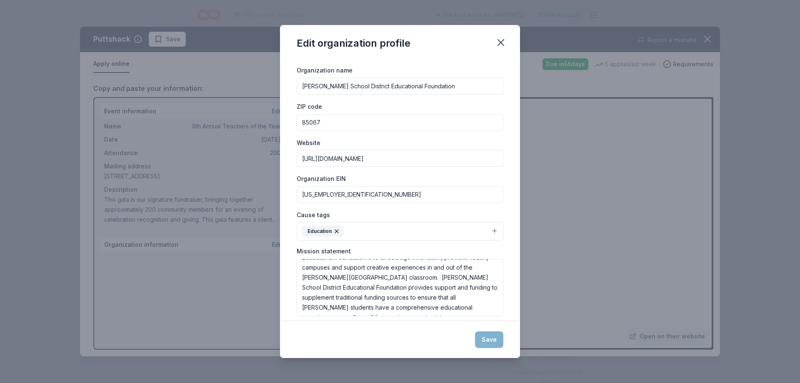
scroll to position [17, 0]
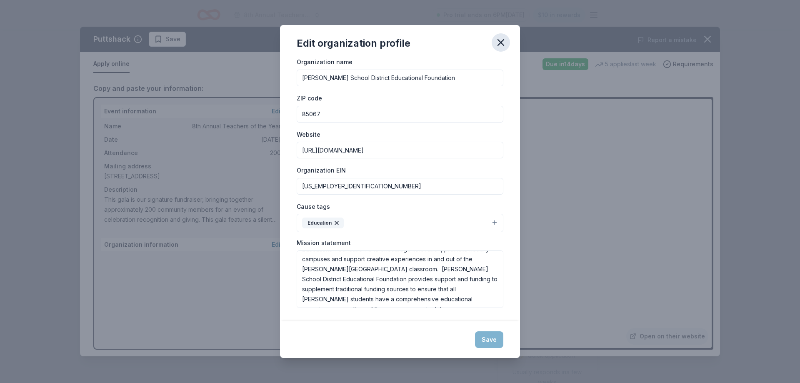
click at [500, 46] on icon "button" at bounding box center [501, 43] width 12 height 12
click at [429, 289] on textarea "Since [DATE], [PERSON_NAME] School District Educational Foundation is a nonprof…" at bounding box center [400, 280] width 207 height 58
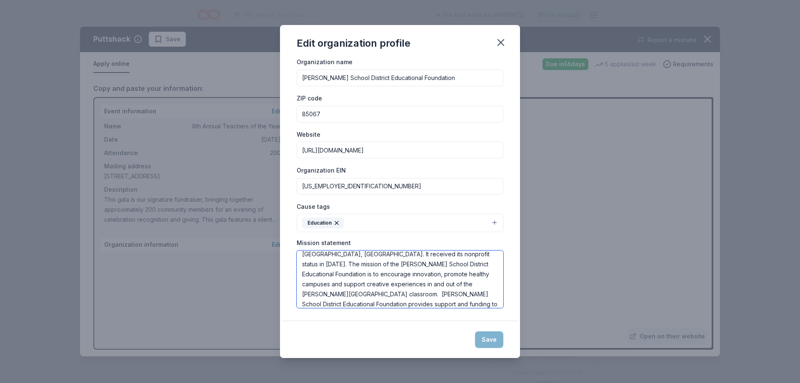
scroll to position [0, 0]
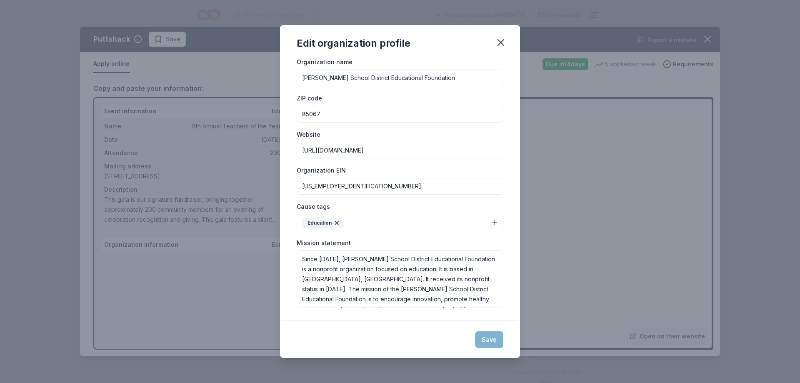
click at [493, 340] on div "Save" at bounding box center [400, 339] width 240 height 37
click at [452, 284] on textarea "Since [DATE], [PERSON_NAME] School District Educational Foundation is a nonprof…" at bounding box center [400, 280] width 207 height 58
drag, startPoint x: 343, startPoint y: 269, endPoint x: 338, endPoint y: 268, distance: 4.7
click at [342, 269] on textarea "Since [DATE], [PERSON_NAME] School District Educational Foundation is a nonprof…" at bounding box center [400, 280] width 207 height 58
click at [335, 262] on textarea "Since [DATE], [PERSON_NAME] School District Educational Foundation is a nonprof…" at bounding box center [400, 280] width 207 height 58
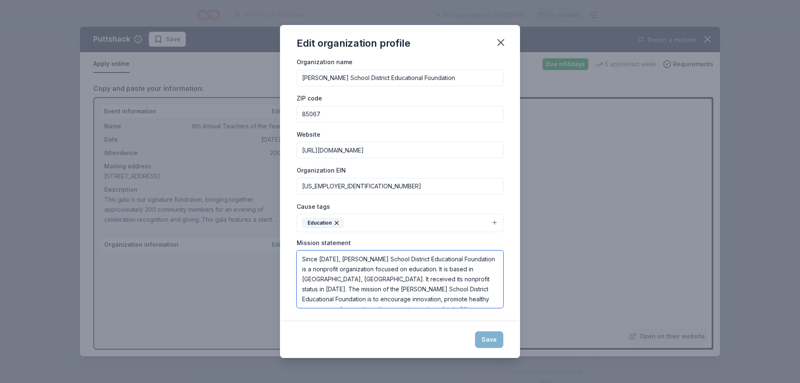
click at [334, 264] on textarea "Since [DATE], [PERSON_NAME] School District Educational Foundation is a nonprof…" at bounding box center [400, 280] width 207 height 58
click at [503, 42] on icon "button" at bounding box center [501, 43] width 12 height 12
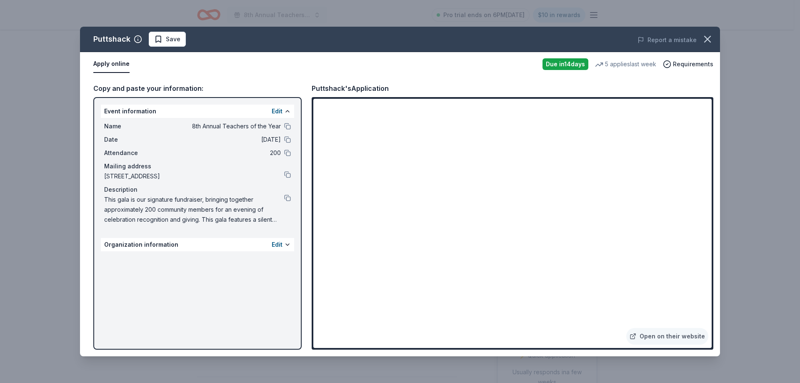
click at [248, 246] on div "Organization information Edit" at bounding box center [197, 244] width 193 height 13
click at [287, 246] on button at bounding box center [287, 244] width 7 height 7
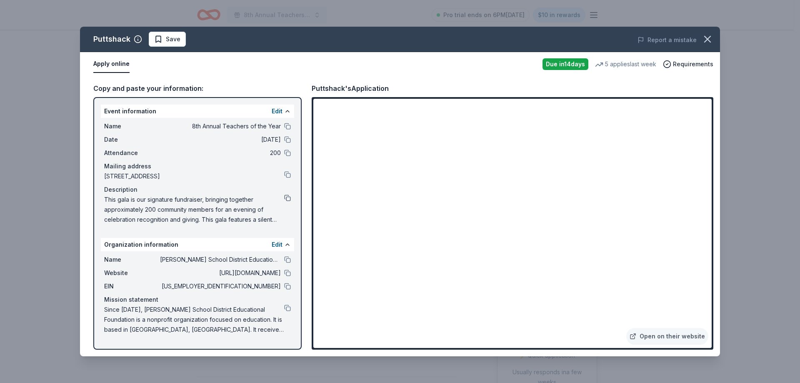
click at [287, 196] on button at bounding box center [287, 198] width 7 height 7
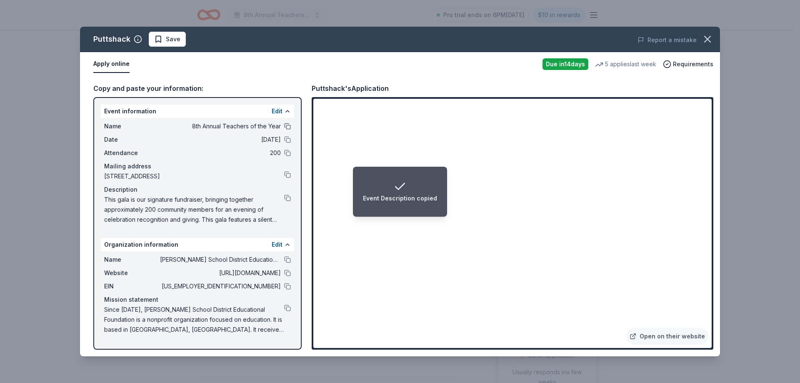
click at [286, 125] on button at bounding box center [287, 126] width 7 height 7
click at [179, 37] on button "Save" at bounding box center [167, 39] width 37 height 15
click at [175, 42] on html "Event Name copied 8th Annual Teachers of the Year Pro trial ends on 6PM[DATE] $…" at bounding box center [400, 191] width 800 height 383
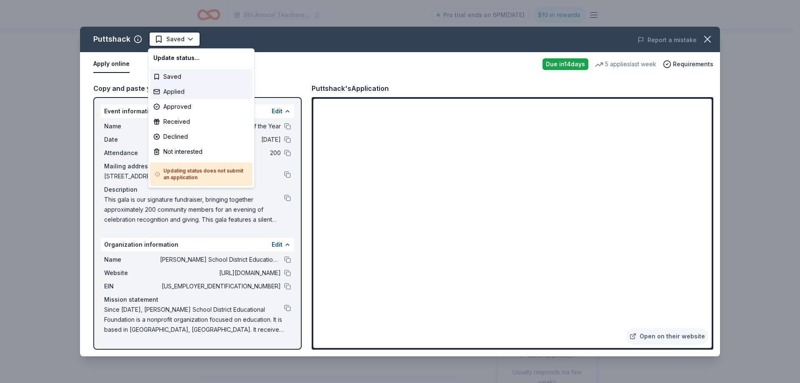
click at [189, 88] on div "Applied" at bounding box center [201, 91] width 103 height 15
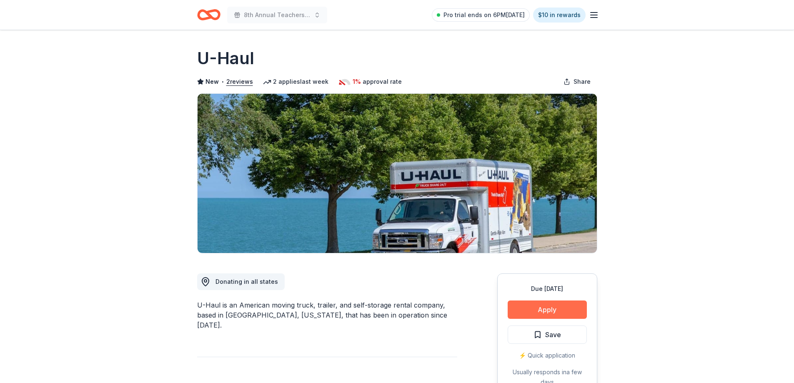
click at [533, 312] on button "Apply" at bounding box center [547, 310] width 79 height 18
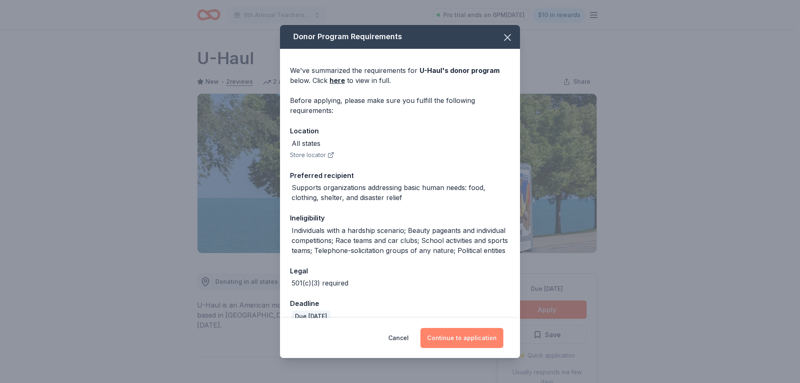
click at [458, 340] on button "Continue to application" at bounding box center [462, 338] width 83 height 20
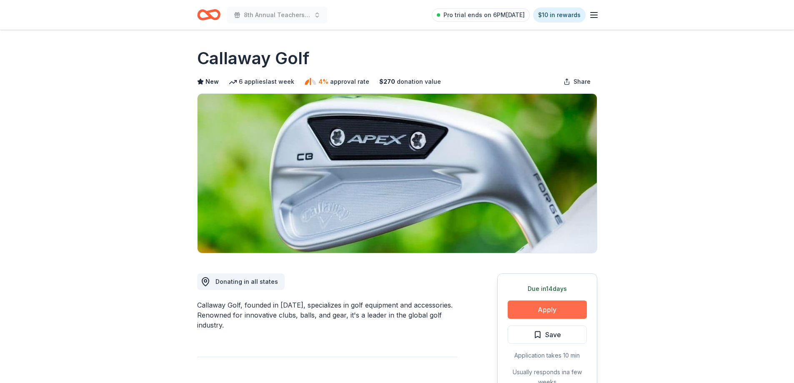
click at [547, 311] on button "Apply" at bounding box center [547, 310] width 79 height 18
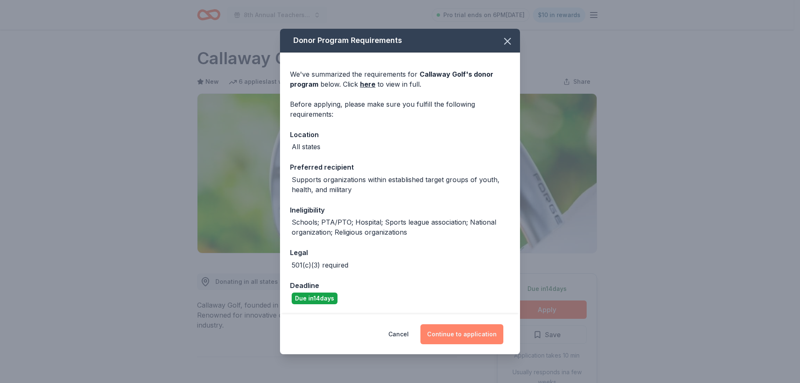
click at [462, 337] on button "Continue to application" at bounding box center [462, 334] width 83 height 20
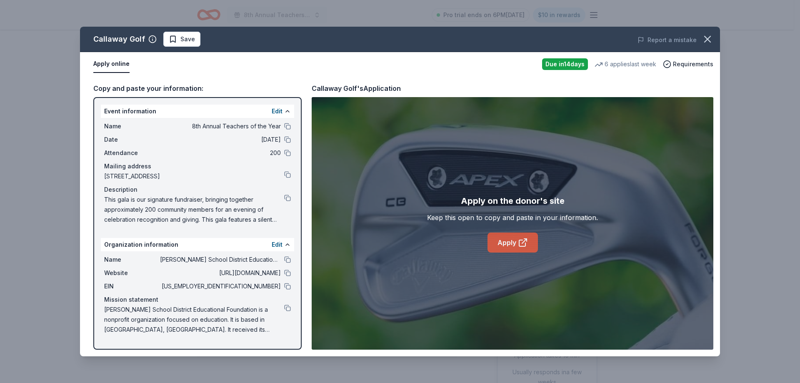
click at [500, 242] on link "Apply" at bounding box center [513, 243] width 50 height 20
click at [290, 287] on button at bounding box center [287, 286] width 7 height 7
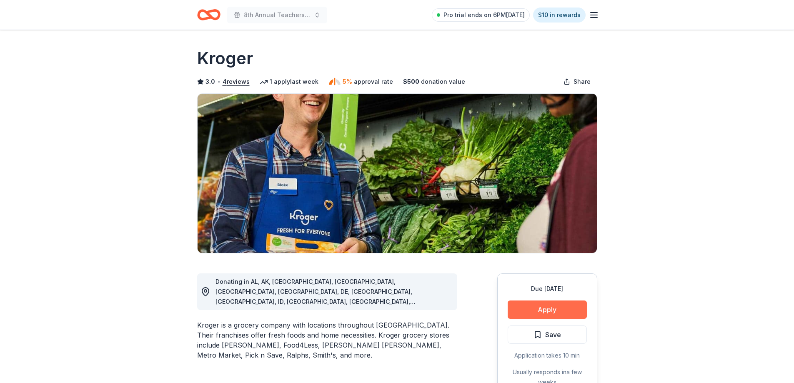
click at [551, 306] on button "Apply" at bounding box center [547, 310] width 79 height 18
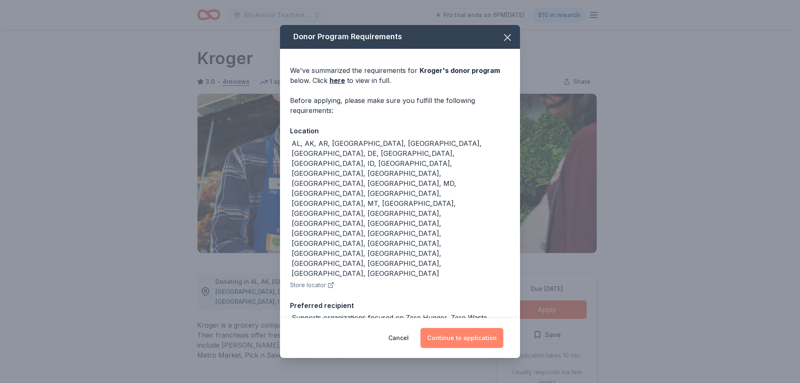
click at [468, 329] on button "Continue to application" at bounding box center [462, 338] width 83 height 20
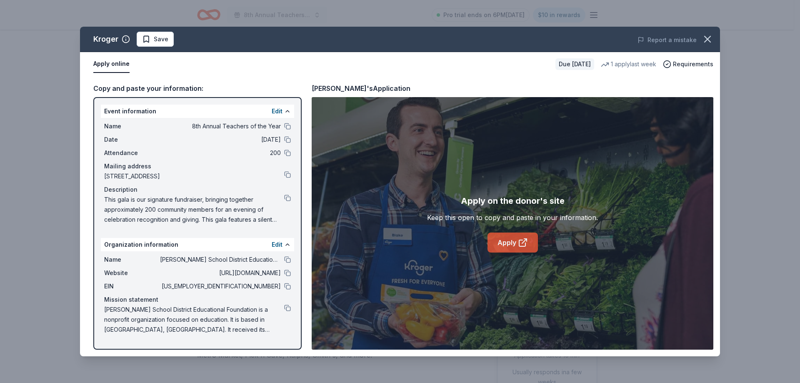
click at [513, 236] on link "Apply" at bounding box center [513, 243] width 50 height 20
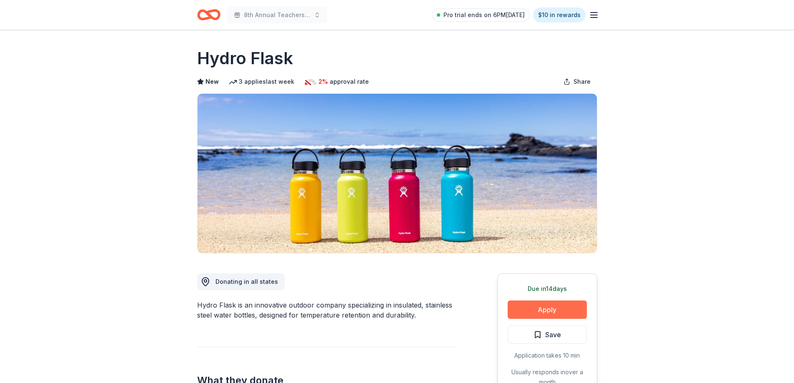
click at [529, 308] on button "Apply" at bounding box center [547, 310] width 79 height 18
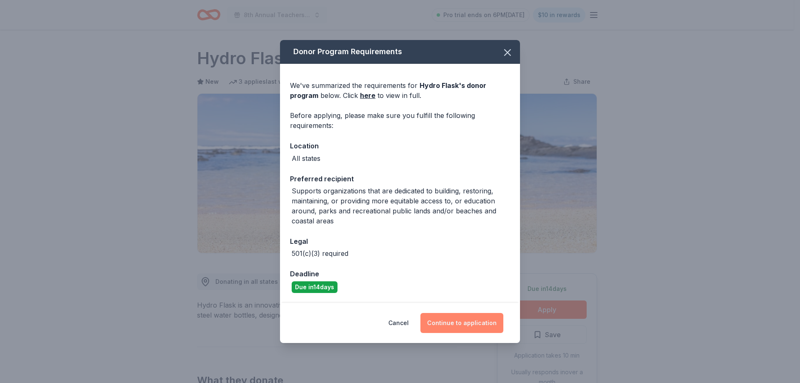
click at [442, 324] on button "Continue to application" at bounding box center [462, 323] width 83 height 20
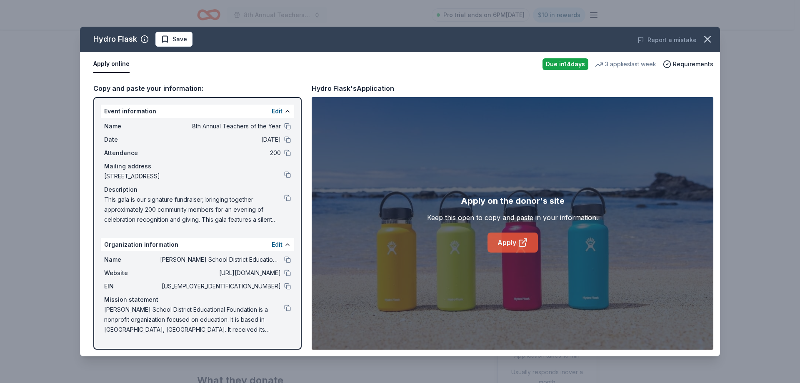
click at [499, 237] on link "Apply" at bounding box center [513, 243] width 50 height 20
click at [706, 40] on icon "button" at bounding box center [708, 39] width 12 height 12
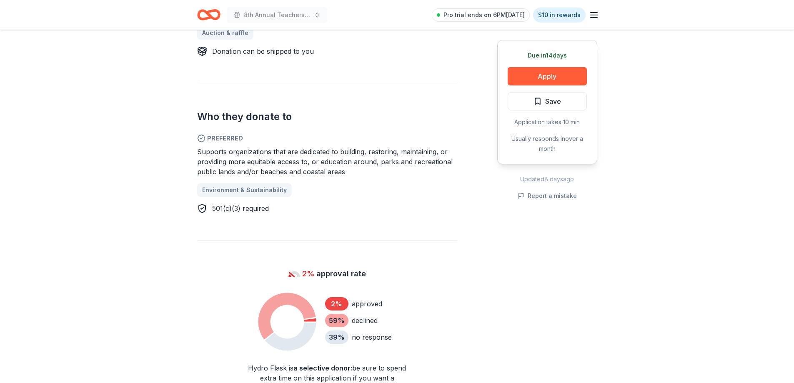
scroll to position [417, 0]
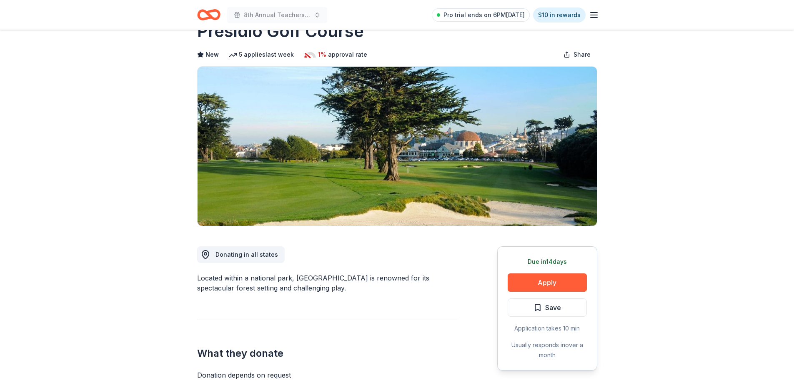
scroll to position [42, 0]
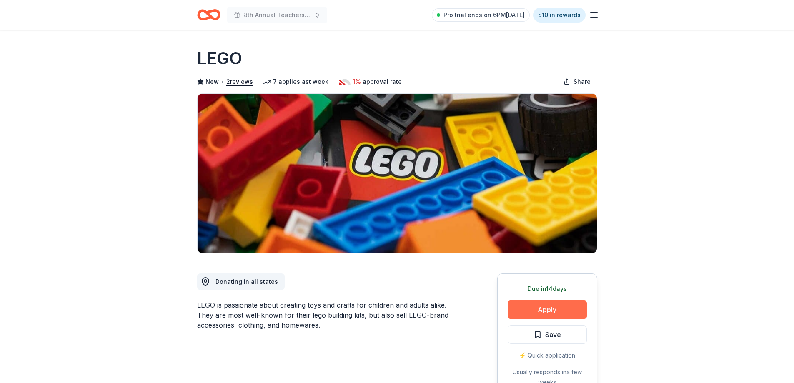
click at [552, 312] on button "Apply" at bounding box center [547, 310] width 79 height 18
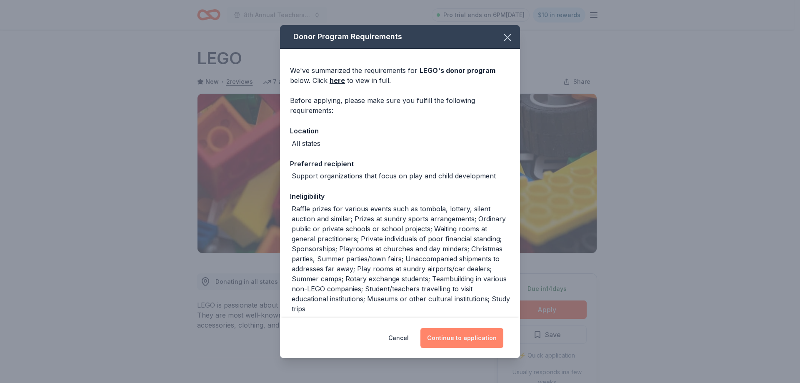
click at [459, 340] on button "Continue to application" at bounding box center [462, 338] width 83 height 20
